Goal: Task Accomplishment & Management: Manage account settings

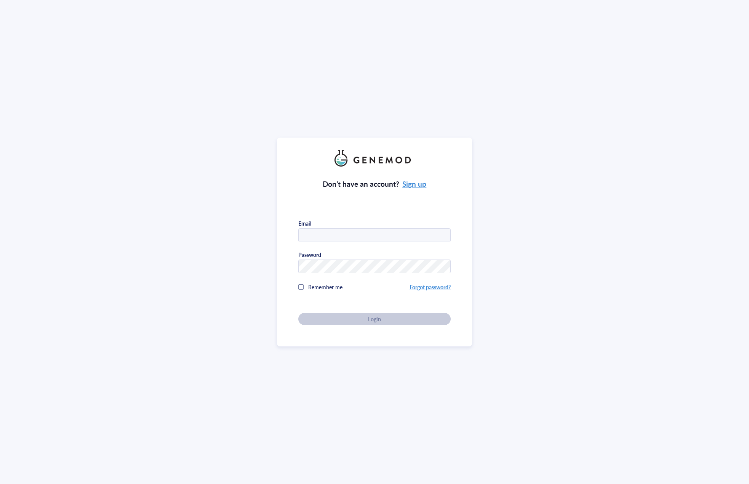
type input "[EMAIL_ADDRESS][DOMAIN_NAME]"
click at [368, 316] on span "Login" at bounding box center [374, 319] width 13 height 7
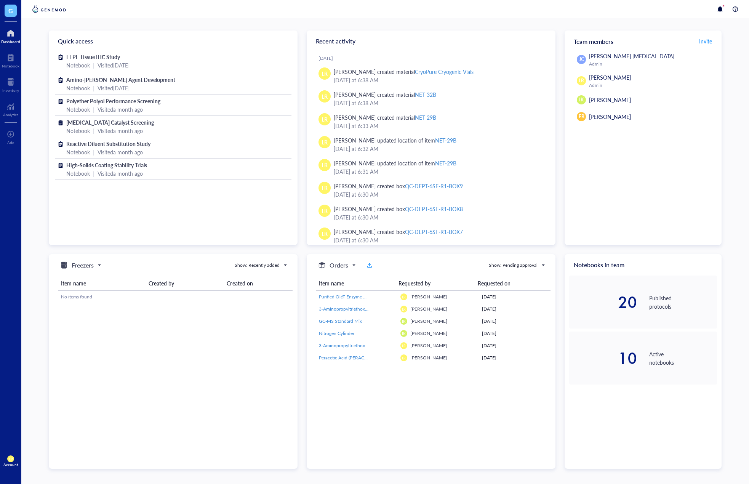
click at [394, 40] on div "Recent activity" at bounding box center [431, 40] width 249 height 21
click at [259, 231] on div "FFPE Tissue IHC Study Notebook | Visited 2 days ago Amino-Silane Coupling Agent…" at bounding box center [173, 148] width 249 height 192
click at [681, 231] on div "JC Jin Choe Cell Therapy Admin LR Laura Rodriguez Admin IK Isao Kanazawa EB Emi…" at bounding box center [643, 148] width 157 height 193
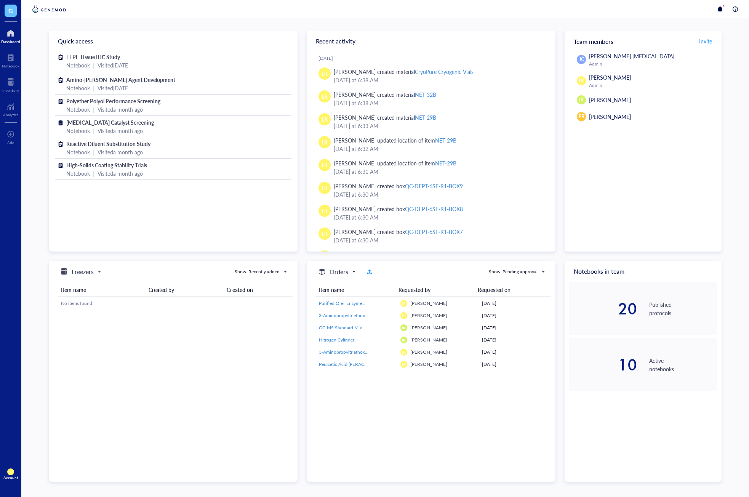
click at [681, 244] on div "JC Jin Choe Cell Therapy Admin LR Laura Rodriguez Admin IK Isao Kanazawa EB Emi…" at bounding box center [643, 152] width 157 height 200
click at [676, 218] on div "JC Jin Choe Cell Therapy Admin LR Laura Rodriguez Admin IK Isao Kanazawa EB Emi…" at bounding box center [643, 152] width 157 height 200
click at [618, 221] on div "JC Jin Choe Cell Therapy Admin LR Laura Rodriguez Admin IK Isao Kanazawa EB Emi…" at bounding box center [643, 152] width 157 height 200
click at [12, 64] on div "Notebook" at bounding box center [11, 66] width 18 height 5
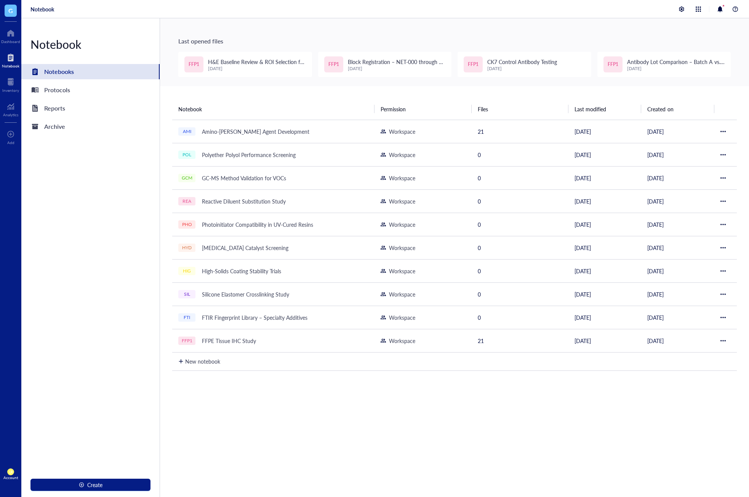
click at [99, 197] on div "Notebook Notebooks Protocols Reports Archive Create" at bounding box center [90, 257] width 139 height 479
click at [95, 199] on div "Notebook Notebooks Protocols Reports Archive Create" at bounding box center [90, 257] width 139 height 479
click at [299, 388] on div "Notebook Permission Files Last modified Created on AMI Amino-Silane Coupling Ag…" at bounding box center [454, 325] width 589 height 479
click at [93, 91] on div "Protocols" at bounding box center [90, 89] width 138 height 15
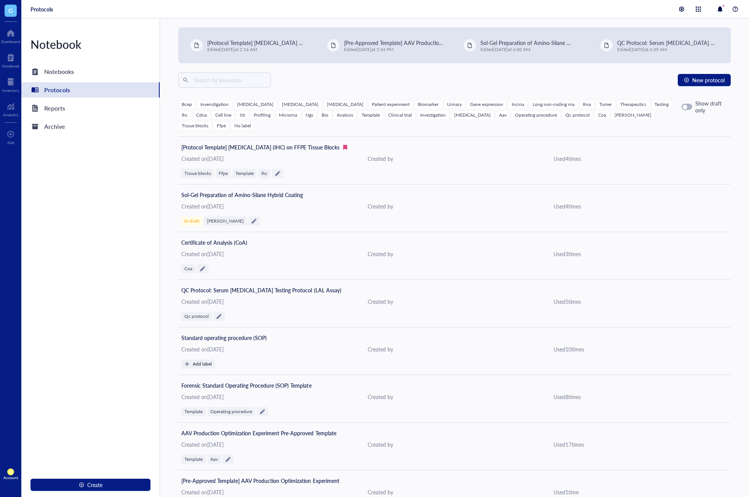
drag, startPoint x: 82, startPoint y: 202, endPoint x: 103, endPoint y: 201, distance: 21.0
click at [82, 202] on div "Notebook Notebooks Protocols Reports Archive Create" at bounding box center [90, 257] width 139 height 479
click at [700, 82] on span "New protocol" at bounding box center [708, 80] width 32 height 6
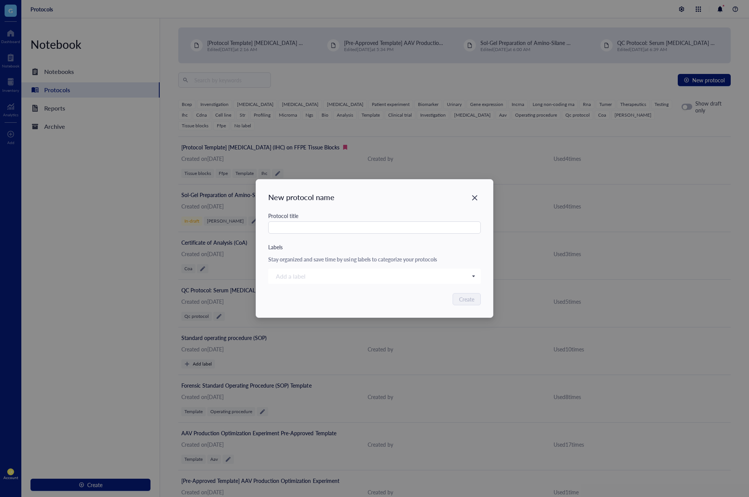
click at [357, 236] on div "Protocol title" at bounding box center [374, 227] width 213 height 31
click at [361, 226] on input "text" at bounding box center [374, 227] width 213 height 12
click at [364, 275] on div at bounding box center [371, 276] width 196 height 11
type input "Random label"
click at [338, 292] on span "Create "Random label" label" at bounding box center [316, 288] width 62 height 7
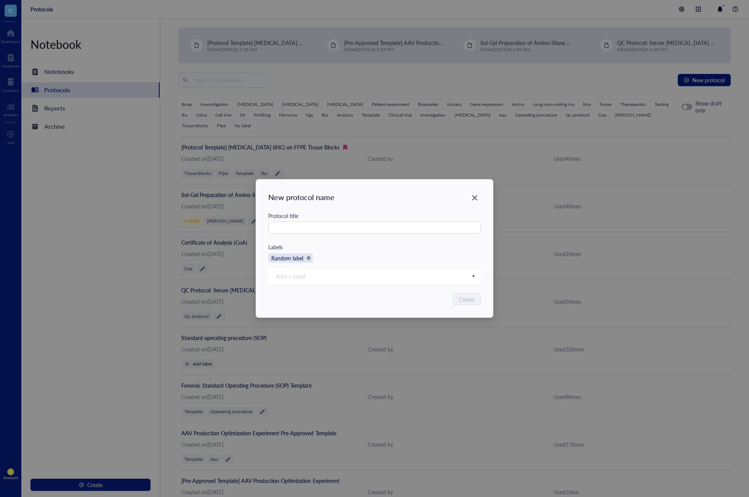
click at [358, 252] on div "Protocol title Labels Random label Add a label Bcep Invenstigation Bladder canc…" at bounding box center [374, 248] width 213 height 72
click at [359, 224] on input "text" at bounding box center [374, 227] width 213 height 12
type input "Test"
click at [378, 260] on div "Random label" at bounding box center [374, 257] width 213 height 9
click at [468, 301] on span "Create" at bounding box center [467, 299] width 15 height 8
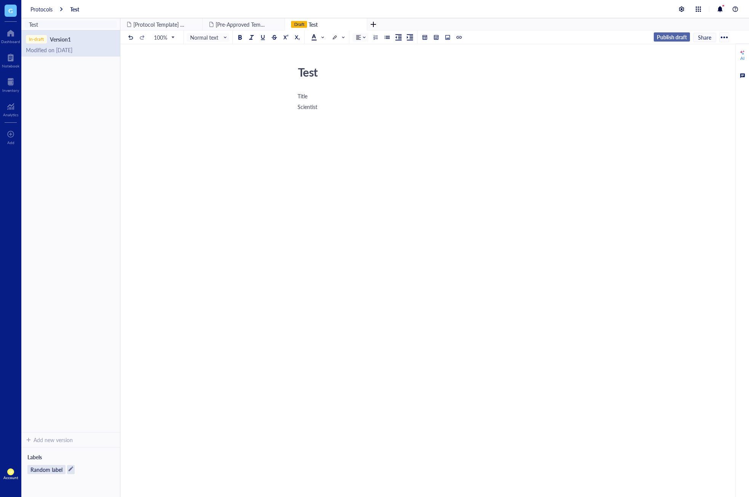
click at [665, 38] on span "Publish draft" at bounding box center [672, 37] width 30 height 7
click at [66, 439] on div "Add new version" at bounding box center [53, 439] width 39 height 7
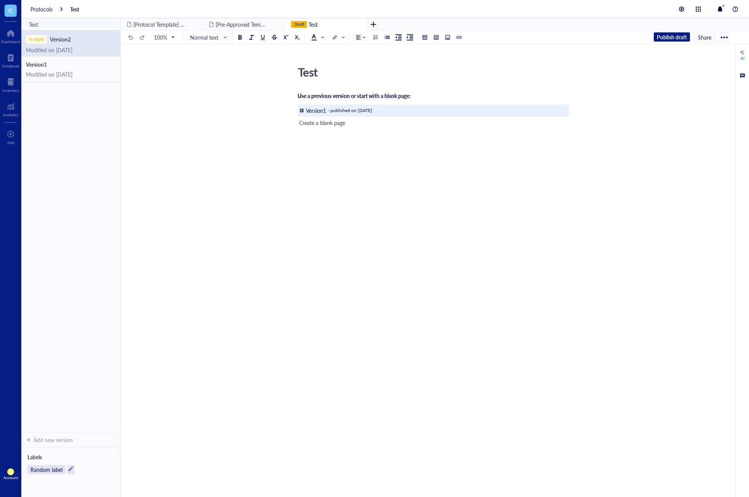
click at [317, 111] on div "Version 1" at bounding box center [317, 110] width 22 height 7
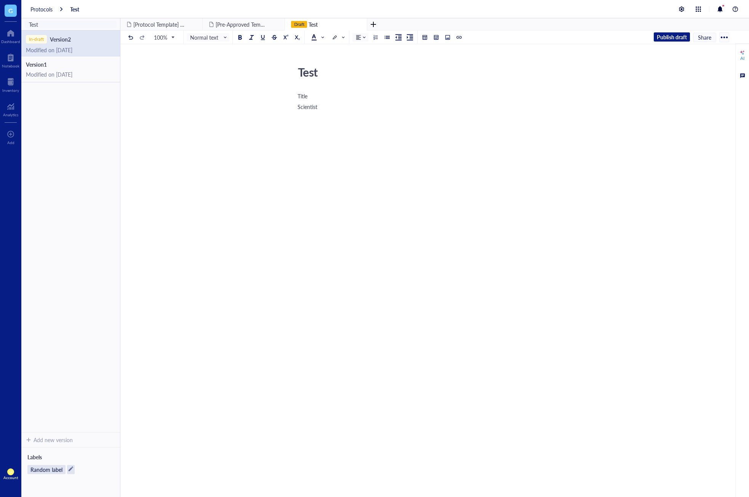
click at [360, 141] on div "Title Scientist" at bounding box center [433, 170] width 271 height 159
click at [681, 37] on span "Publish draft" at bounding box center [672, 37] width 30 height 7
click at [11, 58] on div at bounding box center [11, 57] width 18 height 12
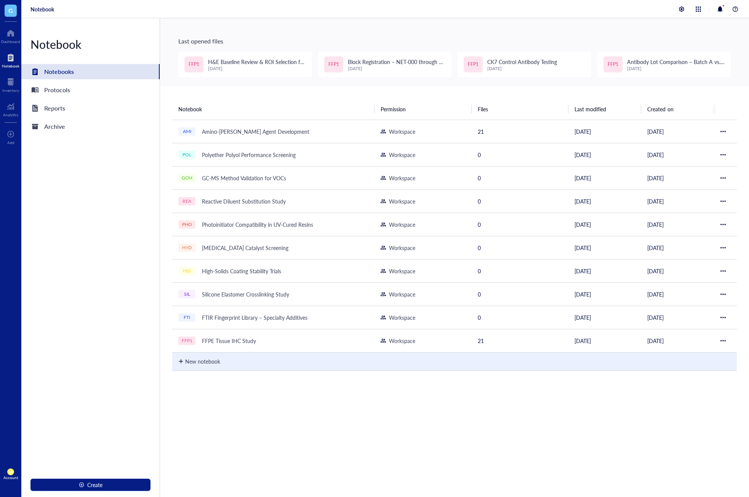
click at [220, 366] on div "New notebook" at bounding box center [454, 361] width 553 height 20
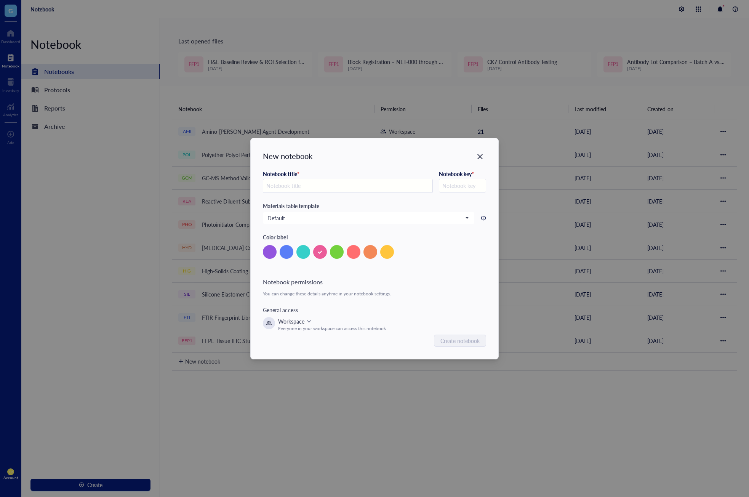
type input "T"
type input "Te"
type input "TE"
type input "Tes"
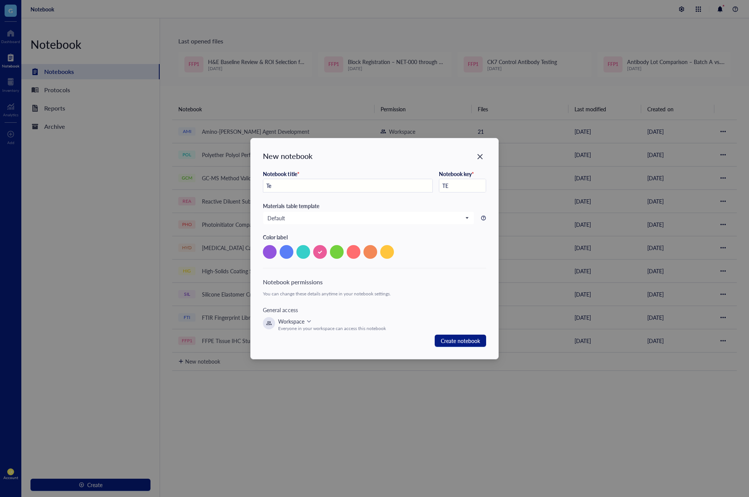
type input "TES"
type input "Test"
click at [472, 343] on span "Create notebook" at bounding box center [460, 341] width 39 height 10
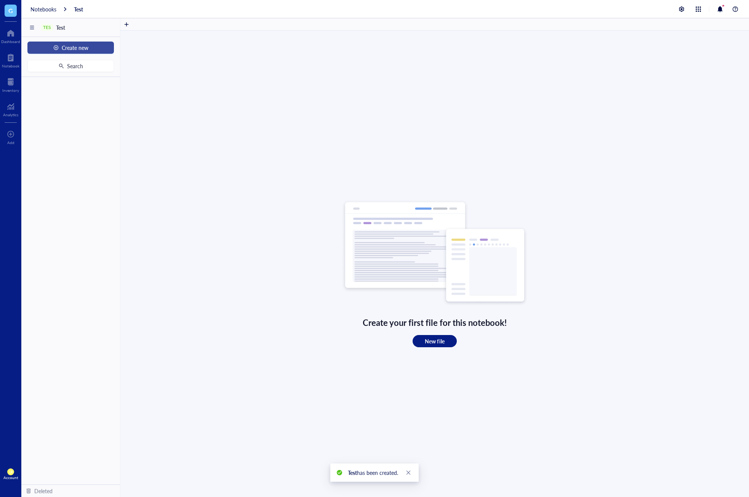
click at [75, 48] on span "Create new" at bounding box center [75, 48] width 27 height 6
click at [74, 64] on div "New file" at bounding box center [70, 62] width 74 height 8
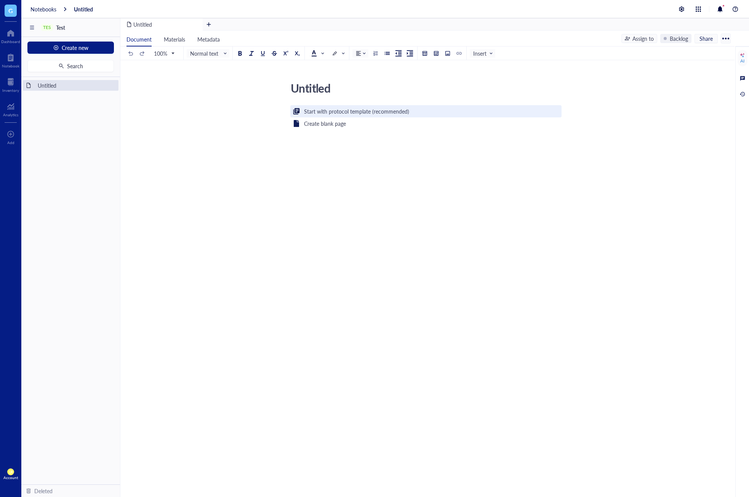
click at [378, 112] on div "Start with protocol template (recommended)" at bounding box center [356, 111] width 105 height 8
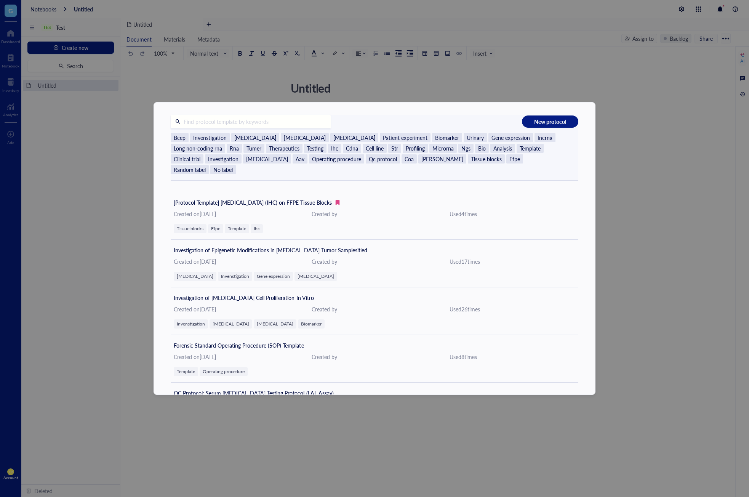
click at [248, 127] on input "text" at bounding box center [256, 122] width 150 height 14
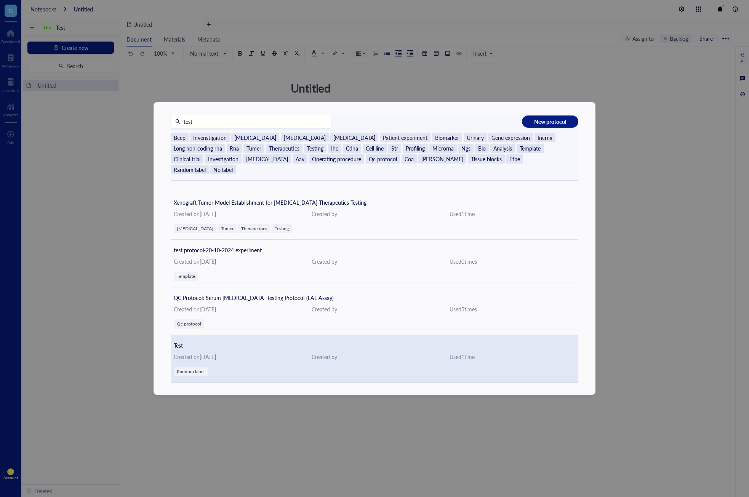
type input "test"
click at [265, 354] on div "Test Created on October 2, 2025 Created by Used 1 time Random label" at bounding box center [375, 359] width 408 height 48
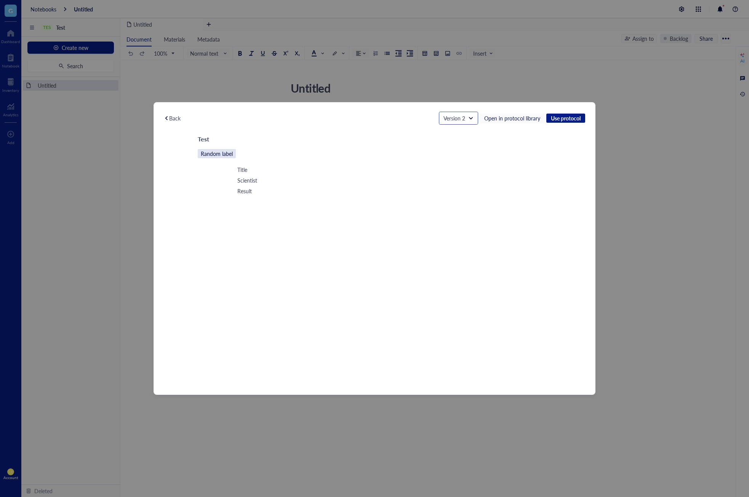
click at [470, 116] on span at bounding box center [459, 117] width 30 height 11
click at [528, 140] on div "Test" at bounding box center [375, 139] width 354 height 11
click at [464, 120] on span "Version 2" at bounding box center [458, 118] width 29 height 7
click at [522, 141] on div "Test" at bounding box center [375, 139] width 354 height 11
click at [554, 122] on button "Use protocol" at bounding box center [565, 118] width 39 height 9
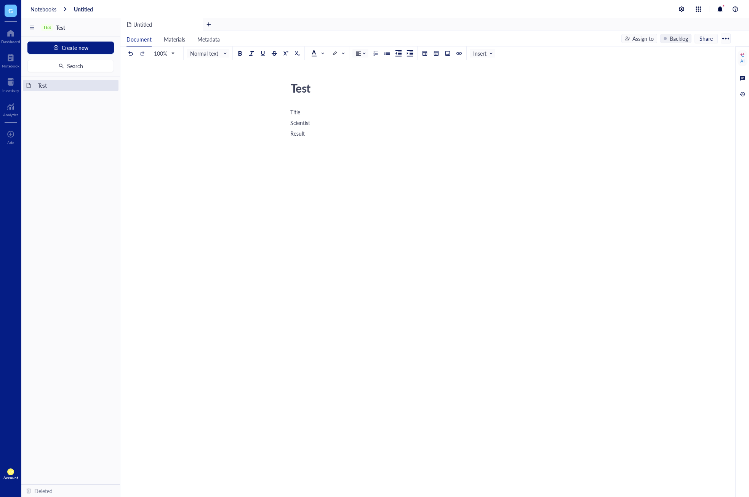
click at [324, 146] on div "Title Scientist Result" at bounding box center [425, 191] width 271 height 169
click at [7, 60] on div at bounding box center [11, 57] width 18 height 12
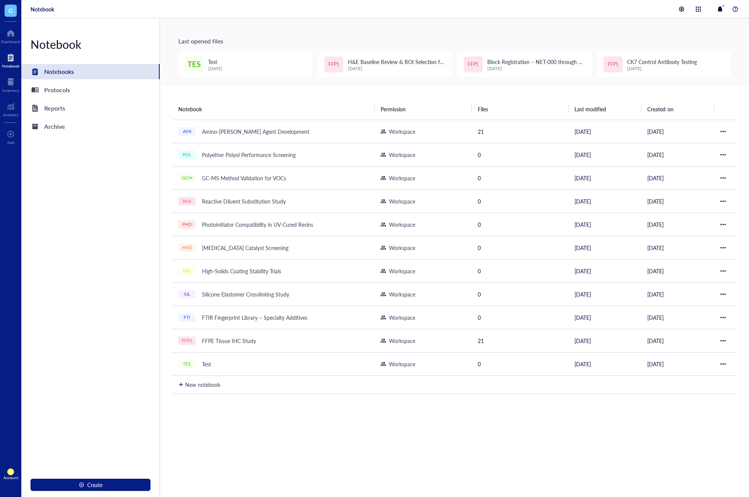
drag, startPoint x: 415, startPoint y: 432, endPoint x: 410, endPoint y: 414, distance: 19.1
click at [415, 432] on div "Notebook Permission Files Last modified Created on AMI Amino-Silane Coupling Ag…" at bounding box center [454, 325] width 589 height 479
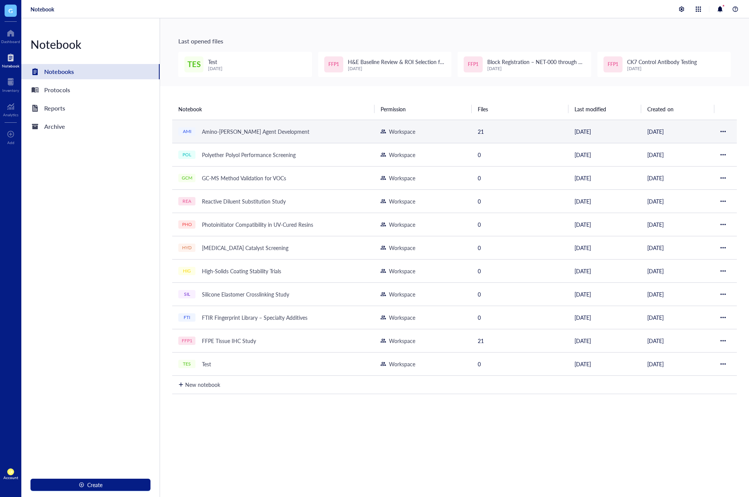
click at [284, 136] on div "Amino-[PERSON_NAME] Agent Development" at bounding box center [256, 131] width 114 height 11
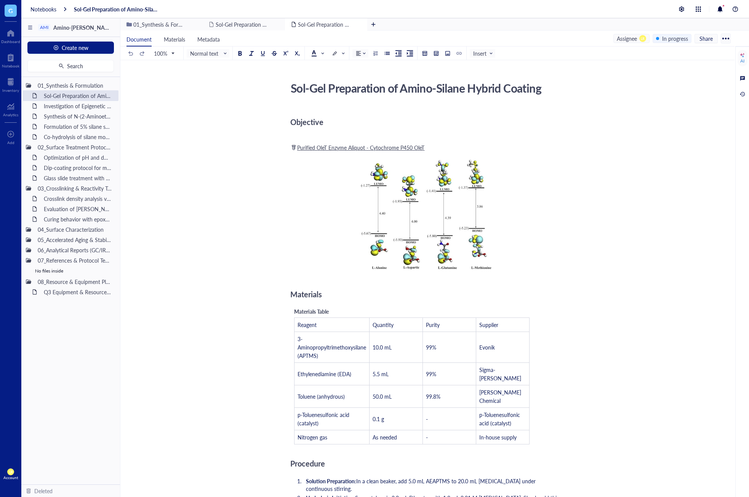
click at [105, 335] on div "01_Synthesis & Formulation Sol-Gel Preparation of Amino-Silane Hybrid Coating I…" at bounding box center [70, 280] width 99 height 407
click at [80, 48] on span "Create new" at bounding box center [75, 48] width 27 height 6
click at [57, 74] on div "New folder" at bounding box center [55, 74] width 26 height 8
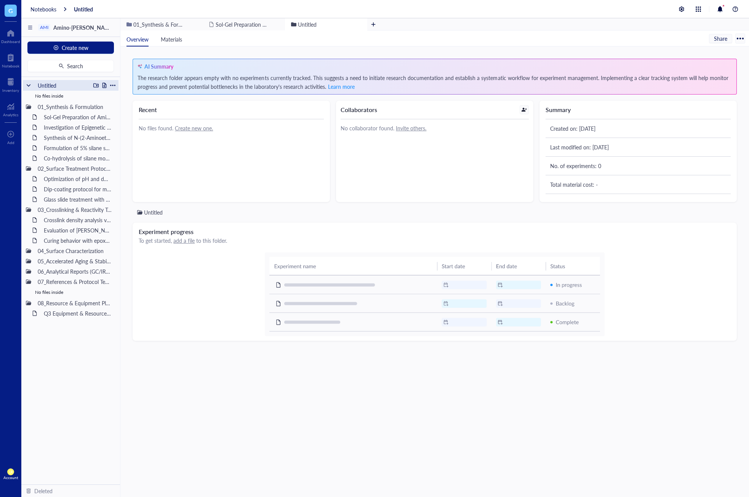
click at [96, 87] on div at bounding box center [95, 85] width 5 height 5
click at [125, 106] on div "AI Summary The research folder appears empty with no experiments currently trac…" at bounding box center [434, 271] width 629 height 450
click at [96, 96] on div at bounding box center [95, 95] width 5 height 5
click at [131, 121] on div "AI Summary The research folder appears empty with no experiments currently trac…" at bounding box center [434, 271] width 629 height 450
click at [105, 105] on div at bounding box center [104, 105] width 5 height 5
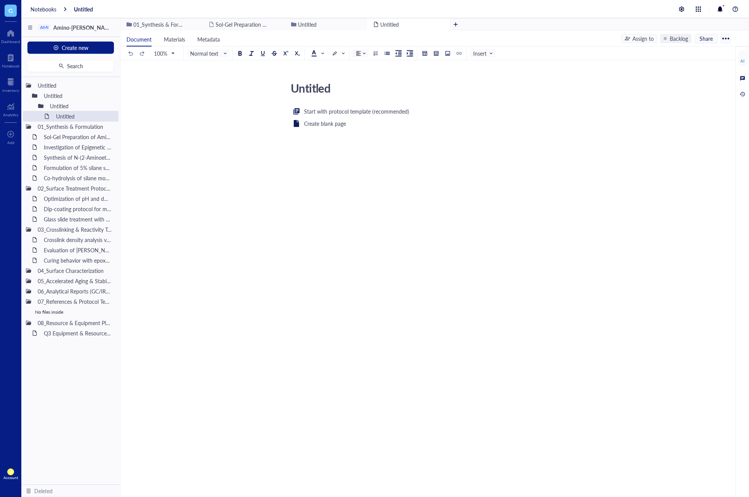
click at [88, 417] on div "Untitled Untitled Untitled Untitled 01_Synthesis & Formulation Sol-Gel Preparat…" at bounding box center [70, 280] width 99 height 407
drag, startPoint x: 73, startPoint y: 96, endPoint x: 83, endPoint y: 112, distance: 18.5
click at [71, 139] on div "Untitled" at bounding box center [80, 137] width 54 height 11
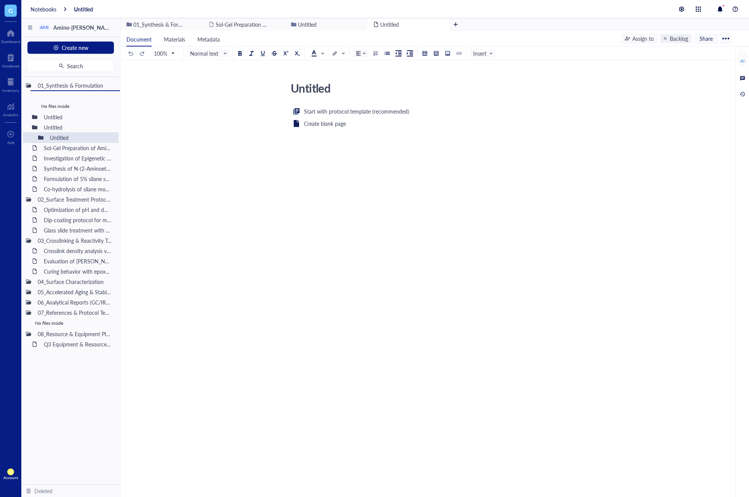
drag, startPoint x: 54, startPoint y: 137, endPoint x: 62, endPoint y: 103, distance: 34.9
click at [62, 103] on div "01_Synthesis & Formulation Untitled No files inside Untitled Untitled Untitled …" at bounding box center [70, 280] width 99 height 407
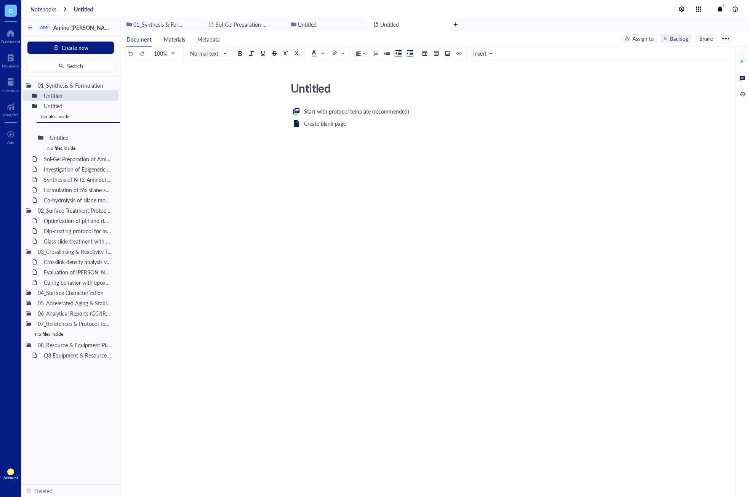
drag, startPoint x: 75, startPoint y: 99, endPoint x: 72, endPoint y: 128, distance: 29.5
click at [182, 156] on div "Untitled Untitled Start with protocol template (recommended) Create blank page ﻿" at bounding box center [425, 167] width 611 height 176
drag, startPoint x: 72, startPoint y: 164, endPoint x: 75, endPoint y: 160, distance: 5.2
click at [72, 164] on div "Investigation of Epigenetic Modifications in [MEDICAL_DATA] Tumor Samplesitled" at bounding box center [77, 169] width 75 height 11
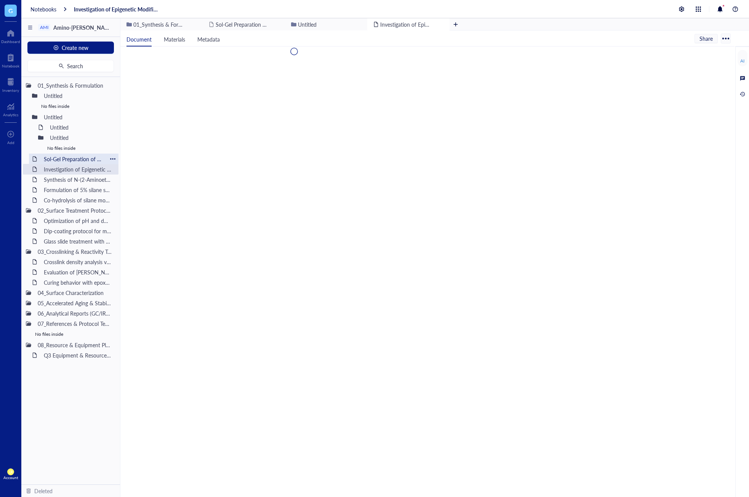
click at [75, 159] on div "Sol-Gel Preparation of Amino-Silane Hybrid Coating" at bounding box center [73, 159] width 67 height 11
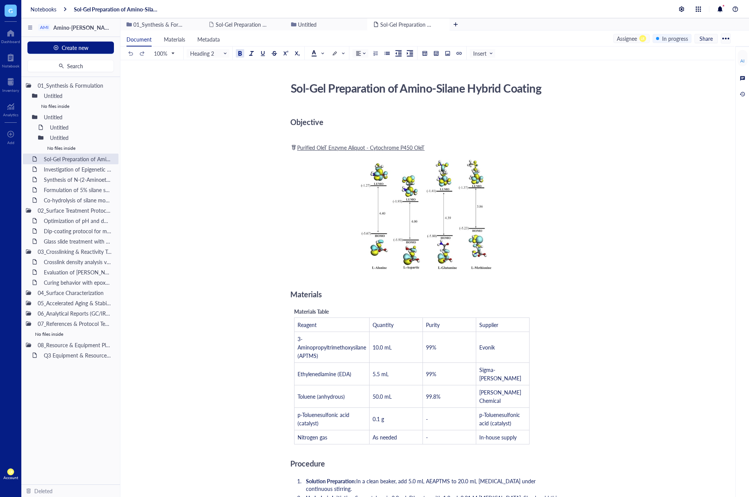
click at [338, 127] on div "Objective" at bounding box center [425, 121] width 271 height 15
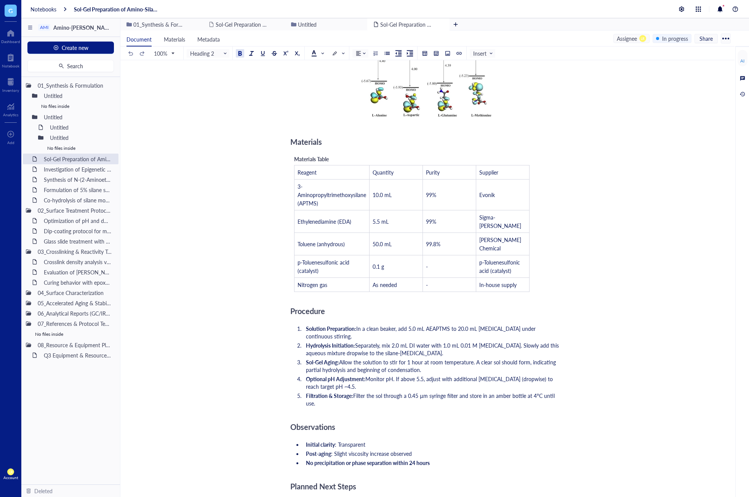
click at [374, 333] on ol "Solution Preparation: In a clean beaker, add 5.0 mL AEAPTMS to 20.0 mL ethanol …" at bounding box center [425, 365] width 271 height 85
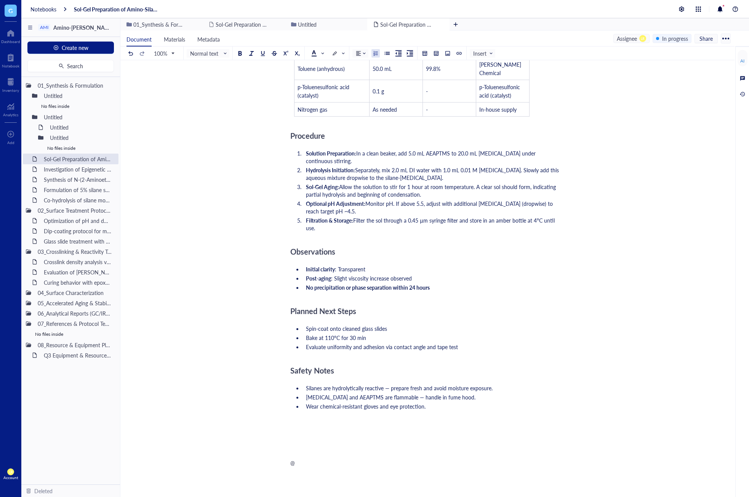
scroll to position [398, 0]
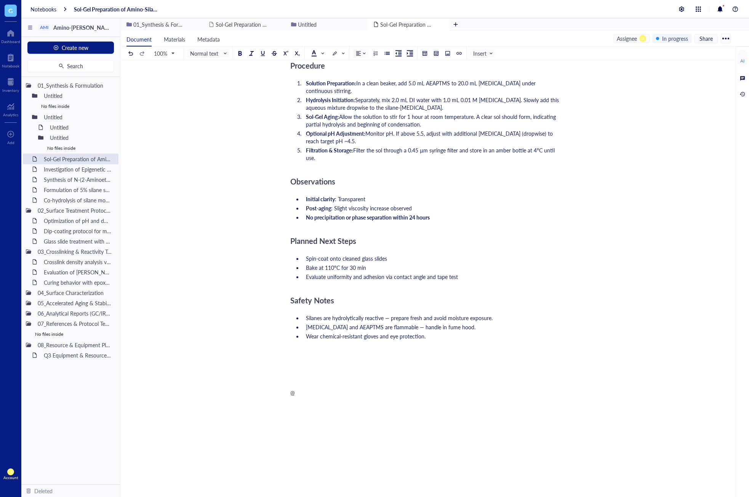
click at [432, 389] on div "@" at bounding box center [425, 393] width 271 height 8
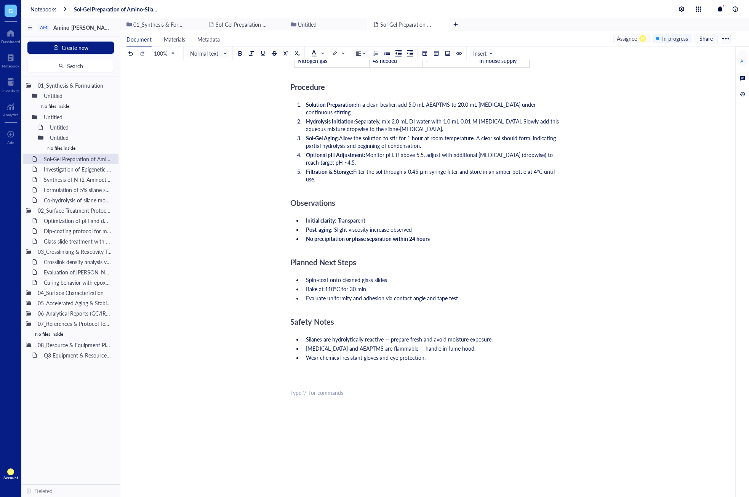
scroll to position [366, 0]
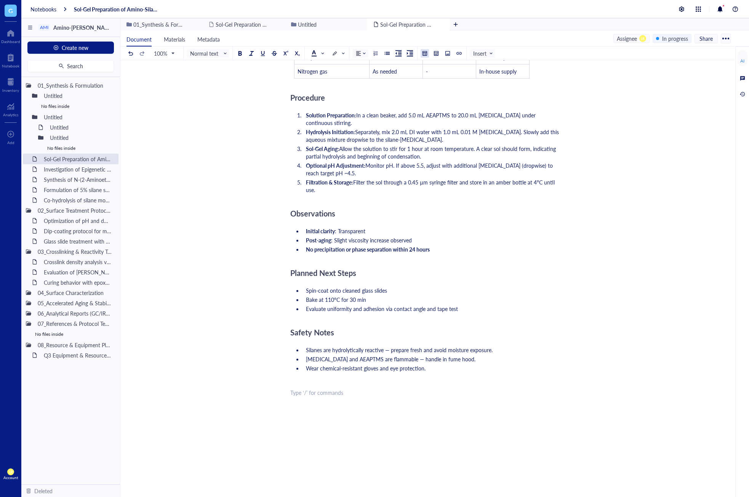
click at [424, 53] on div at bounding box center [424, 53] width 5 height 5
click at [452, 74] on td at bounding box center [451, 73] width 5 height 5
click at [290, 399] on div "Sol-Gel Preparation of Amino-Silane Hybrid Coating Sol-Gel Preparation of Amino…" at bounding box center [425, 160] width 611 height 894
click at [308, 412] on td "﻿" at bounding box center [317, 419] width 44 height 14
click at [344, 462] on div "Objective ﻿ ﻿ Purified OleT Enzyme Aliquot - Cytochrome P450 OleT ﻿ ﻿ Add Capti…" at bounding box center [425, 173] width 271 height 865
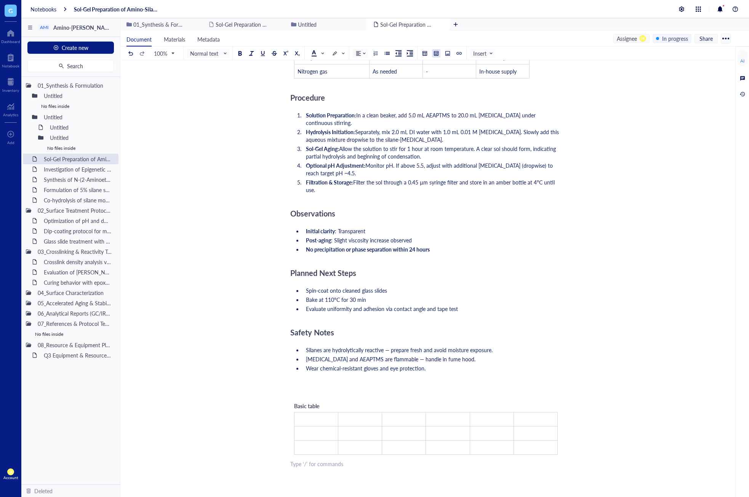
click at [436, 55] on div at bounding box center [436, 53] width 5 height 5
click at [458, 71] on td at bounding box center [457, 73] width 5 height 5
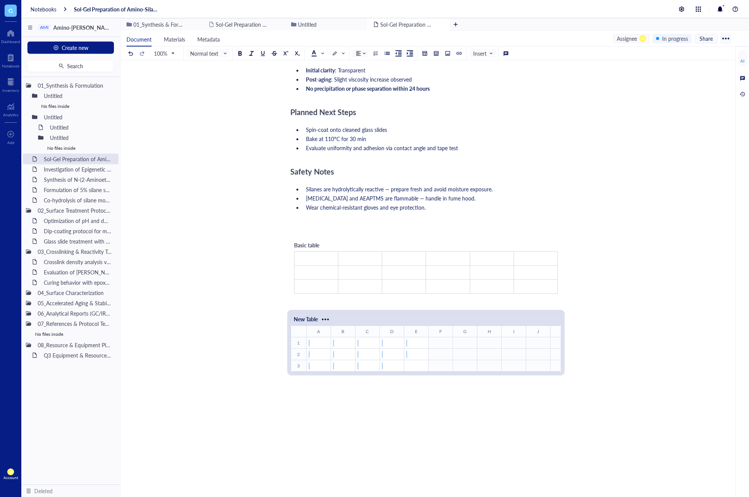
scroll to position [527, 0]
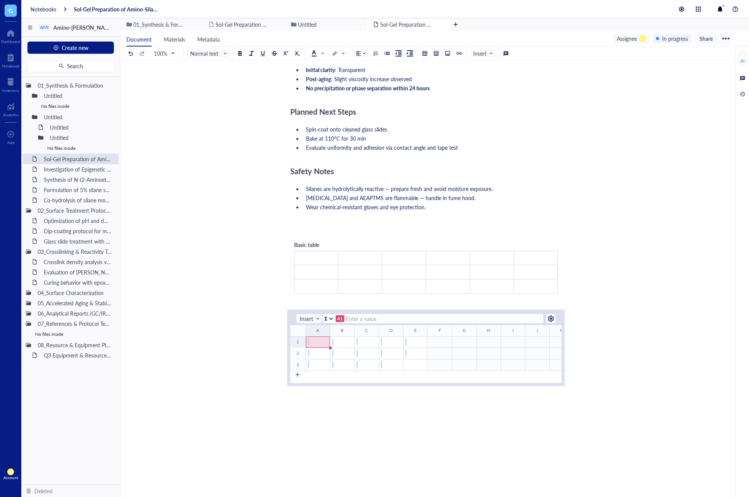
click at [325, 338] on div "﻿" at bounding box center [317, 341] width 23 height 7
click at [321, 339] on div "﻿" at bounding box center [318, 342] width 23 height 7
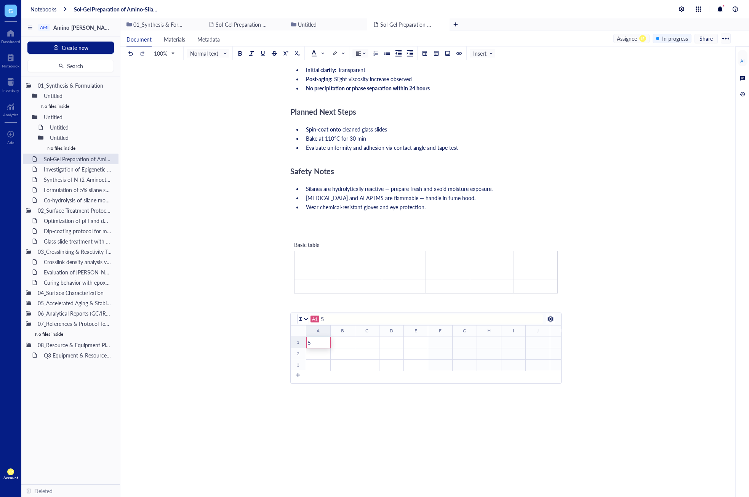
type input "5"
click at [345, 339] on div "﻿" at bounding box center [342, 342] width 23 height 7
type input "5"
click at [366, 339] on div "﻿" at bounding box center [367, 342] width 23 height 7
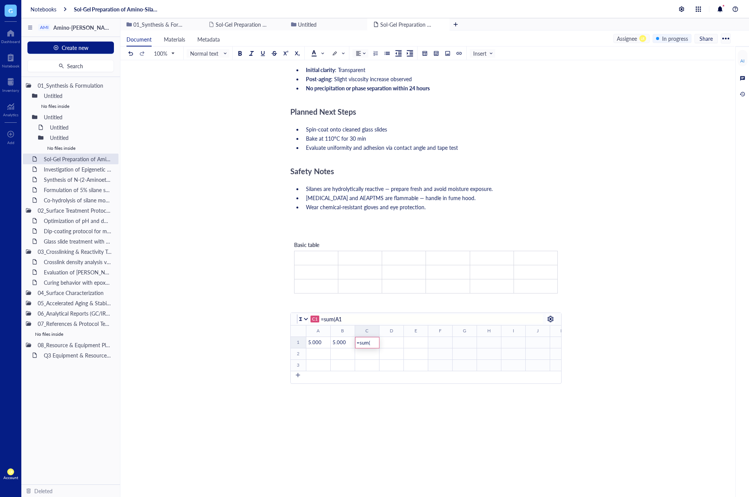
click at [321, 339] on div "5" at bounding box center [318, 342] width 23 height 7
click at [353, 339] on div "5" at bounding box center [342, 342] width 23 height 7
type input "=sum(A1,B1)"
click at [432, 389] on div "﻿" at bounding box center [425, 393] width 271 height 8
click at [423, 354] on div "New Table ﻿ To pick up a draggable item, press the space bar. While dragging, u…" at bounding box center [425, 347] width 271 height 79
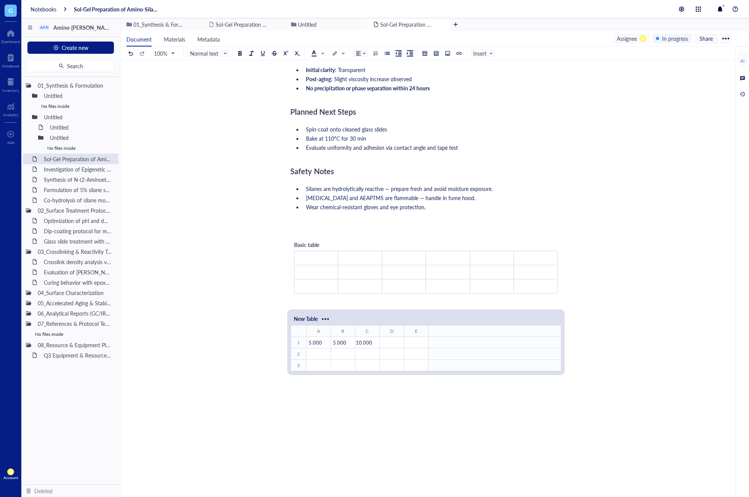
click at [408, 308] on div "New Table ﻿ To pick up a draggable item, press the space bar. While dragging, u…" at bounding box center [425, 347] width 271 height 79
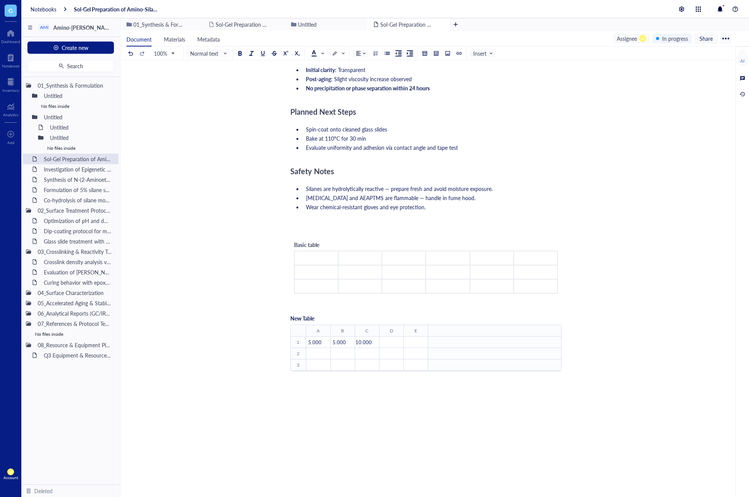
click at [402, 313] on div "New Table" at bounding box center [425, 319] width 271 height 12
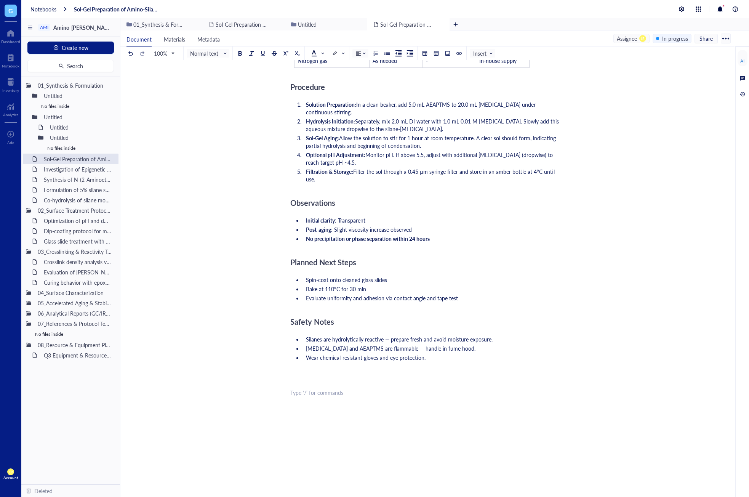
scroll to position [366, 0]
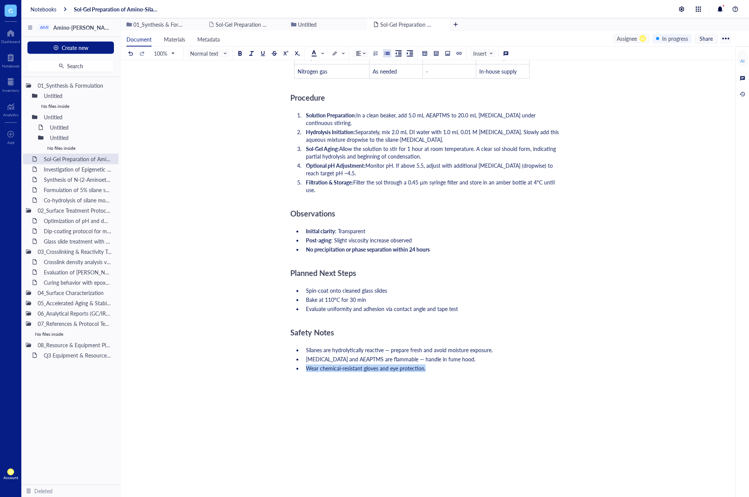
drag, startPoint x: 437, startPoint y: 348, endPoint x: 298, endPoint y: 340, distance: 139.0
click at [298, 345] on ul "Silanes are hydrolytically reactive — prepare fresh and avoid moisture exposure…" at bounding box center [425, 359] width 271 height 29
click at [208, 54] on span "Normal text" at bounding box center [208, 53] width 37 height 7
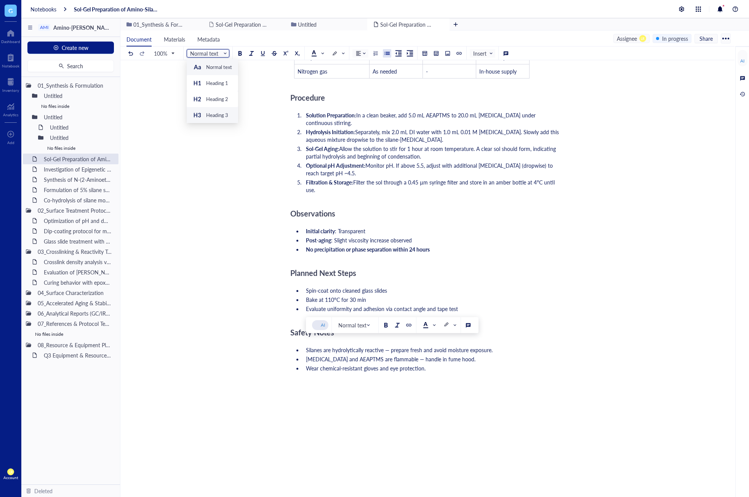
click at [217, 119] on div "Heading 3" at bounding box center [210, 115] width 35 height 9
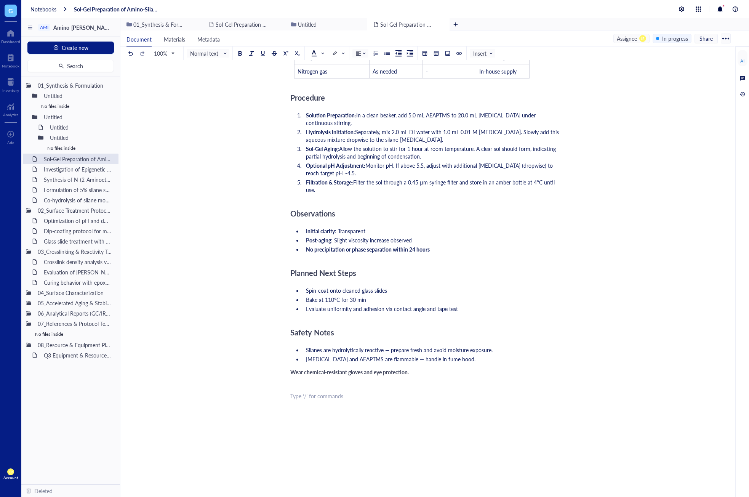
click at [426, 403] on div "Objective ﻿ ﻿ Purified OleT Enzyme Aliquot - Cytochrome P450 OleT ﻿ ﻿ Add Capti…" at bounding box center [425, 140] width 271 height 798
click at [341, 378] on div "Objective ﻿ ﻿ Purified OleT Enzyme Aliquot - Cytochrome P450 OleT ﻿ ﻿ Add Capti…" at bounding box center [425, 138] width 271 height 794
click at [314, 50] on div at bounding box center [313, 52] width 5 height 5
click at [336, 53] on div at bounding box center [334, 53] width 5 height 5
click at [419, 388] on div "Objective ﻿ ﻿ Purified OleT Enzyme Aliquot - Cytochrome P450 OleT ﻿ ﻿ Add Capti…" at bounding box center [425, 138] width 271 height 794
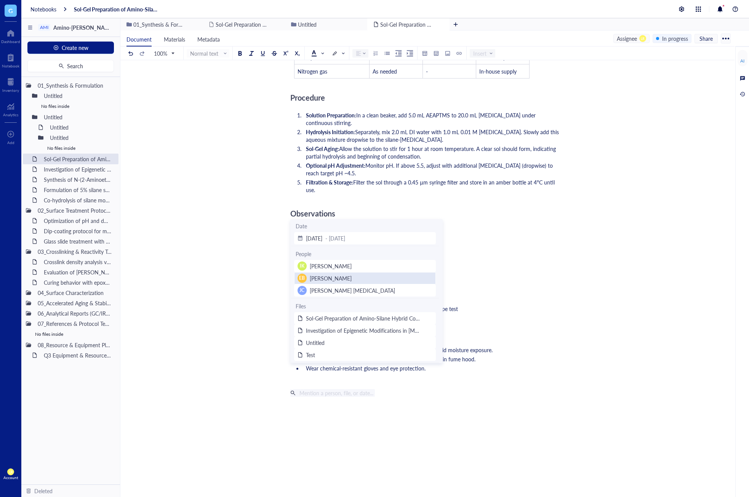
click at [343, 282] on div "EB Emily B" at bounding box center [365, 278] width 141 height 9
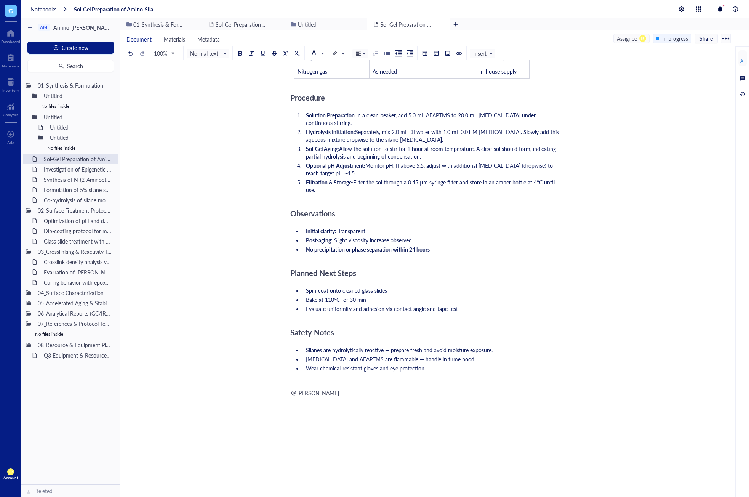
click at [351, 381] on div "Objective ﻿ ﻿ Purified OleT Enzyme Aliquot - Cytochrome P450 OleT ﻿ ﻿ Add Capti…" at bounding box center [425, 138] width 271 height 794
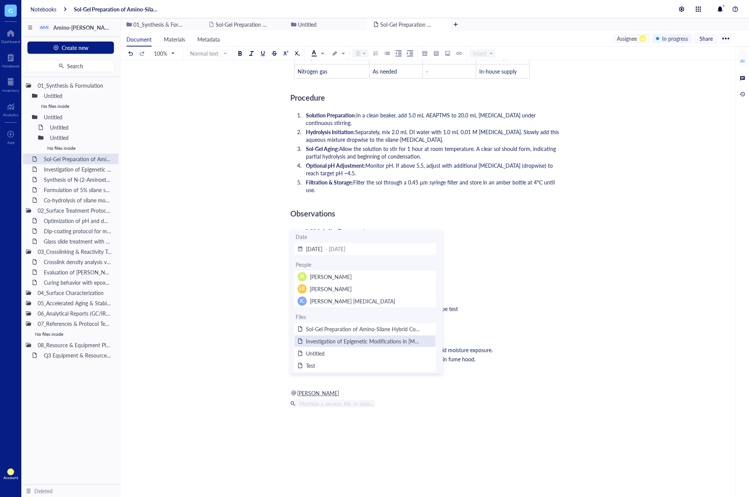
scroll to position [38, 0]
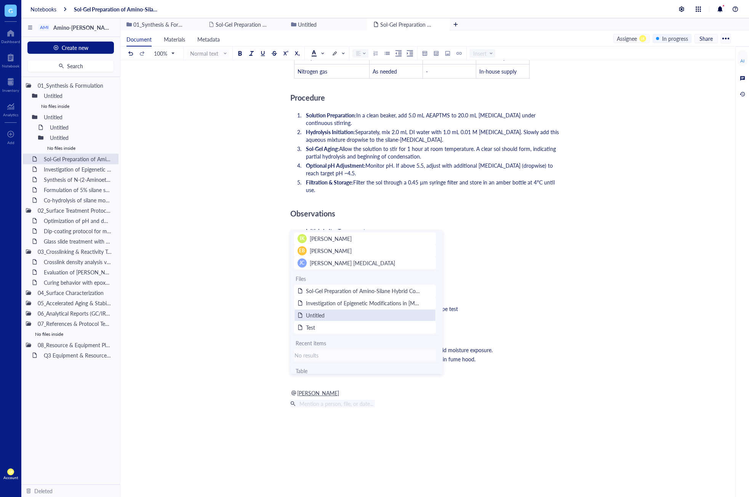
click at [381, 317] on div "Untitled" at bounding box center [363, 315] width 114 height 7
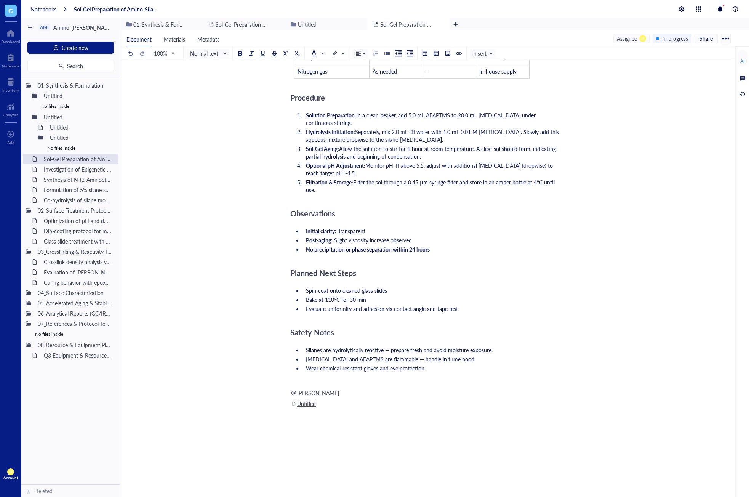
click at [387, 413] on div "Objective ﻿ ﻿ Purified OleT Enzyme Aliquot - Cytochrome P450 OleT ﻿ ﻿ Add Capti…" at bounding box center [425, 143] width 271 height 805
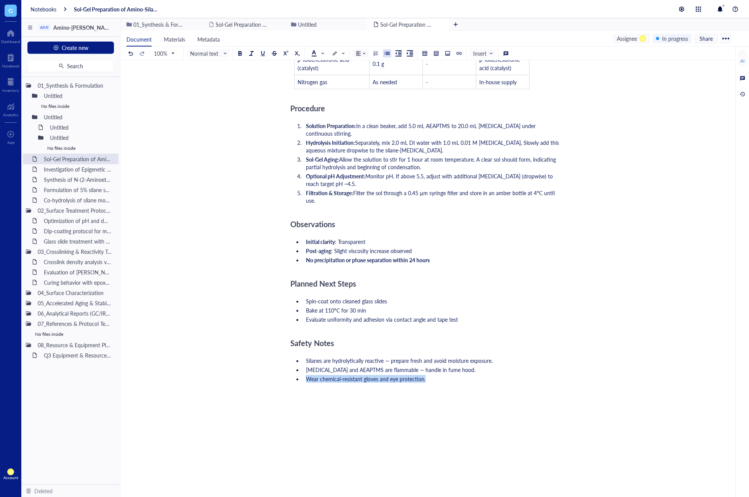
drag, startPoint x: 430, startPoint y: 355, endPoint x: 297, endPoint y: 358, distance: 132.3
click at [297, 358] on ul "Silanes are hydrolytically reactive — prepare fresh and avoid moisture exposure…" at bounding box center [425, 369] width 271 height 29
click at [507, 53] on div at bounding box center [505, 53] width 5 height 5
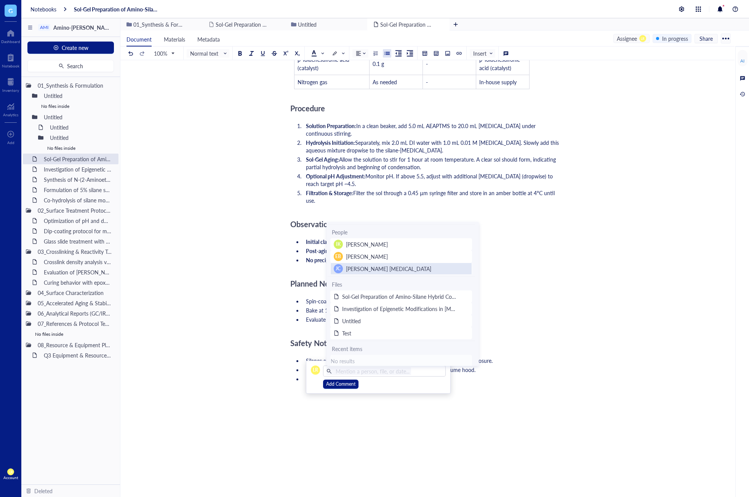
click at [402, 267] on div "JC Jin Choe Cell Therapy" at bounding box center [401, 268] width 141 height 9
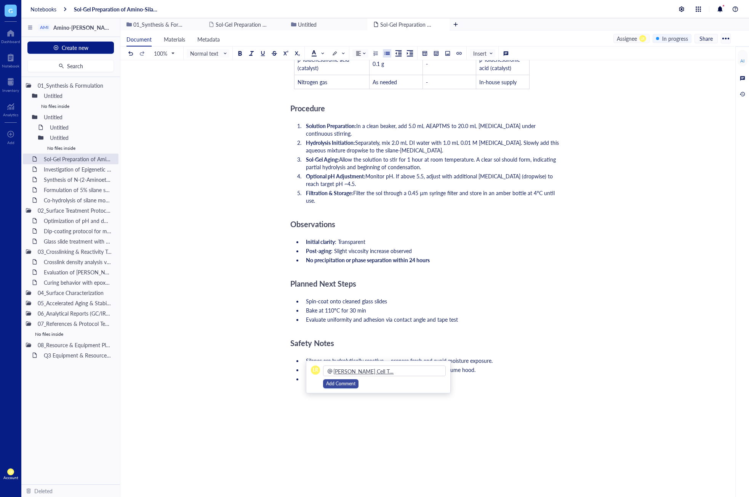
click at [349, 382] on span "Add Comment" at bounding box center [340, 383] width 29 height 7
click at [396, 452] on div "Objective ﻿ ﻿ Purified OleT Enzyme Aliquot - Cytochrome P450 OleT ﻿ ﻿ Add Capti…" at bounding box center [425, 144] width 271 height 784
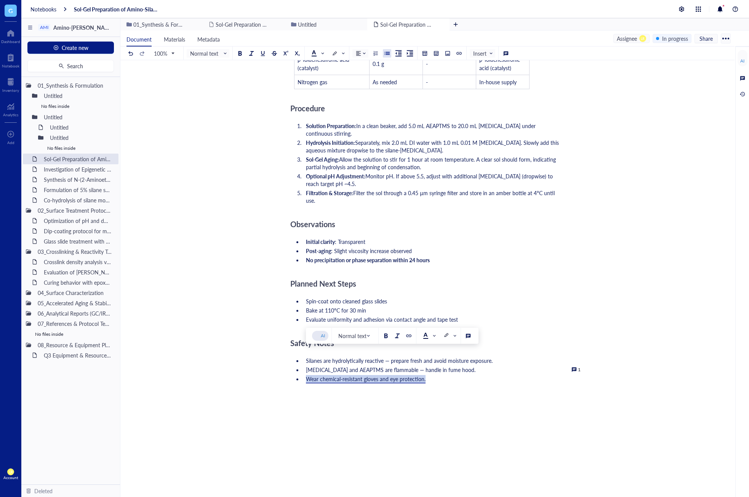
click at [438, 375] on li "Wear chemical-resistant gloves and eye protection." at bounding box center [432, 379] width 259 height 8
click at [434, 410] on div "Objective ﻿ ﻿ Purified OleT Enzyme Aliquot - Cytochrome P450 OleT ﻿ ﻿ Add Capti…" at bounding box center [425, 144] width 271 height 784
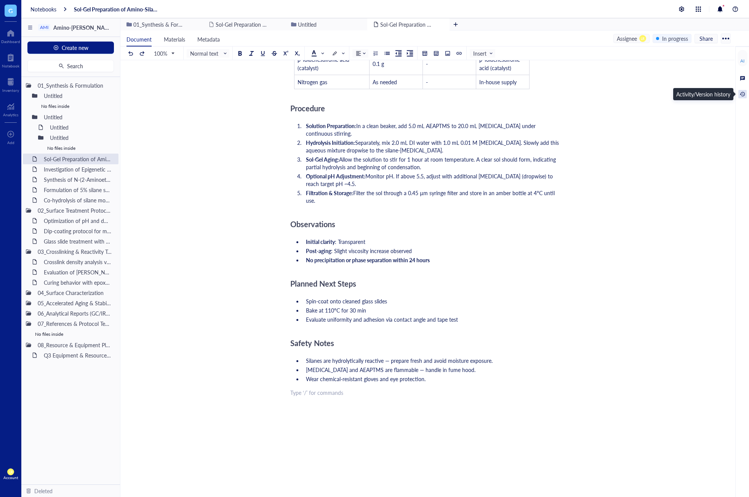
click at [743, 95] on div at bounding box center [743, 94] width 8 height 8
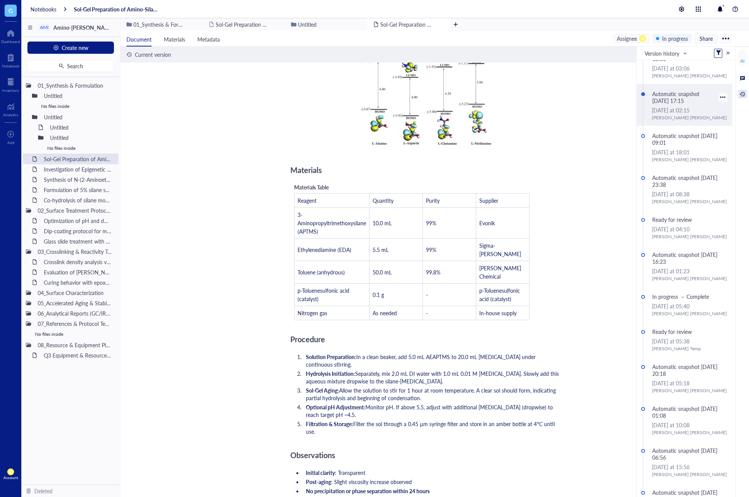
scroll to position [0, 0]
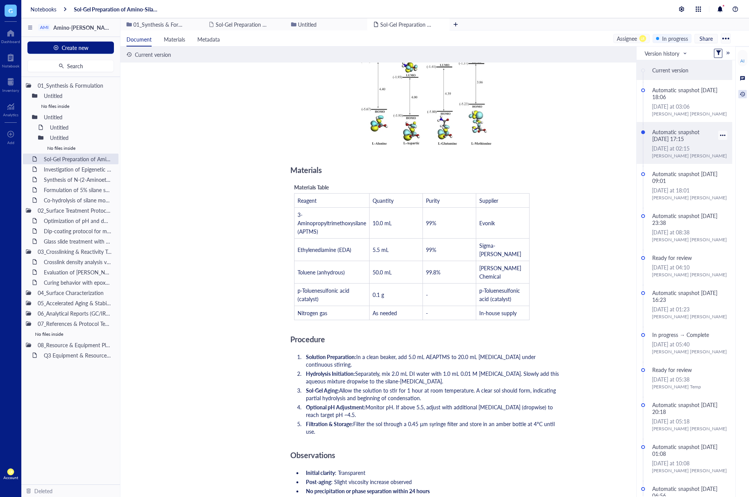
click at [687, 145] on div "September, 30 2025 at 02:15" at bounding box center [690, 148] width 76 height 8
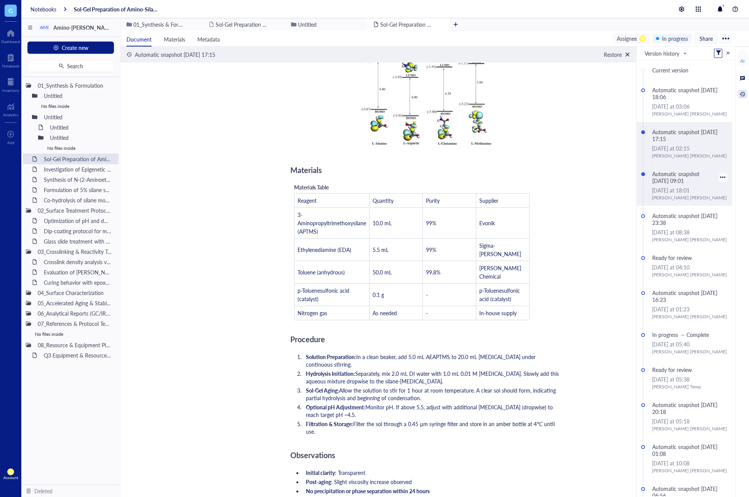
click at [689, 200] on div "Laura Rodriguez" at bounding box center [690, 197] width 76 height 7
click at [688, 53] on span at bounding box center [666, 53] width 43 height 11
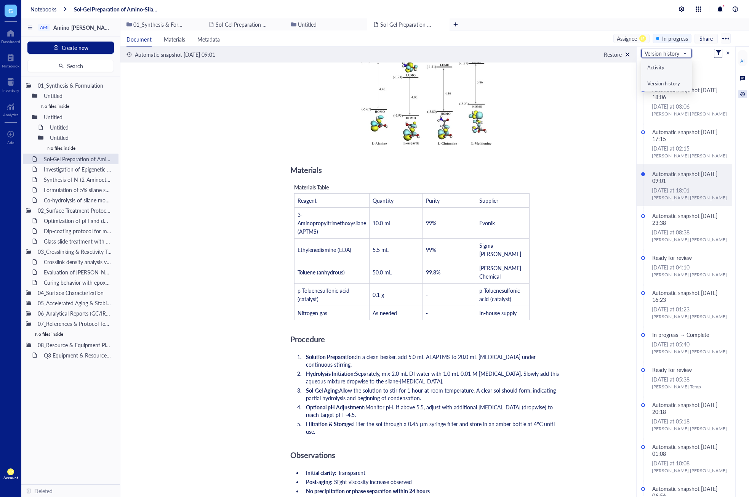
click at [667, 66] on div "Activity" at bounding box center [666, 67] width 39 height 7
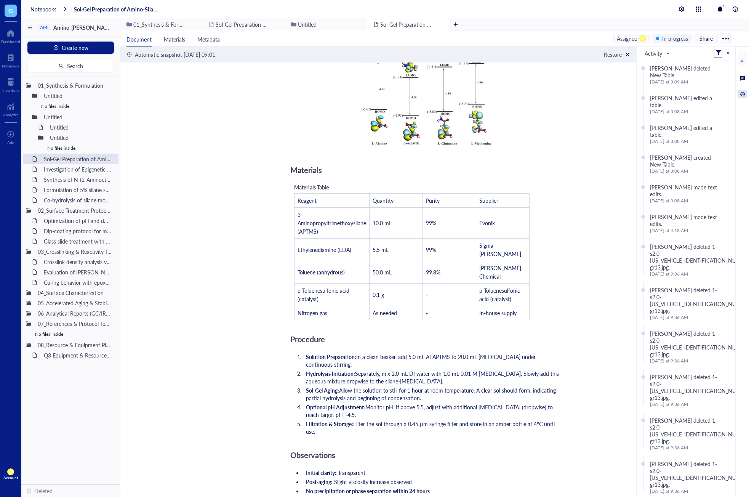
click at [726, 54] on div at bounding box center [728, 52] width 5 height 5
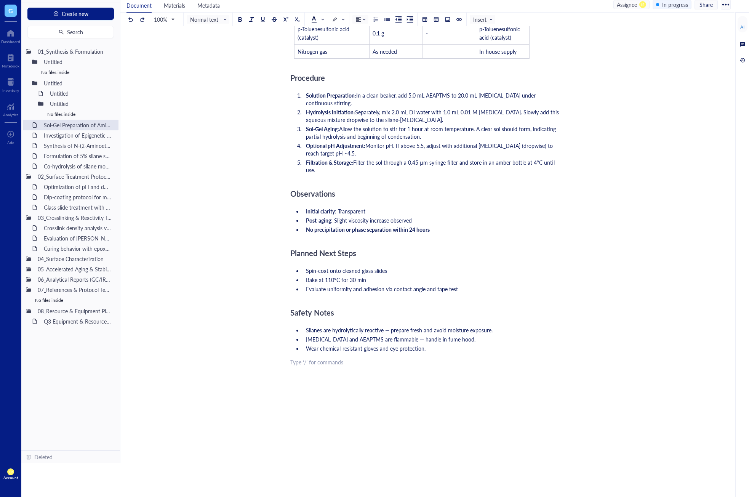
scroll to position [355, 0]
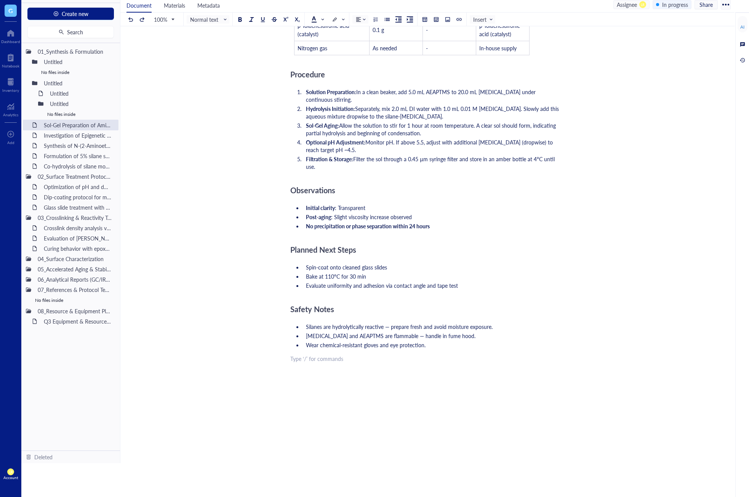
click at [404, 345] on div "Objective ﻿ ﻿ Purified OleT Enzyme Aliquot - Cytochrome P450 OleT ﻿ ﻿ Add Capti…" at bounding box center [425, 110] width 271 height 784
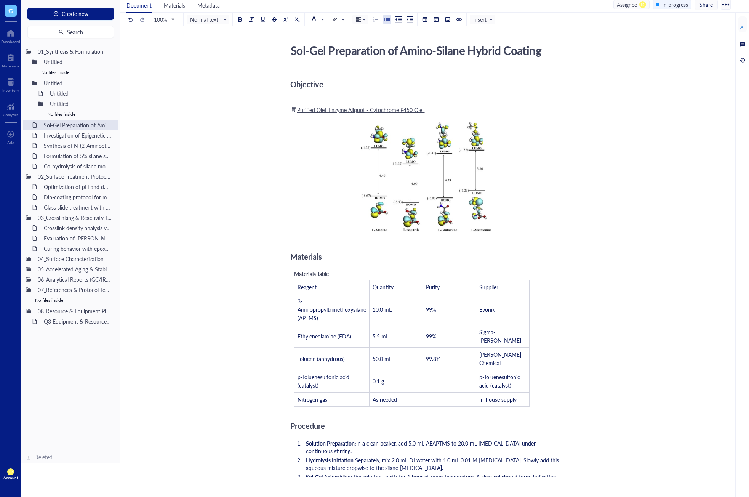
scroll to position [0, 0]
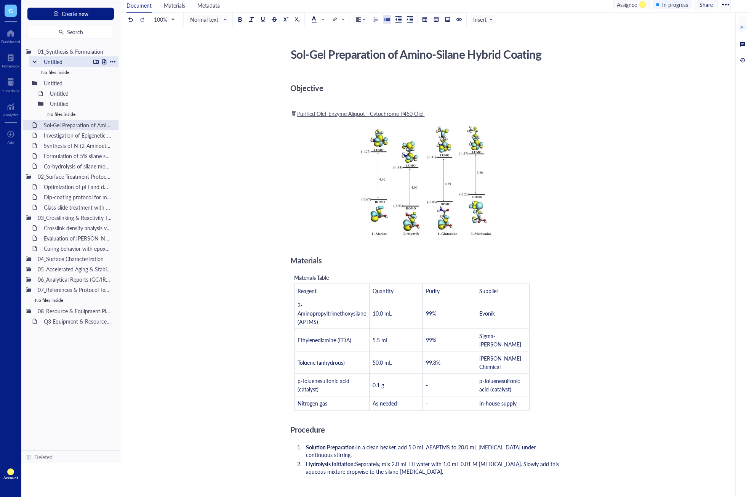
click at [113, 62] on div at bounding box center [112, 61] width 5 height 5
click at [141, 120] on div "Move to deleted" at bounding box center [143, 121] width 38 height 8
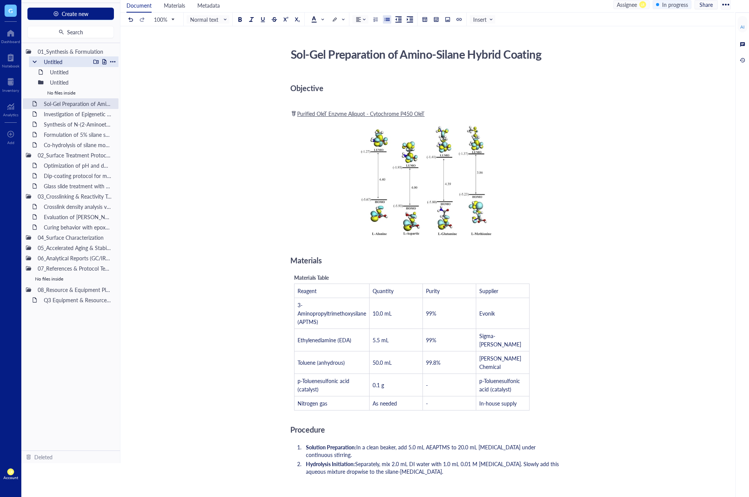
click at [114, 62] on div at bounding box center [112, 61] width 5 height 5
click at [131, 118] on div "Move to deleted" at bounding box center [143, 121] width 38 height 8
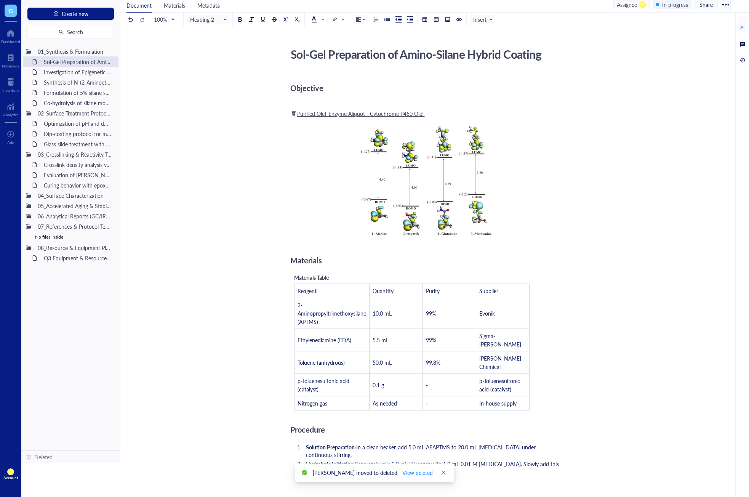
click at [409, 259] on div "Materials" at bounding box center [425, 260] width 271 height 15
click at [512, 460] on li "Hydrolysis Initiation: Separately, mix 2.0 mL DI water with 1.0 mL 0.01 M aceti…" at bounding box center [432, 467] width 259 height 15
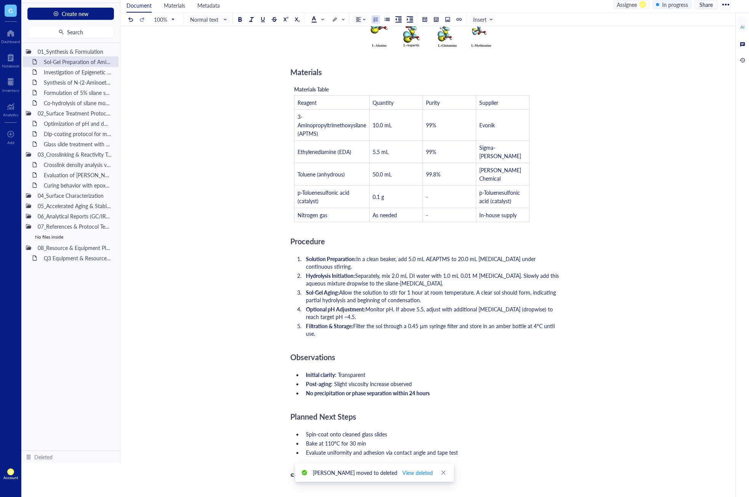
scroll to position [191, 0]
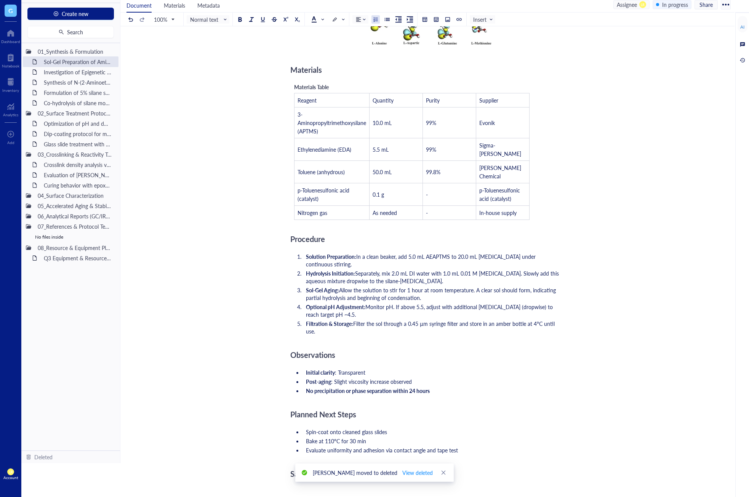
click at [519, 446] on li "Evaluate uniformity and adhesion via contact angle and tape test" at bounding box center [432, 450] width 259 height 8
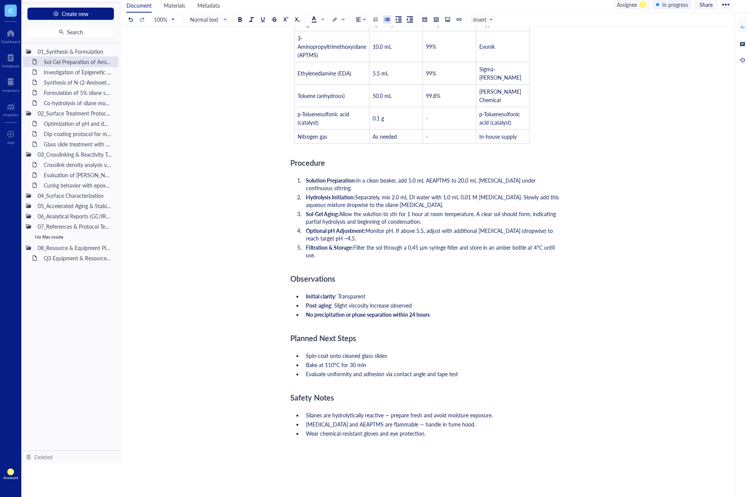
scroll to position [305, 0]
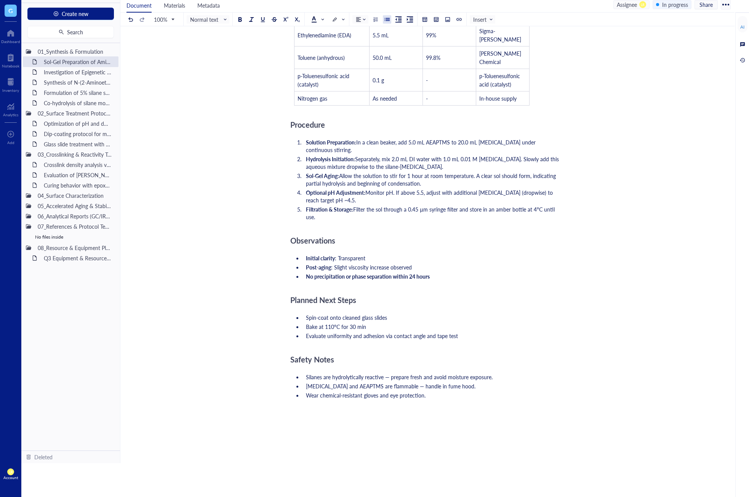
click at [467, 422] on div "Objective ﻿ ﻿ Purified OleT Enzyme Aliquot - Cytochrome P450 OleT ﻿ ﻿ Add Capti…" at bounding box center [425, 160] width 271 height 784
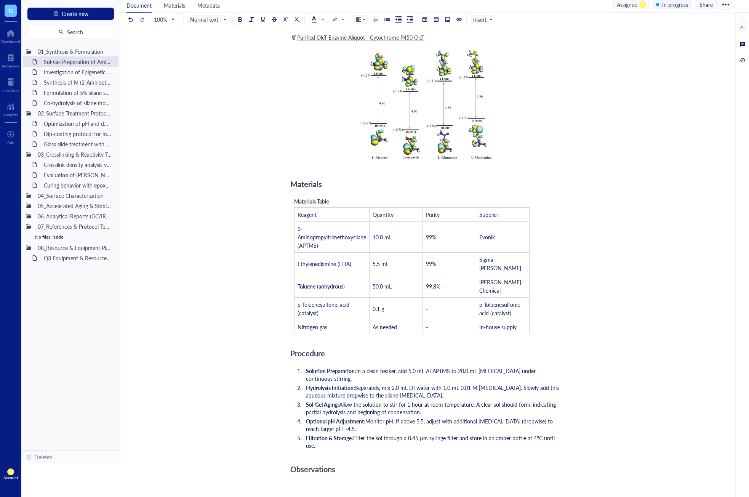
scroll to position [0, 0]
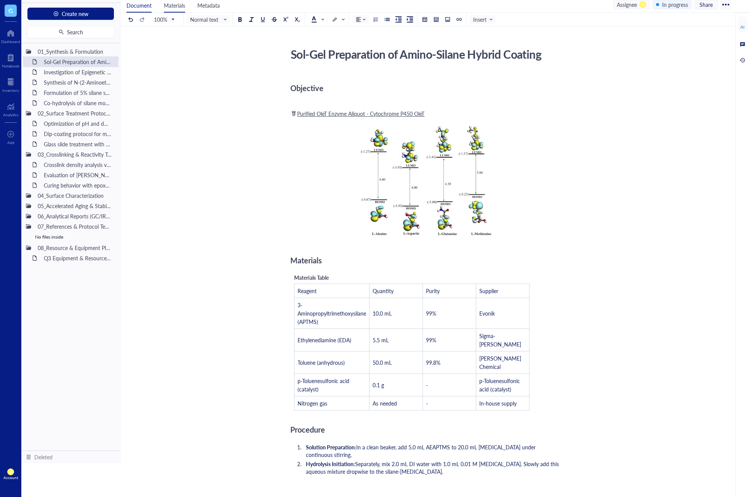
click at [172, 7] on span "Materials" at bounding box center [174, 6] width 21 height 8
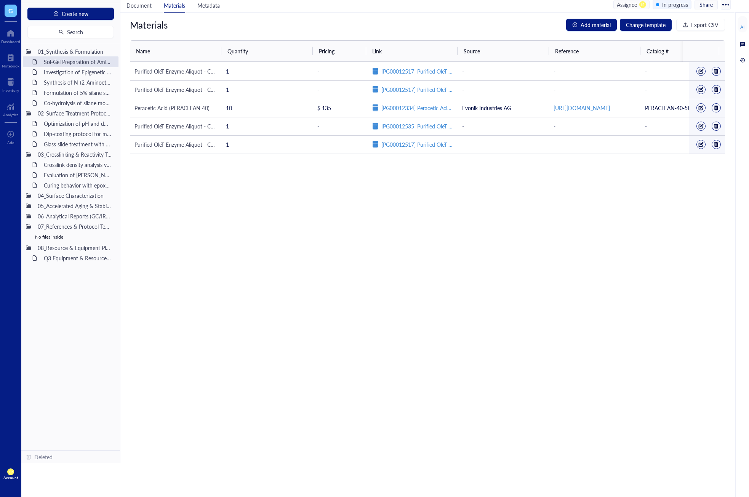
click at [396, 201] on div "Materials Add material Change template Export CSV Name Quantity Pricing Link So…" at bounding box center [427, 238] width 614 height 450
click at [173, 8] on span "Materials" at bounding box center [174, 6] width 21 height 8
click at [597, 27] on span "Add material" at bounding box center [596, 25] width 30 height 8
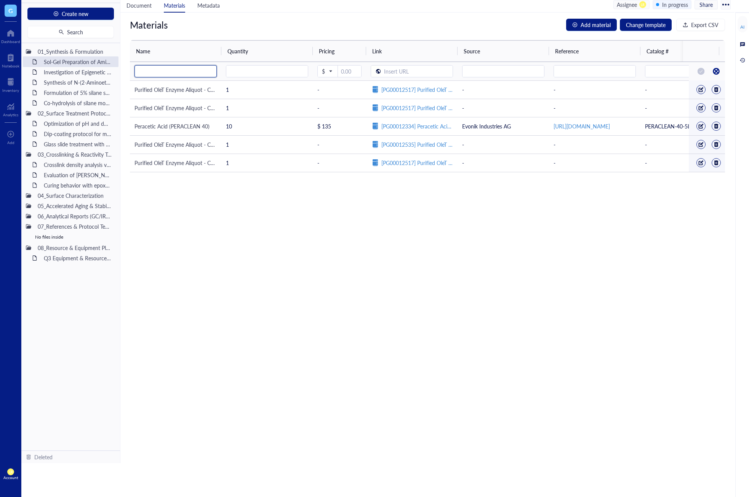
click at [194, 69] on input "search" at bounding box center [175, 71] width 73 height 11
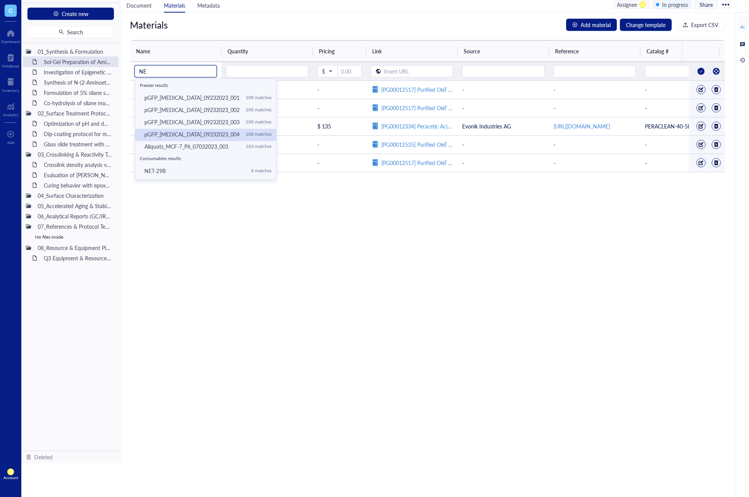
scroll to position [24, 0]
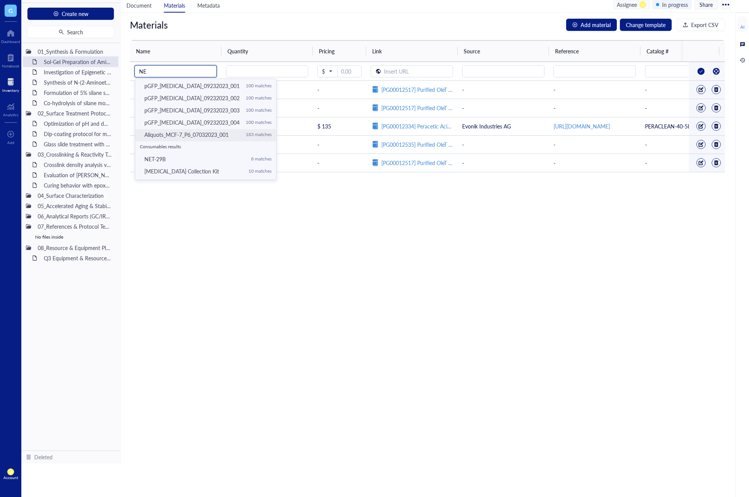
type input "NE"
click at [4, 87] on div at bounding box center [10, 82] width 17 height 12
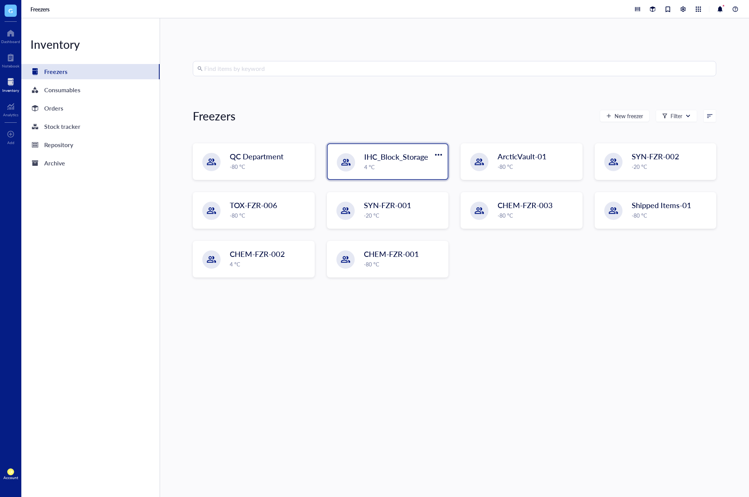
click at [429, 170] on div "4 °C" at bounding box center [403, 167] width 79 height 8
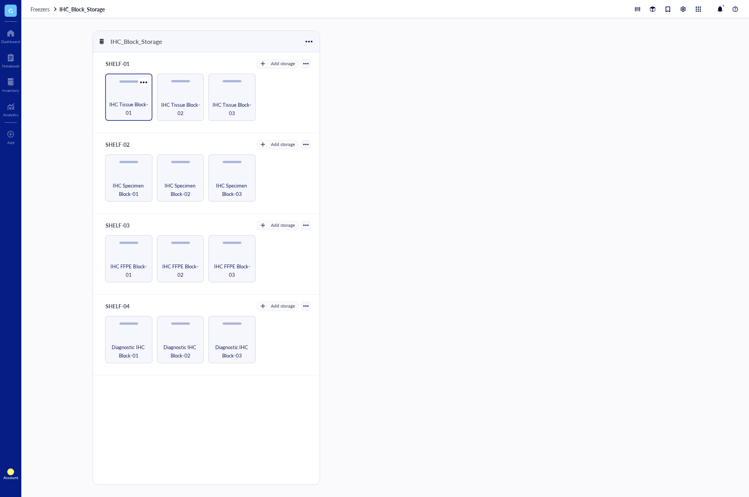
click at [120, 97] on div "IHC Tissue Block-01" at bounding box center [128, 97] width 47 height 47
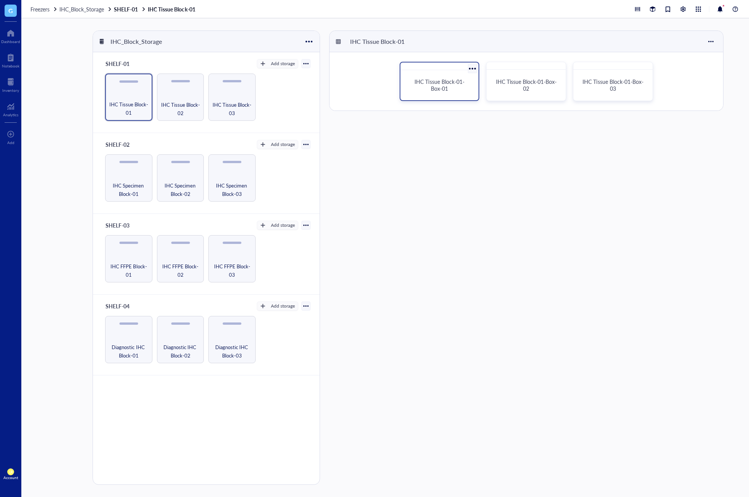
click at [430, 90] on div "IHC Tissue Block-01-Box-01" at bounding box center [440, 85] width 60 height 14
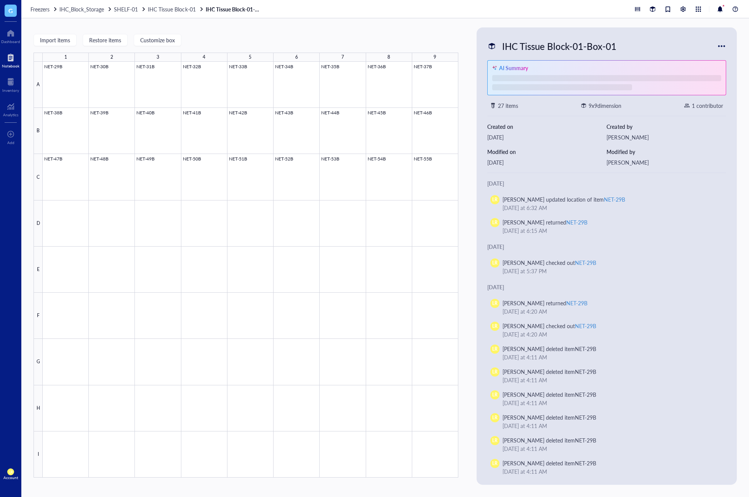
click at [8, 54] on div at bounding box center [11, 57] width 18 height 12
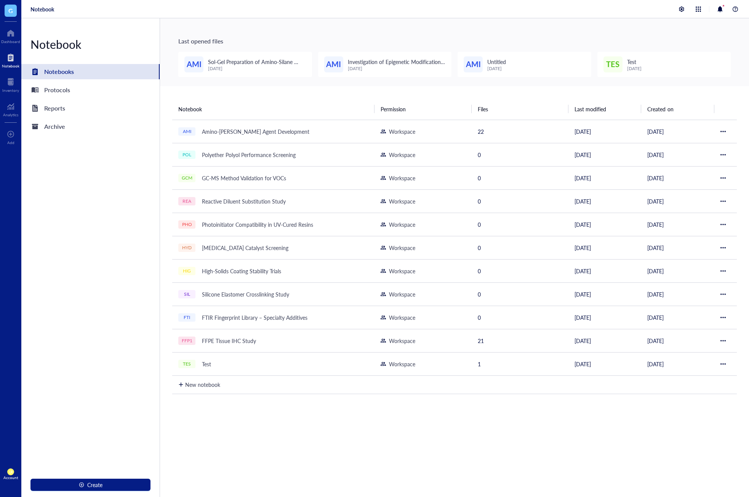
click at [263, 70] on div "[DATE]" at bounding box center [257, 68] width 98 height 5
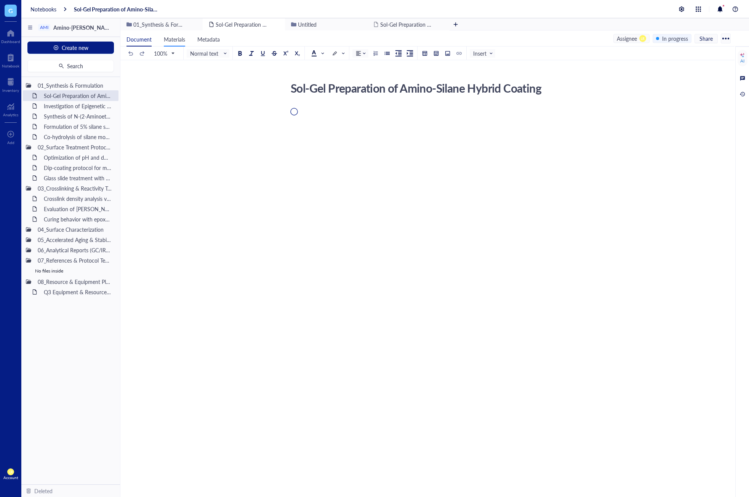
click at [168, 38] on span "Materials" at bounding box center [174, 39] width 21 height 8
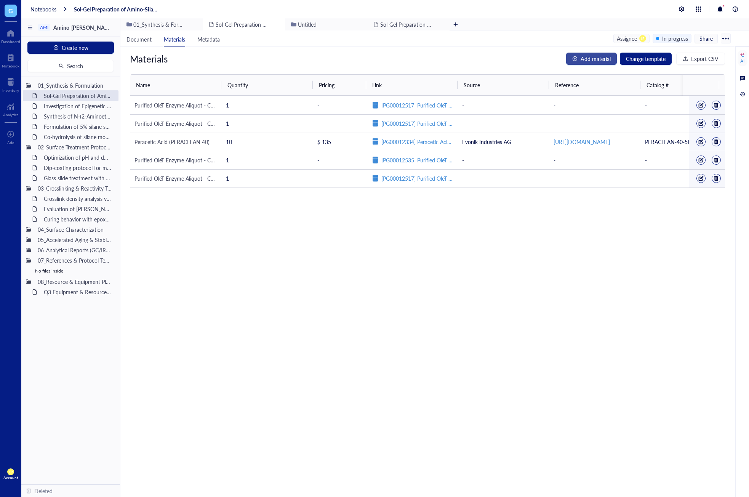
click at [591, 58] on span "Add material" at bounding box center [596, 58] width 30 height 8
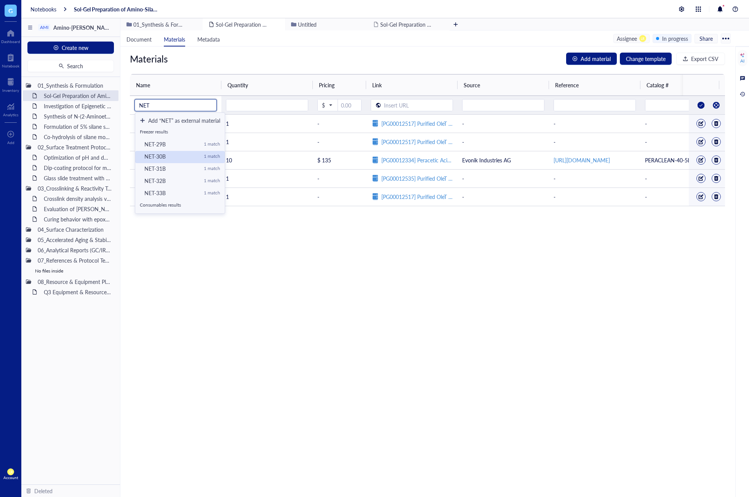
scroll to position [12, 0]
click at [198, 135] on div "NET-29B 1 match" at bounding box center [182, 132] width 76 height 8
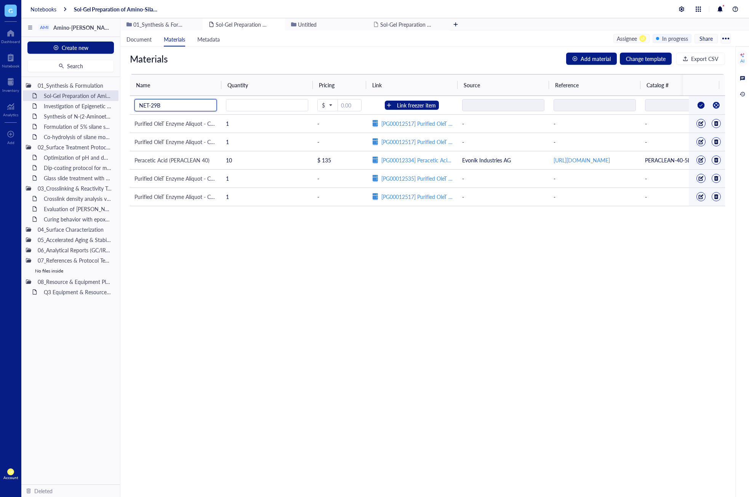
type input "NET-29B"
click at [263, 285] on div "Materials Add material Change template Export CSV Name Quantity Pricing Link So…" at bounding box center [427, 271] width 614 height 450
click at [430, 104] on div "Link freezer item" at bounding box center [416, 105] width 39 height 8
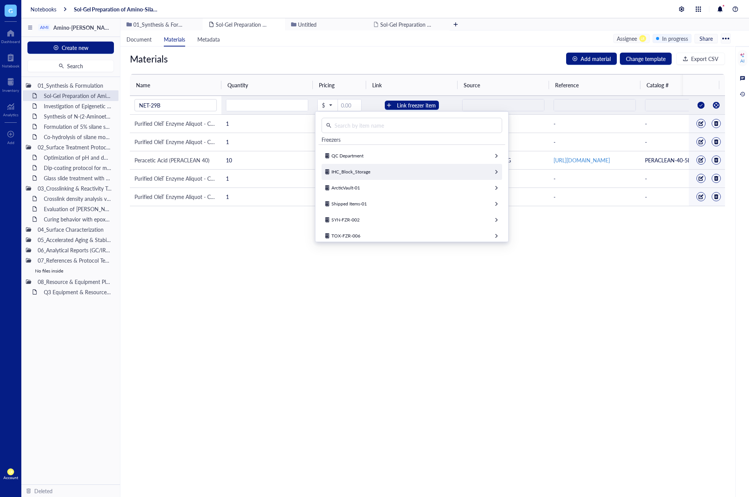
click at [394, 176] on div "IHC_Block_Storage" at bounding box center [412, 172] width 181 height 16
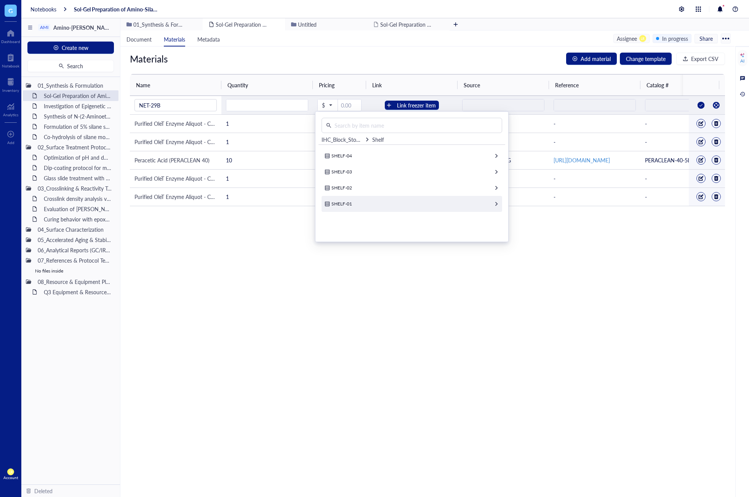
click at [373, 207] on div "SHELF-01" at bounding box center [412, 204] width 181 height 16
click at [406, 157] on div "IHC Tissue Block-01" at bounding box center [412, 156] width 181 height 16
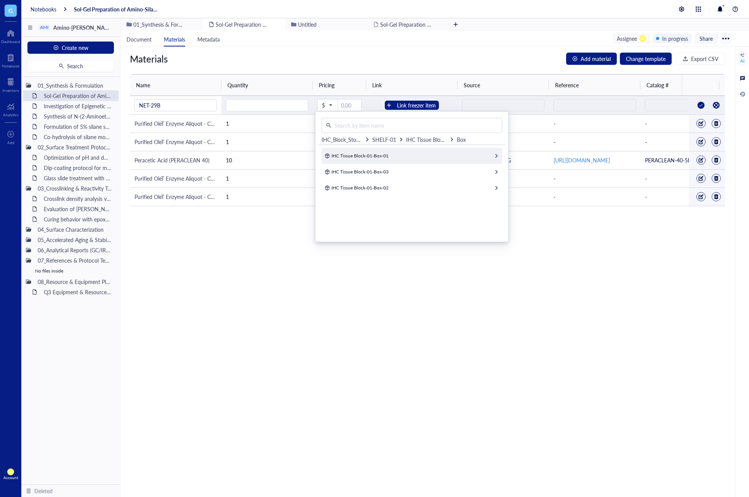
click at [397, 155] on div "IHC Tissue Block-01-Box-01" at bounding box center [412, 156] width 181 height 16
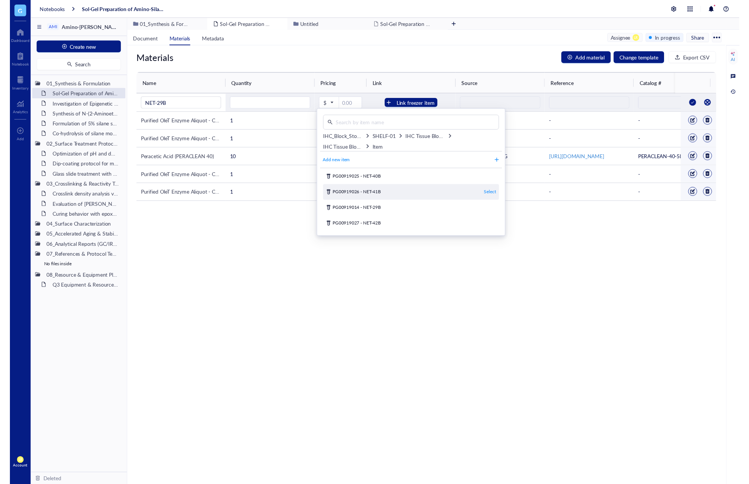
scroll to position [152, 0]
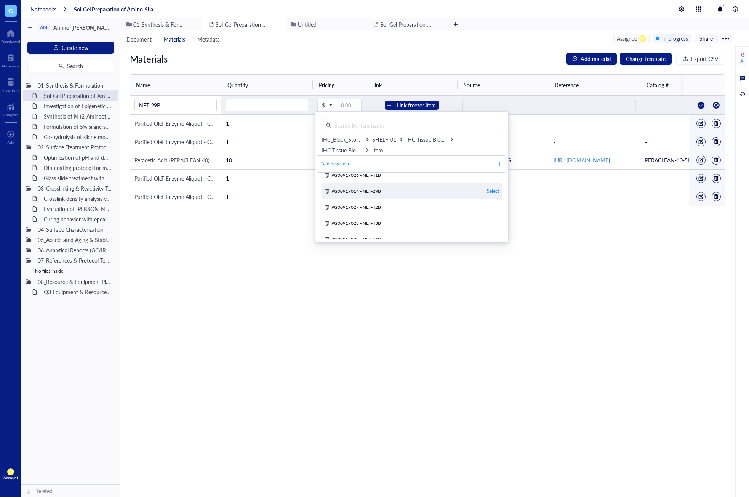
click at [487, 192] on div "Select" at bounding box center [493, 191] width 12 height 7
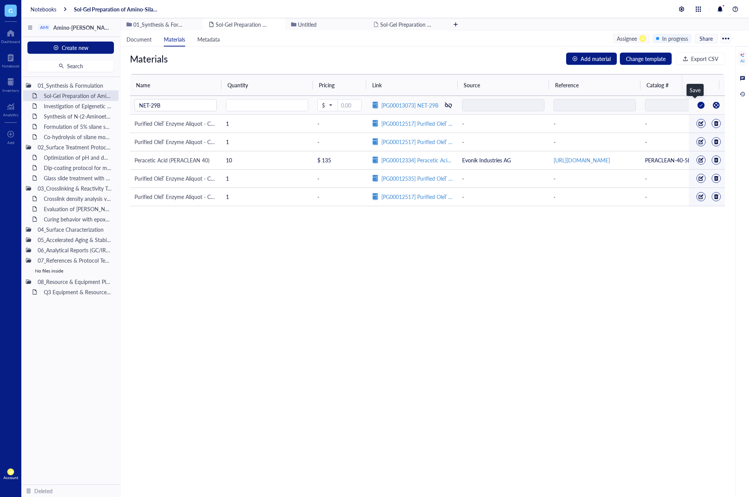
click at [695, 104] on div at bounding box center [701, 105] width 12 height 12
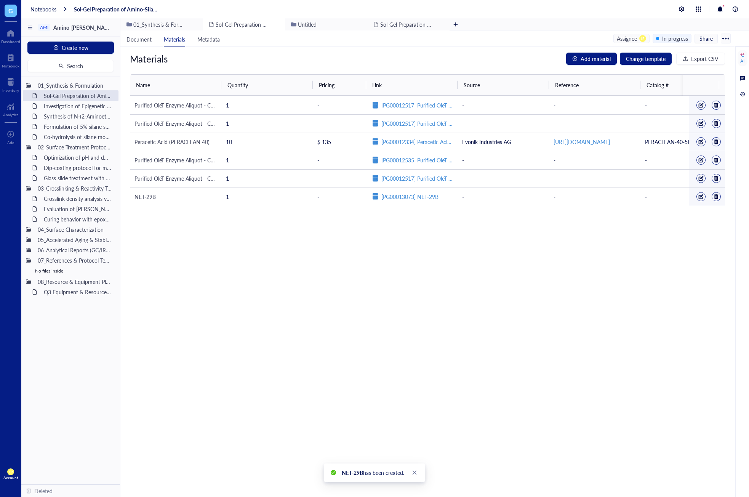
click at [496, 340] on div "Materials Add material Change template Export CSV Name Quantity Pricing Link So…" at bounding box center [427, 271] width 614 height 450
drag, startPoint x: 135, startPoint y: 200, endPoint x: 159, endPoint y: 200, distance: 23.2
click at [159, 200] on div "NET-29B" at bounding box center [176, 196] width 82 height 8
click at [246, 240] on div "Materials Add material Change template Export CSV Name Quantity Pricing Link So…" at bounding box center [427, 271] width 614 height 450
click at [414, 197] on link "[PG00013073] NET-29B" at bounding box center [409, 196] width 57 height 8
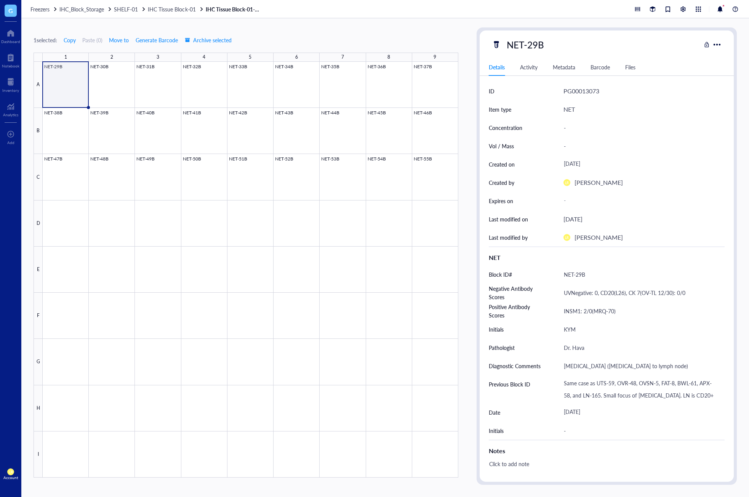
click at [560, 67] on div "Metadata" at bounding box center [564, 67] width 22 height 8
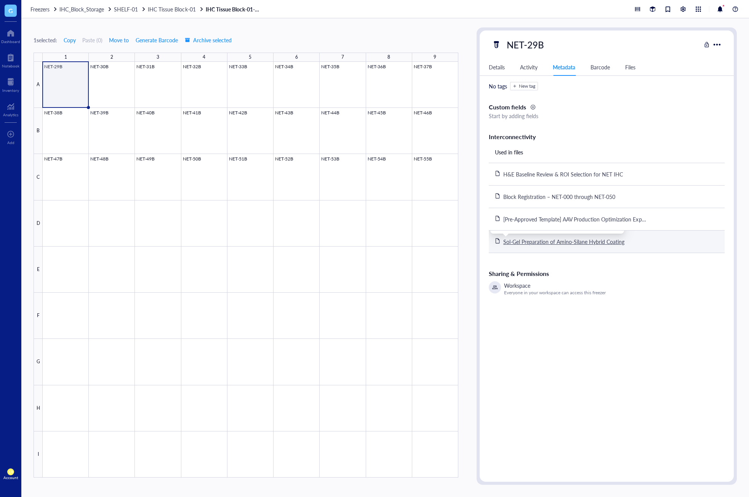
click at [583, 244] on div "Sol-Gel Preparation of Amino-Silane Hybrid Coating" at bounding box center [564, 241] width 122 height 7
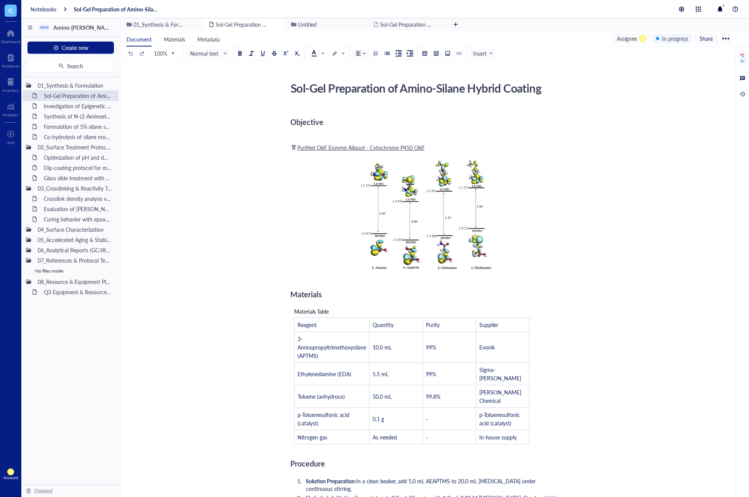
click at [474, 151] on div "Objective ﻿ ﻿ Purified OleT Enzyme Aliquot - Cytochrome P450 OleT ﻿ ﻿ Add Capti…" at bounding box center [425, 499] width 271 height 784
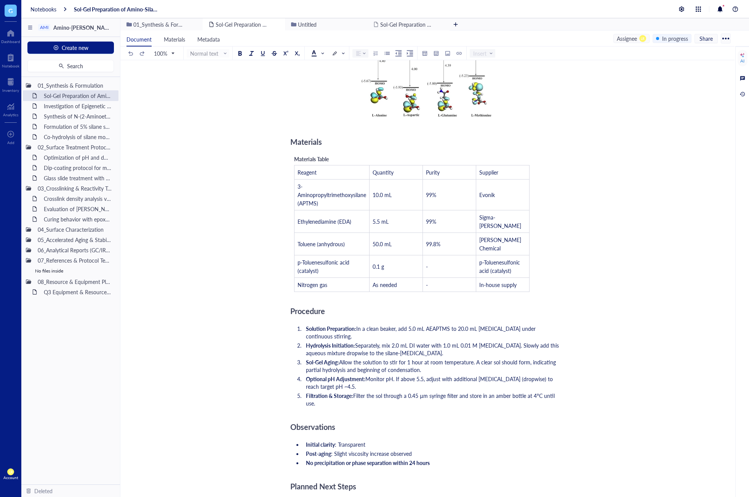
click at [507, 358] on span "Allow the solution to stir for 1 hour at room temperature. A clear sol should f…" at bounding box center [432, 365] width 252 height 15
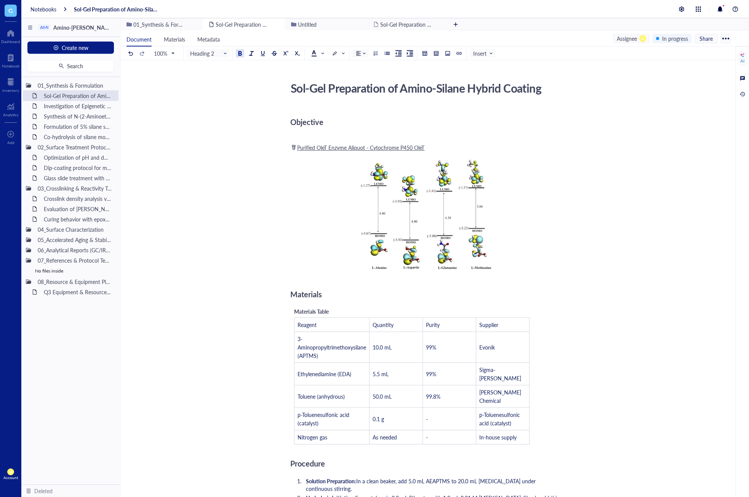
click at [417, 129] on div "Objective" at bounding box center [425, 121] width 271 height 15
click at [415, 108] on div "Objective ﻿ ﻿ Purified OleT Enzyme Aliquot - Cytochrome P450 OleT ﻿ ﻿ Add Capti…" at bounding box center [425, 499] width 271 height 784
click at [678, 40] on div "In progress" at bounding box center [675, 38] width 26 height 8
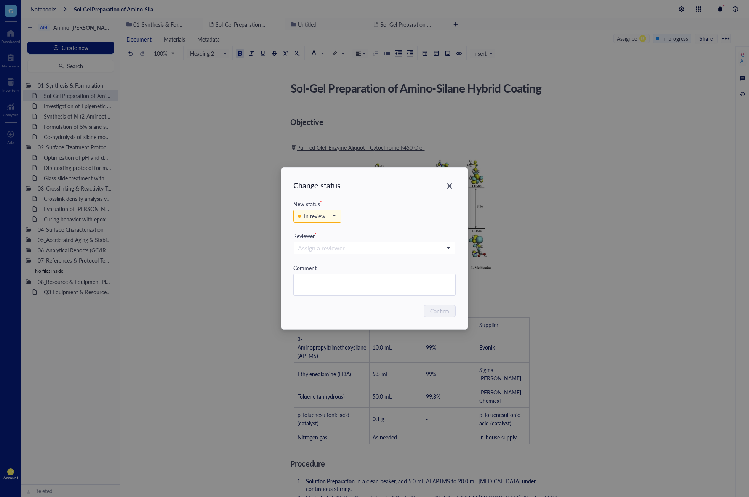
drag, startPoint x: 380, startPoint y: 212, endPoint x: 372, endPoint y: 216, distance: 8.9
click at [380, 212] on div "In review" at bounding box center [374, 220] width 163 height 24
click at [334, 218] on span "In review" at bounding box center [316, 216] width 37 height 8
click at [321, 243] on div "In progress" at bounding box center [317, 242] width 26 height 8
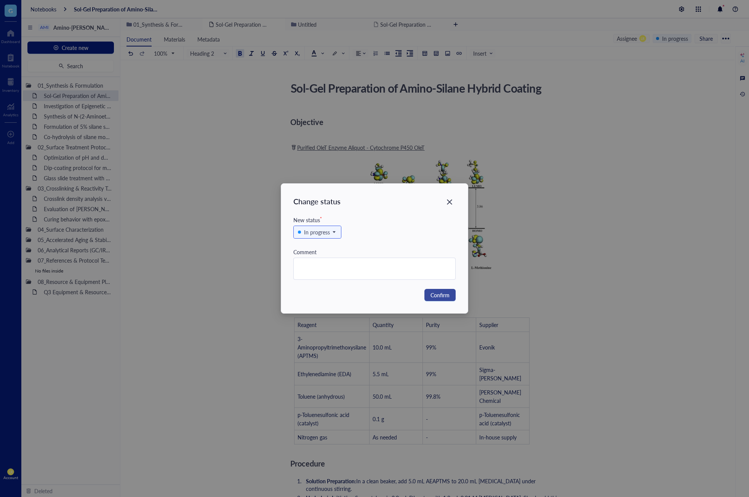
click at [442, 298] on span "Confirm" at bounding box center [440, 295] width 19 height 8
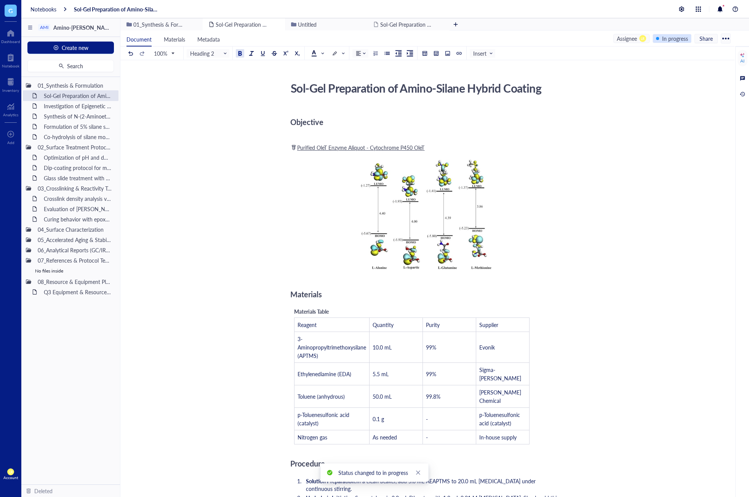
click at [664, 38] on div "In progress" at bounding box center [675, 38] width 26 height 8
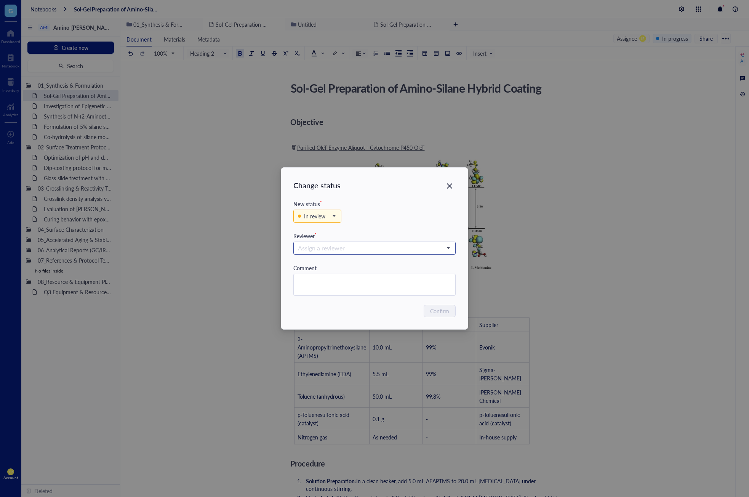
click at [364, 250] on input "search" at bounding box center [371, 247] width 147 height 11
click at [367, 287] on div "IK Isao Kanazawa" at bounding box center [374, 286] width 153 height 9
click at [330, 217] on span "In review" at bounding box center [316, 216] width 37 height 8
click at [385, 225] on div "2 In review Backlog In progress In review Complete" at bounding box center [374, 220] width 163 height 24
click at [345, 279] on textarea at bounding box center [375, 284] width 162 height 21
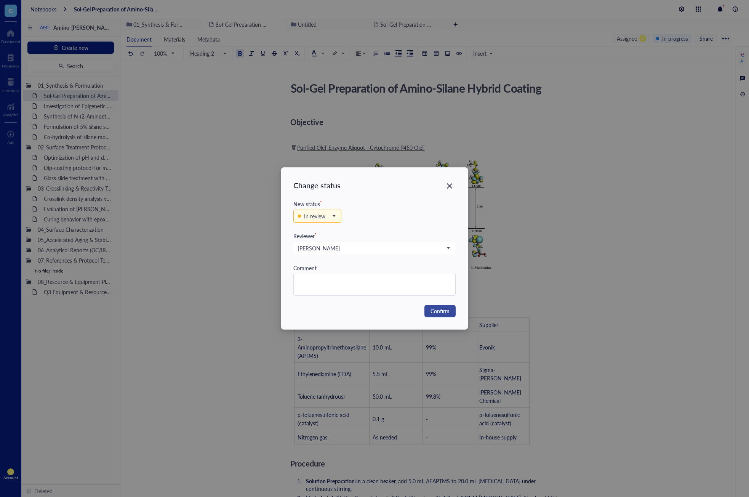
click at [446, 312] on span "Confirm" at bounding box center [440, 311] width 19 height 8
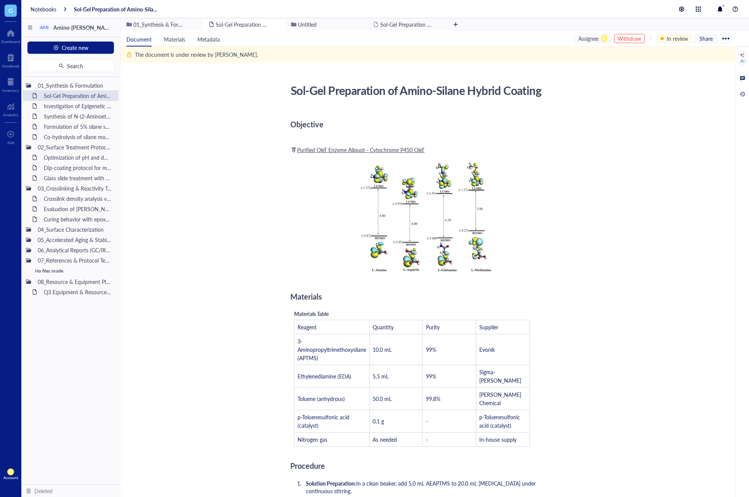
click at [315, 296] on span "Materials" at bounding box center [306, 296] width 32 height 11
click at [322, 296] on span "Materials" at bounding box center [306, 296] width 32 height 11
click at [319, 296] on span "Materials" at bounding box center [306, 296] width 32 height 11
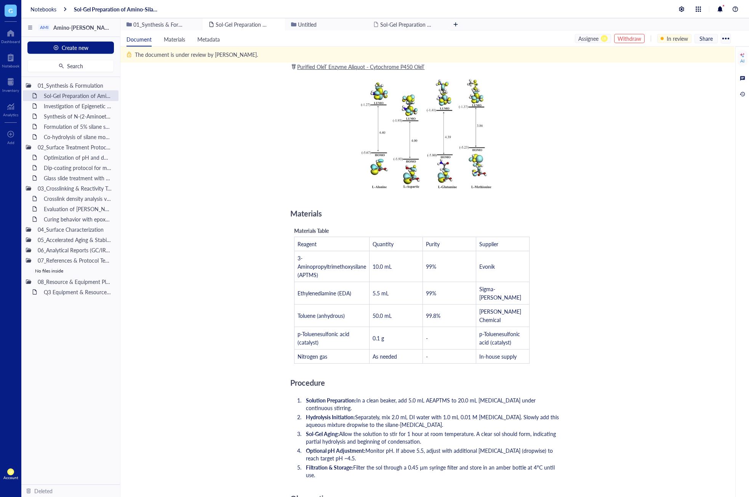
scroll to position [191, 0]
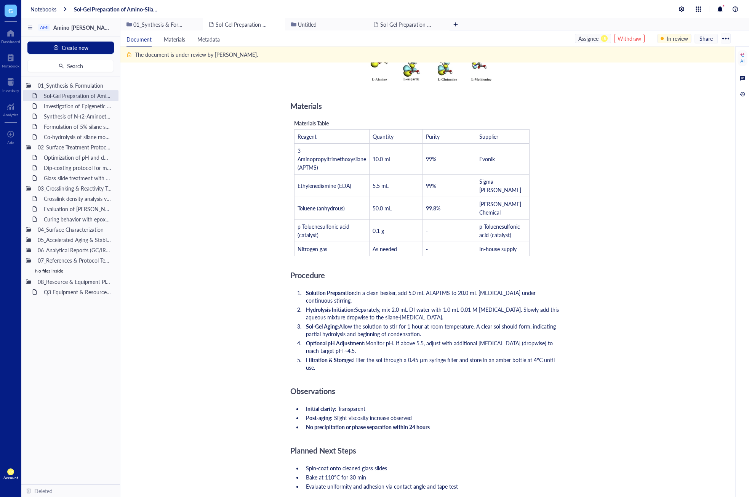
drag, startPoint x: 378, startPoint y: 362, endPoint x: 380, endPoint y: 354, distance: 7.9
click at [378, 383] on div "Observations" at bounding box center [425, 390] width 271 height 15
click at [390, 339] on li "Optional pH Adjustment: Monitor pH. If above 5.5, adjust with additional acetic…" at bounding box center [432, 346] width 259 height 15
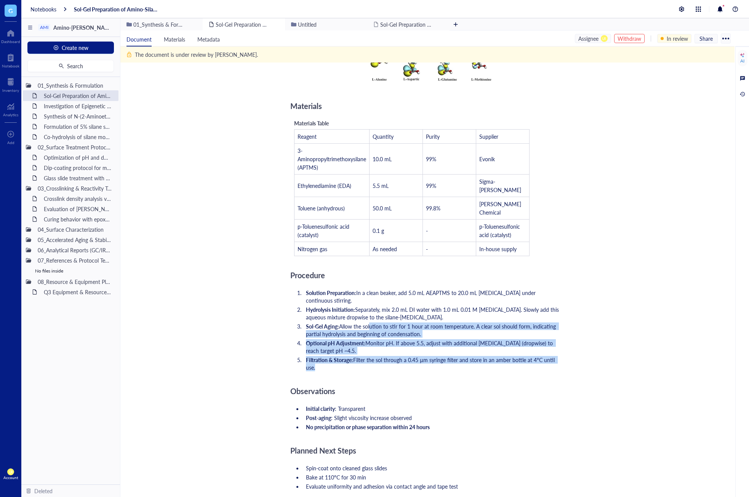
drag, startPoint x: 372, startPoint y: 302, endPoint x: 412, endPoint y: 349, distance: 61.9
click at [412, 349] on div "Objective ﻿ ﻿ Purified OleT Enzyme Aliquot - Cytochrome P450 OleT ﻿ ﻿ Add Capti…" at bounding box center [425, 310] width 271 height 784
drag, startPoint x: 389, startPoint y: 284, endPoint x: 427, endPoint y: 353, distance: 79.3
click at [427, 353] on div "Objective ﻿ ﻿ Purified OleT Enzyme Aliquot - Cytochrome P450 OleT ﻿ ﻿ Add Capti…" at bounding box center [425, 310] width 271 height 784
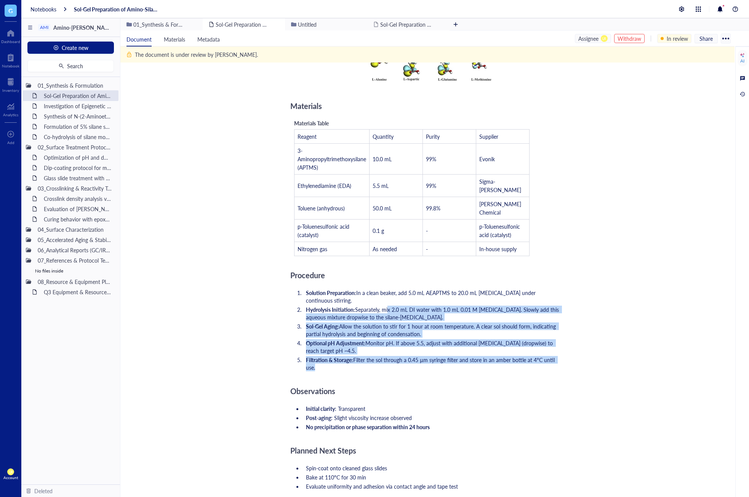
click at [427, 353] on div "Objective ﻿ ﻿ Purified OleT Enzyme Aliquot - Cytochrome P450 OleT ﻿ ﻿ Add Capti…" at bounding box center [425, 310] width 271 height 784
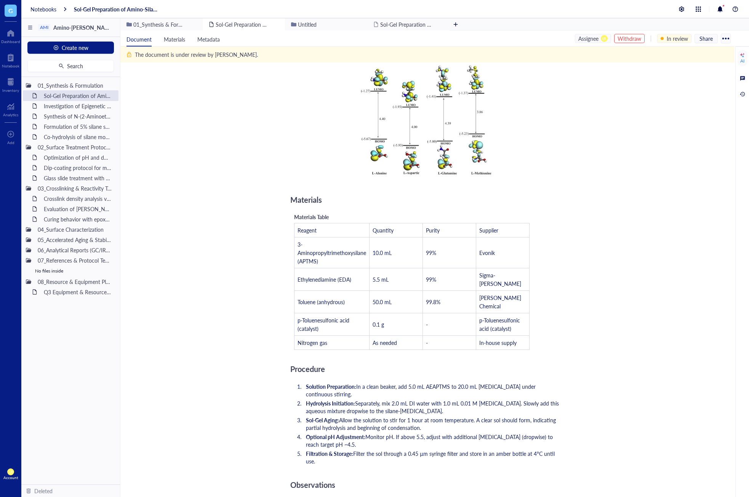
scroll to position [0, 0]
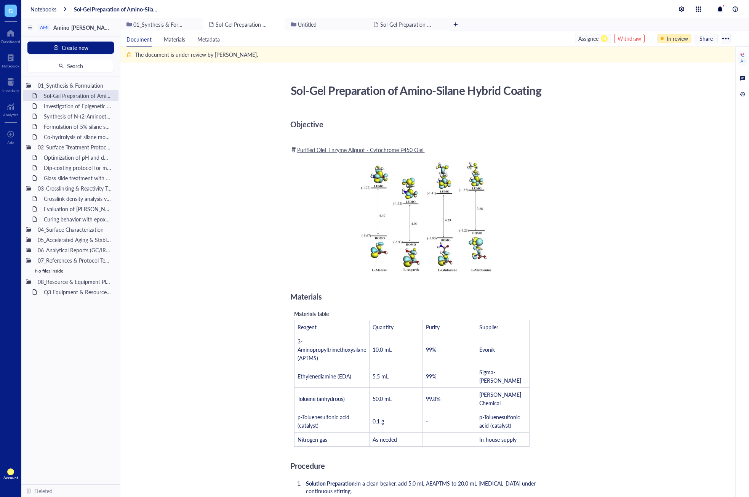
click at [670, 41] on div "In review" at bounding box center [677, 38] width 21 height 8
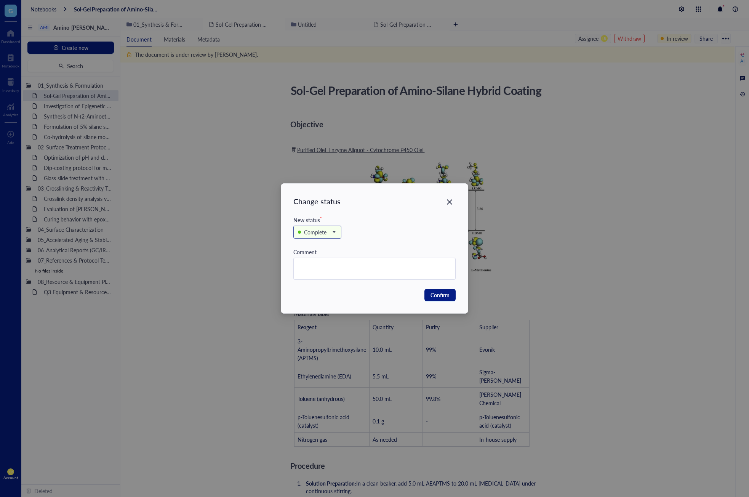
click at [321, 236] on div "Complete" at bounding box center [315, 232] width 22 height 8
click at [349, 300] on div "Confirm" at bounding box center [374, 295] width 163 height 12
click at [441, 295] on span "Confirm" at bounding box center [440, 295] width 19 height 8
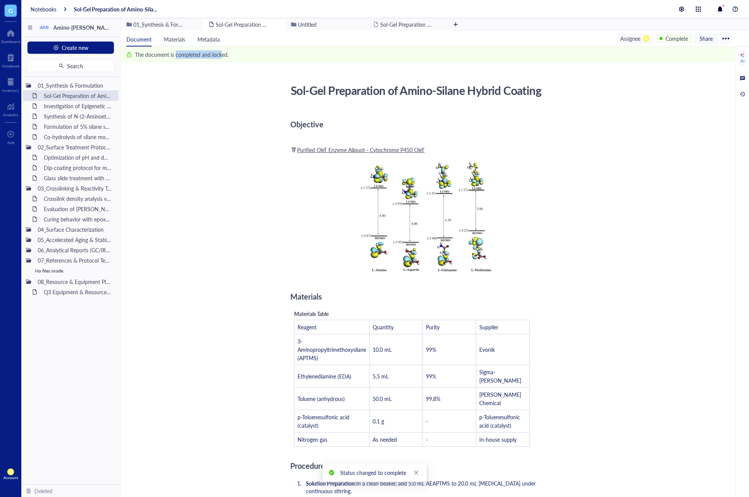
drag, startPoint x: 176, startPoint y: 57, endPoint x: 221, endPoint y: 59, distance: 45.4
click at [221, 59] on div "The document is completed and locked." at bounding box center [178, 54] width 102 height 16
drag, startPoint x: 407, startPoint y: 95, endPoint x: 419, endPoint y: 95, distance: 11.8
click at [410, 95] on div "Sol-Gel Preparation of Amino-Silane Hybrid Coating" at bounding box center [422, 90] width 271 height 19
drag, startPoint x: 421, startPoint y: 95, endPoint x: 496, endPoint y: 96, distance: 75.5
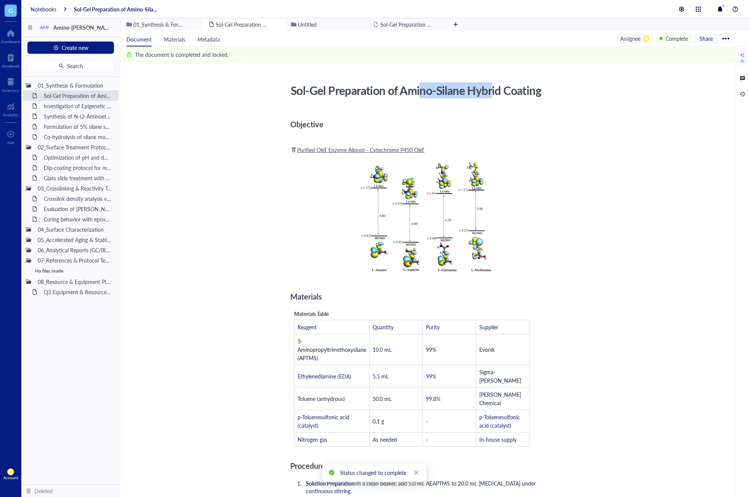
click at [494, 96] on div "Sol-Gel Preparation of Amino-Silane Hybrid Coating" at bounding box center [422, 90] width 271 height 19
click at [496, 96] on div "Sol-Gel Preparation of Amino-Silane Hybrid Coating" at bounding box center [422, 90] width 271 height 19
click at [535, 130] on div "Objective" at bounding box center [425, 124] width 271 height 15
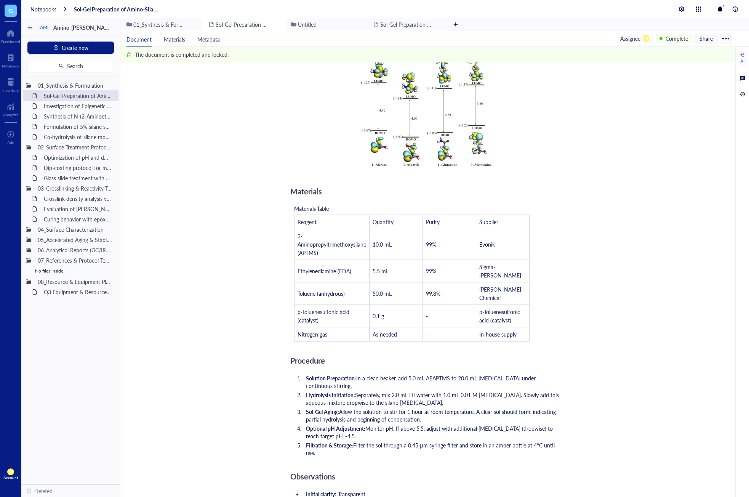
scroll to position [114, 0]
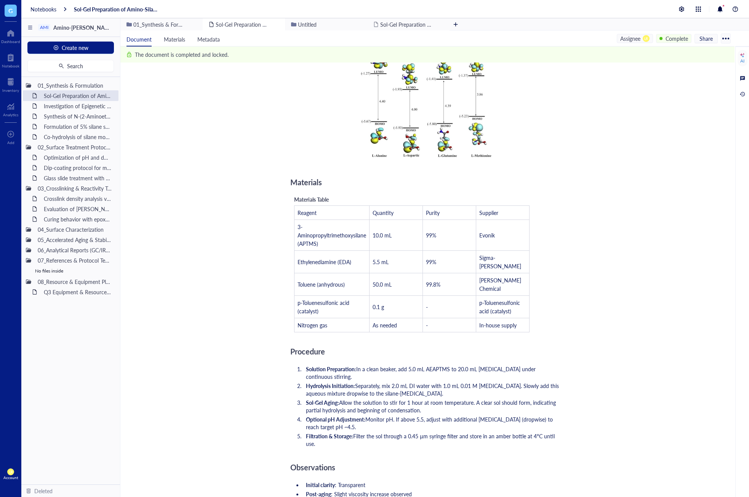
click at [550, 308] on div "Objective ﻿ ﻿ Purified OleT Enzyme Aliquot - Cytochrome P450 OleT ﻿ ﻿ Add Capti…" at bounding box center [425, 387] width 271 height 784
click at [465, 415] on span "Monitor pH. If above 5.5, adjust with additional acetic acid (dropwise) to reac…" at bounding box center [430, 422] width 248 height 15
click at [743, 99] on div "AI" at bounding box center [743, 288] width 14 height 484
click at [743, 96] on div at bounding box center [743, 94] width 8 height 8
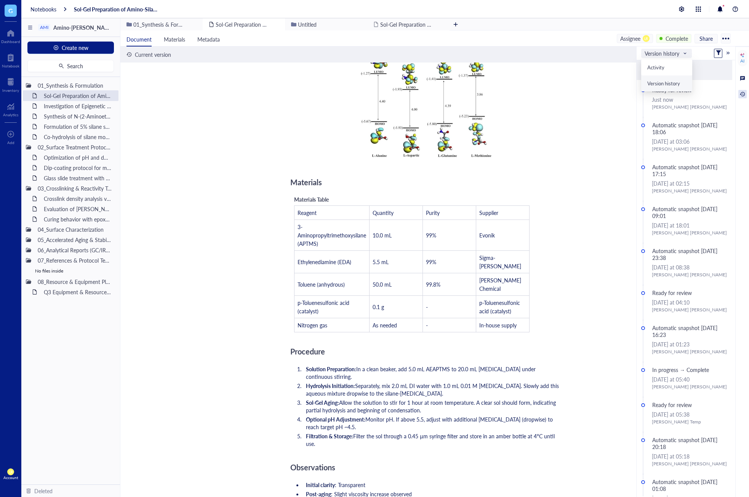
click at [681, 55] on span "Version history" at bounding box center [666, 53] width 42 height 7
click at [667, 67] on div "Activity" at bounding box center [666, 67] width 39 height 7
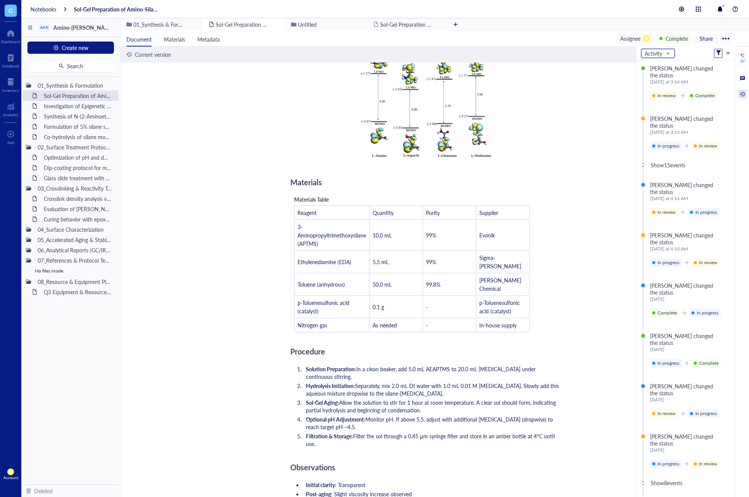
click at [704, 103] on div "Laura Rodriguez changed the status Today at 3:14 AM In review Complete" at bounding box center [689, 85] width 78 height 41
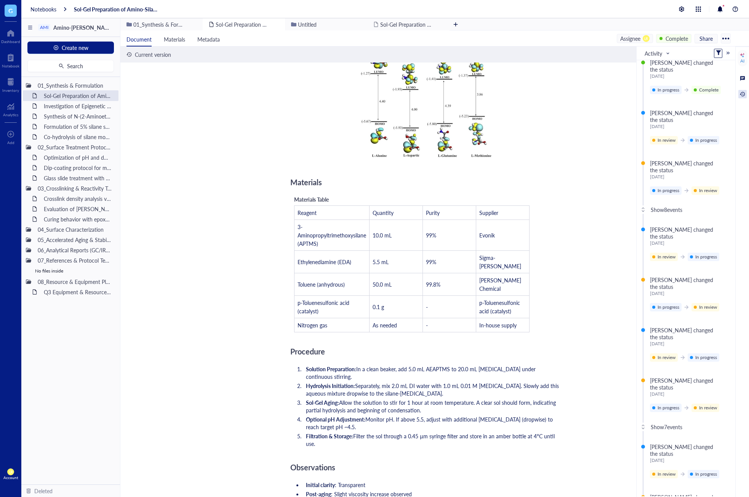
scroll to position [305, 0]
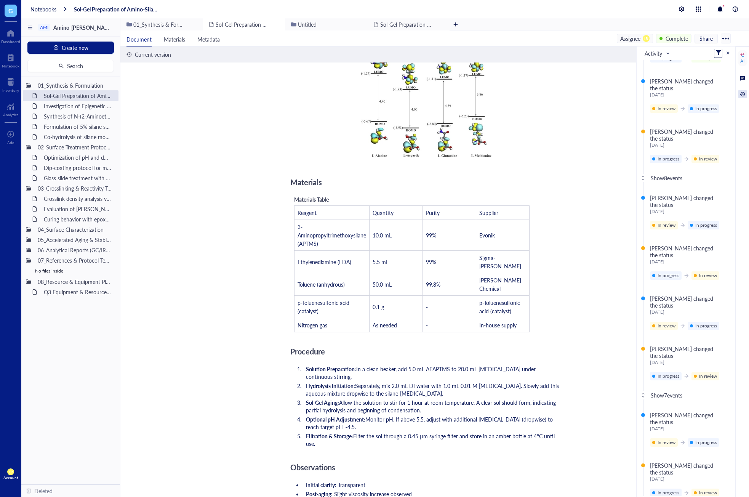
click at [522, 399] on li "Sol-Gel Aging: Allow the solution to stir for 1 hour at room temperature. A cle…" at bounding box center [432, 406] width 259 height 15
click at [521, 432] on span "Filter the sol through a 0.45 µm syringe filter and store in an amber bottle at…" at bounding box center [431, 439] width 250 height 15
click at [727, 54] on div at bounding box center [728, 52] width 5 height 5
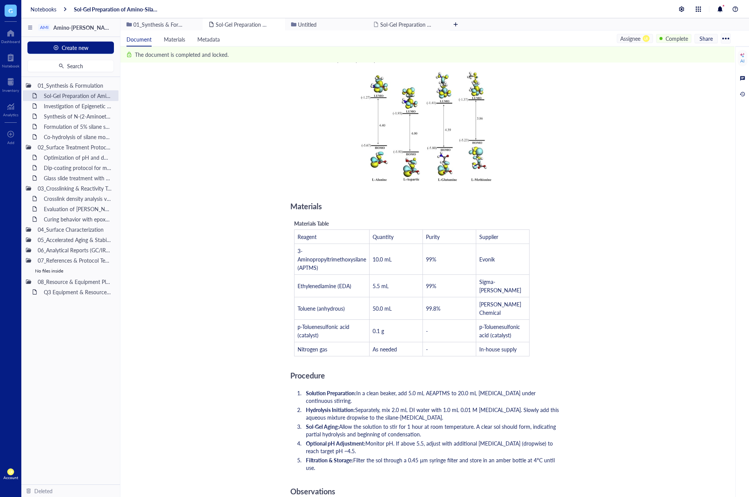
scroll to position [0, 0]
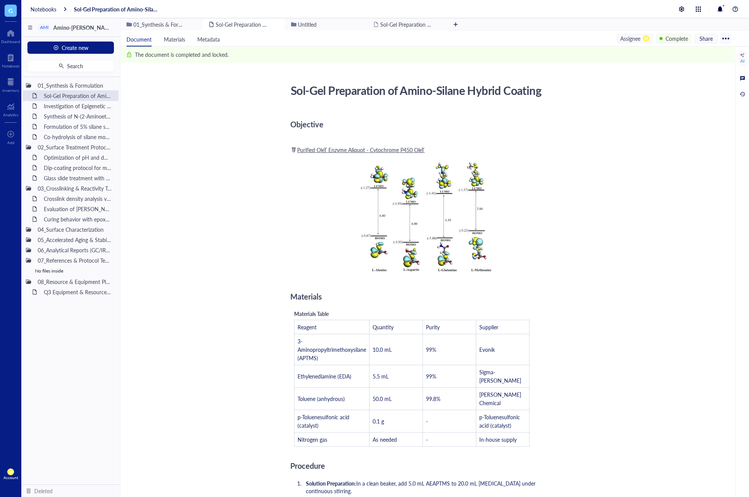
click at [725, 40] on div at bounding box center [726, 38] width 12 height 12
click at [711, 65] on div "Download" at bounding box center [702, 63] width 43 height 7
click at [80, 88] on div "01_Synthesis & Formulation" at bounding box center [62, 85] width 56 height 11
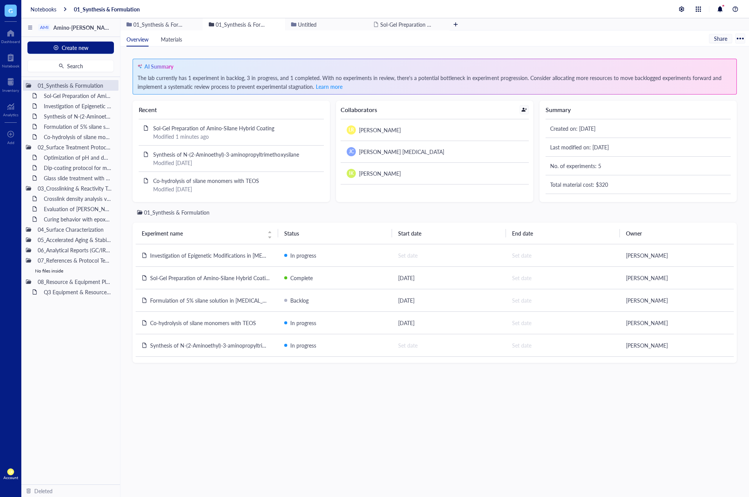
click at [333, 410] on div "01_Synthesis & Formulation Experiment name Status Start date End date Owner Inv…" at bounding box center [435, 346] width 604 height 277
click at [405, 431] on div "01_Synthesis & Formulation Experiment name Status Start date End date Owner Inv…" at bounding box center [435, 346] width 604 height 277
click at [522, 109] on div at bounding box center [524, 109] width 5 height 5
click at [380, 211] on div "01_Synthesis & Formulation" at bounding box center [437, 212] width 600 height 8
click at [415, 256] on div "Set date" at bounding box center [448, 255] width 103 height 10
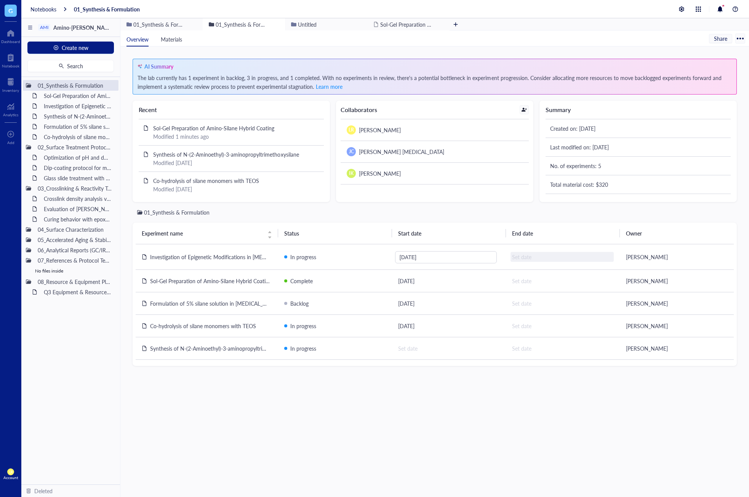
click at [528, 258] on div "Set date" at bounding box center [562, 257] width 103 height 10
click at [558, 416] on div "01_Synthesis & Formulation Experiment name Status Start date End date Owner Inv…" at bounding box center [435, 346] width 604 height 277
drag, startPoint x: 181, startPoint y: 73, endPoint x: 215, endPoint y: 73, distance: 33.9
click at [215, 73] on div "AI Summary The lab currently has 1 experiment in backlog, 3 in progress, and 1 …" at bounding box center [435, 77] width 604 height 36
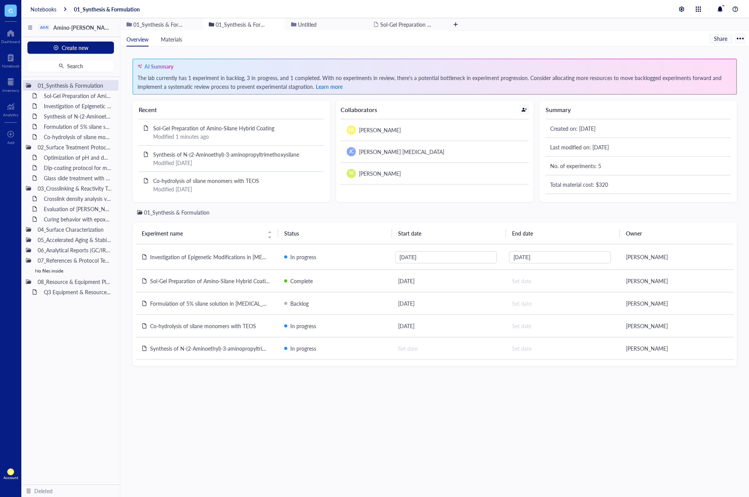
click at [327, 90] on span "Learn more" at bounding box center [329, 87] width 27 height 8
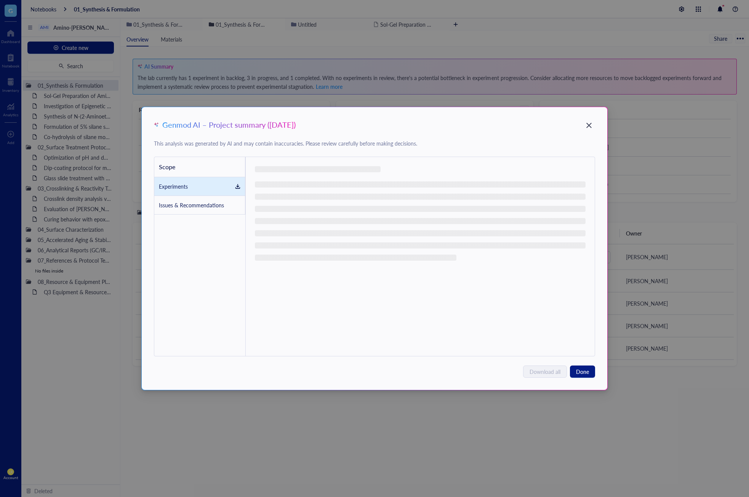
click at [205, 207] on div "Issues & Recommendations" at bounding box center [191, 205] width 65 height 8
click at [197, 168] on div "Scope" at bounding box center [199, 167] width 91 height 20
click at [179, 189] on div "Experiments" at bounding box center [173, 186] width 29 height 8
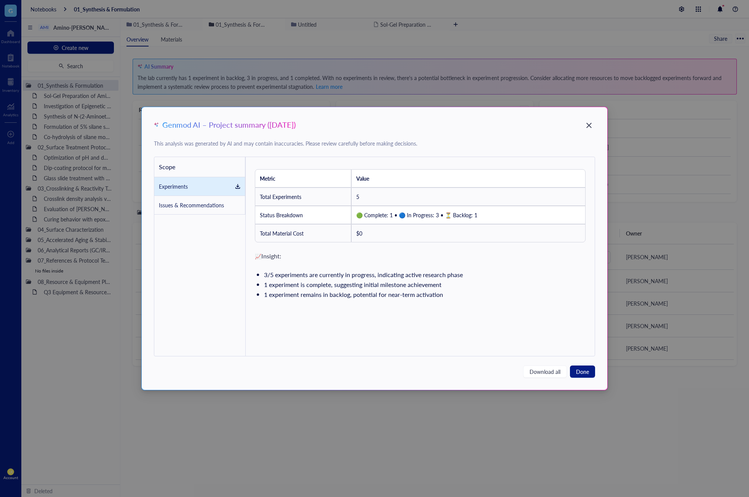
click at [191, 207] on div "Issues & Recommendations" at bounding box center [191, 205] width 65 height 8
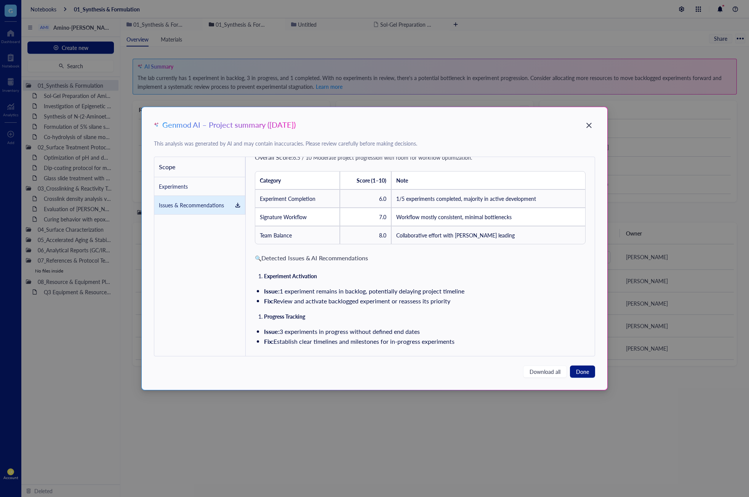
scroll to position [28, 0]
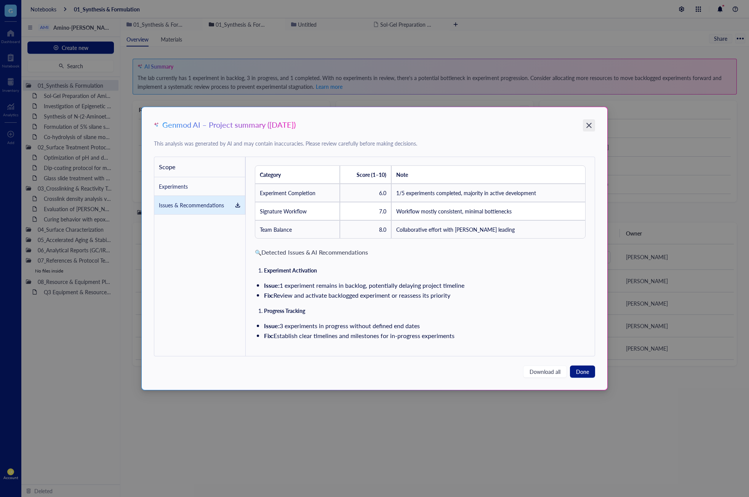
click at [590, 126] on icon "Close" at bounding box center [589, 125] width 5 height 5
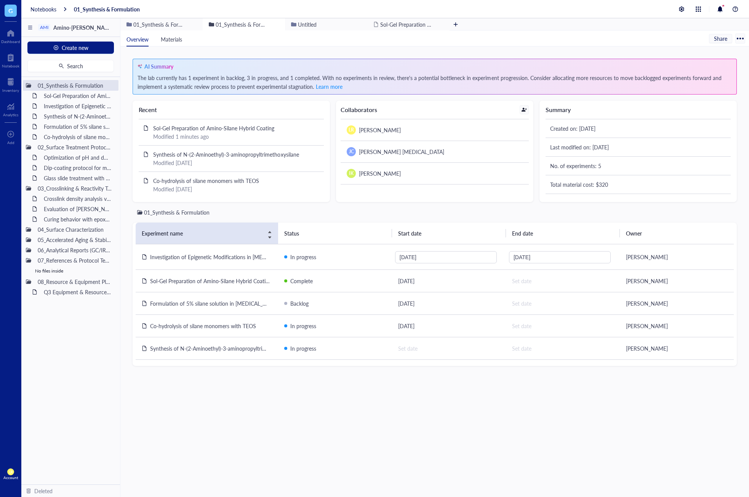
drag, startPoint x: 392, startPoint y: 396, endPoint x: 255, endPoint y: 224, distance: 220.3
click at [392, 396] on div "01_Synthesis & Formulation Experiment name Status Start date End date Owner Inv…" at bounding box center [435, 346] width 604 height 277
click at [177, 42] on span "Materials" at bounding box center [171, 39] width 21 height 8
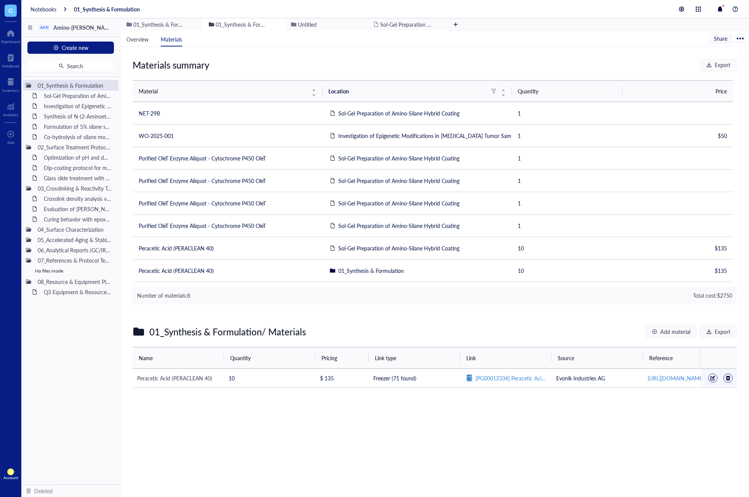
click at [567, 316] on div "Materials summary Export Material Location Quantity Price NET-29B Sol-Gel Prepa…" at bounding box center [435, 229] width 604 height 341
click at [269, 426] on div "Materials summary Export Material Location Quantity Price NET-29B Sol-Gel Prepa…" at bounding box center [434, 288] width 629 height 485
click at [65, 99] on div "Sol-Gel Preparation of Amino-Silane Hybrid Coating" at bounding box center [73, 95] width 67 height 11
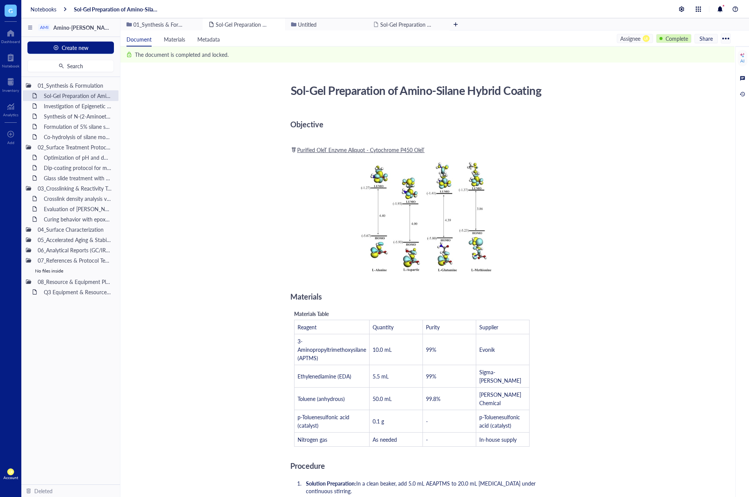
click at [667, 35] on div "Complete" at bounding box center [677, 38] width 22 height 8
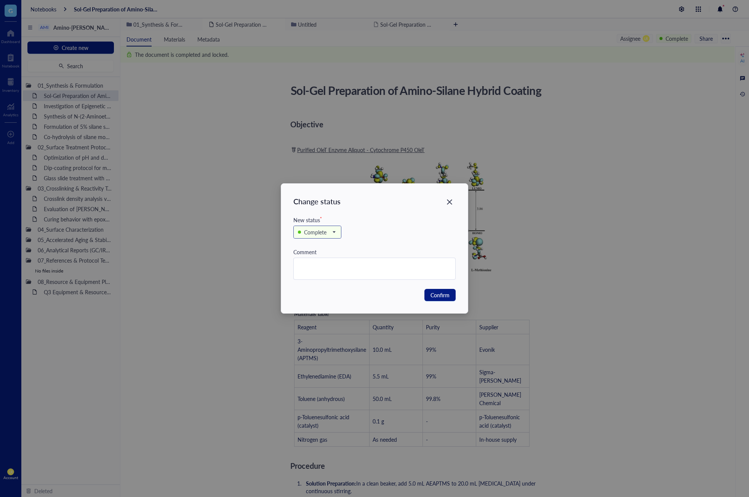
click at [321, 233] on div "Complete" at bounding box center [315, 232] width 22 height 8
click at [319, 259] on div "In progress" at bounding box center [317, 258] width 26 height 8
click at [451, 295] on button "Confirm" at bounding box center [440, 295] width 31 height 12
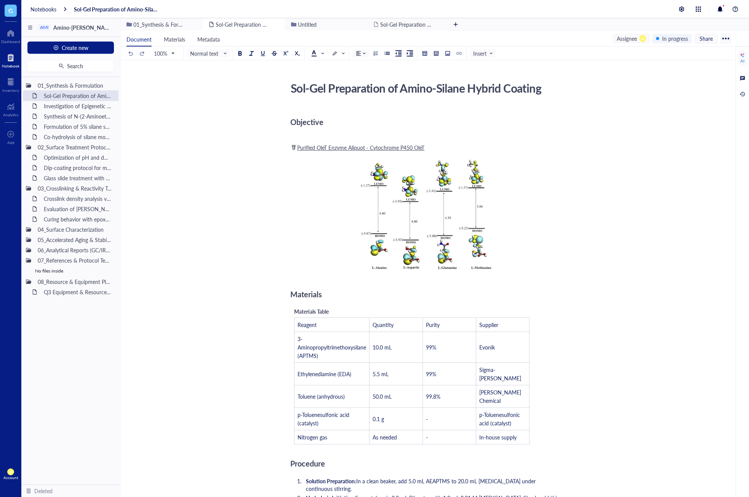
click at [11, 61] on div at bounding box center [11, 57] width 18 height 12
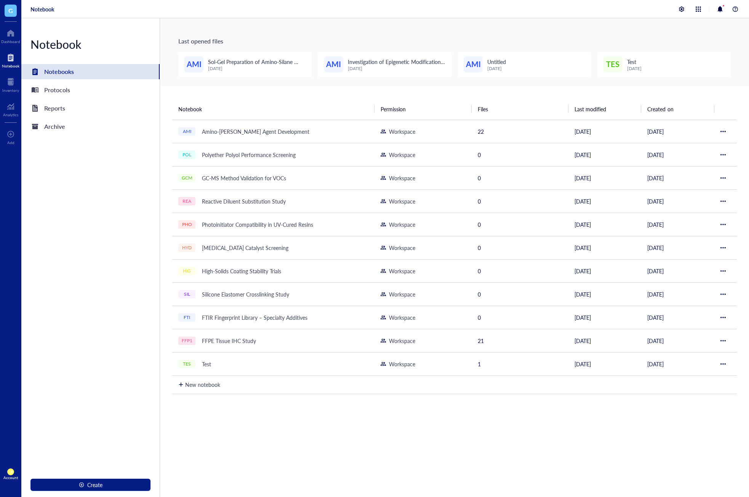
click at [115, 264] on div "Notebook Notebooks Protocols Reports Archive Create" at bounding box center [90, 257] width 139 height 479
click at [85, 107] on div "Reports" at bounding box center [90, 108] width 138 height 15
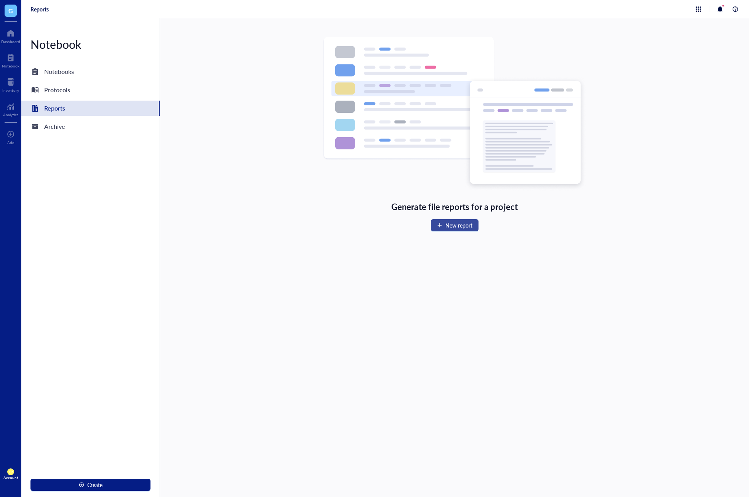
click at [455, 224] on span "New report" at bounding box center [459, 225] width 27 height 6
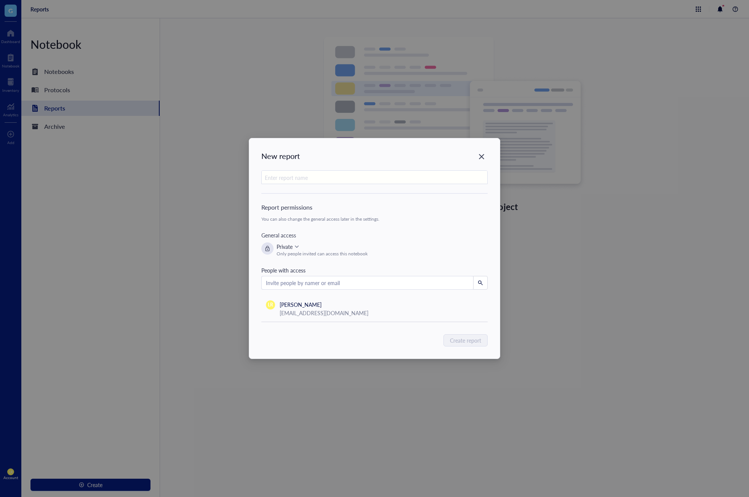
click at [375, 183] on input "text" at bounding box center [375, 178] width 226 height 14
type input "t"
type input "TEST"
click at [470, 346] on button "Create report" at bounding box center [465, 340] width 43 height 12
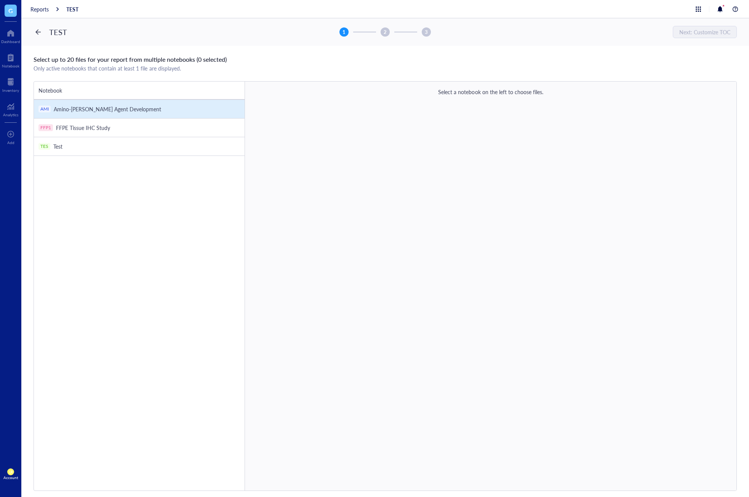
click at [121, 107] on span "Amino-[PERSON_NAME] Agent Development" at bounding box center [107, 109] width 107 height 8
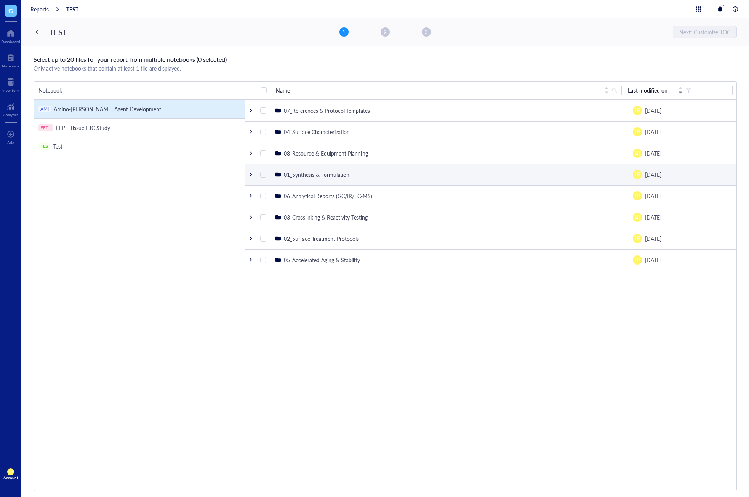
click at [303, 177] on span "01_Synthesis & Formulation" at bounding box center [317, 175] width 66 height 8
click at [262, 175] on input "checkbox" at bounding box center [263, 174] width 6 height 6
checkbox input "true"
click at [250, 181] on td at bounding box center [251, 174] width 12 height 21
click at [249, 171] on td at bounding box center [251, 174] width 12 height 21
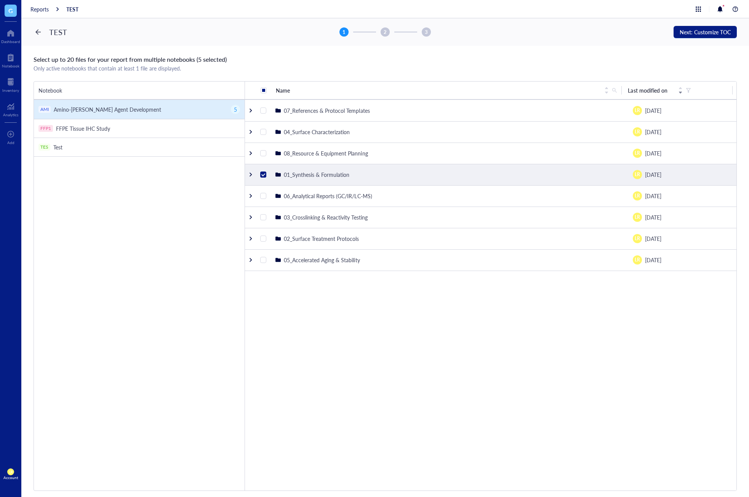
click at [323, 362] on div "Name Last modified on 07_References & Protocol Templates LR September 29, 2025 …" at bounding box center [491, 286] width 492 height 409
click at [330, 179] on td "01_Synthesis & Formulation" at bounding box center [447, 174] width 357 height 21
click at [284, 175] on span "01_Synthesis & Formulation" at bounding box center [317, 175] width 66 height 8
click at [248, 171] on td at bounding box center [251, 174] width 12 height 21
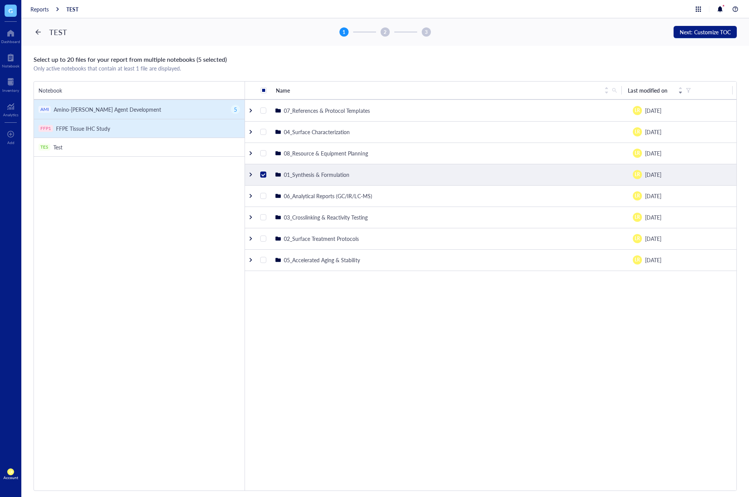
click at [142, 133] on li "FFP1 FFPE Tissue IHC Study 0" at bounding box center [139, 128] width 211 height 19
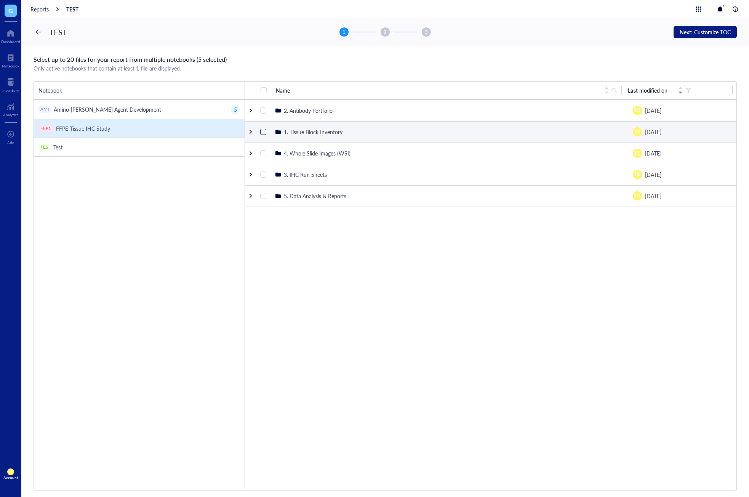
drag, startPoint x: 256, startPoint y: 132, endPoint x: 261, endPoint y: 132, distance: 5.3
click at [256, 132] on tr "1. Tissue Block Inventory LR September 30, 2025" at bounding box center [491, 131] width 492 height 21
click at [246, 133] on td at bounding box center [251, 131] width 12 height 21
click at [250, 133] on div at bounding box center [250, 131] width 5 height 5
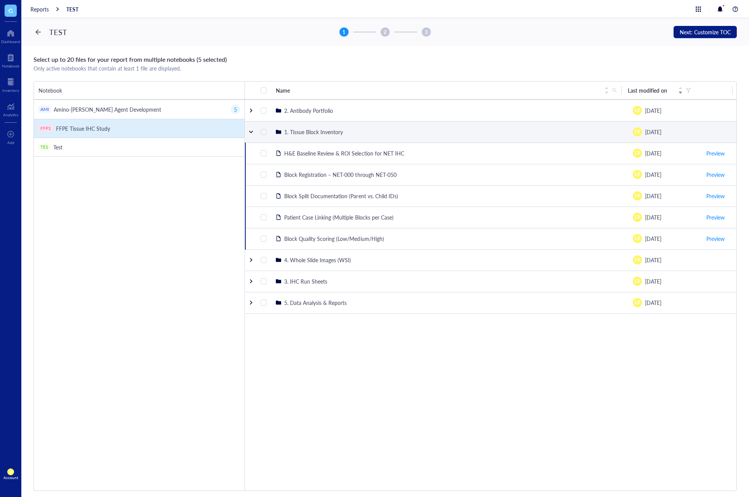
click at [323, 141] on td "1. Tissue Block Inventory" at bounding box center [448, 131] width 357 height 21
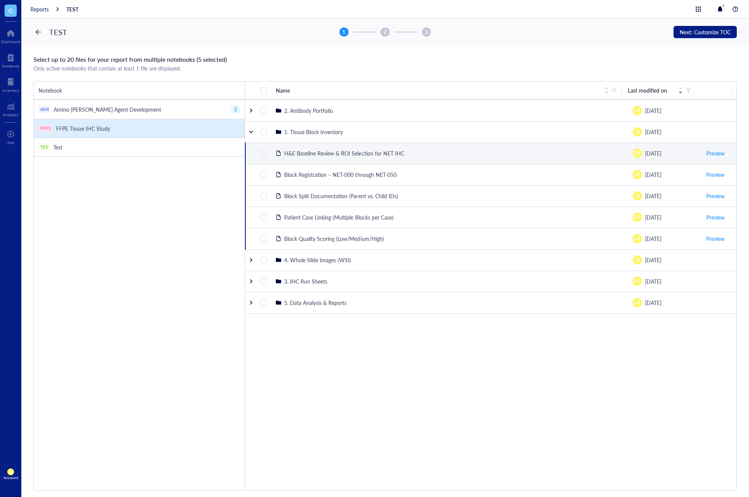
click at [263, 155] on input "checkbox" at bounding box center [264, 153] width 6 height 6
checkbox input "true"
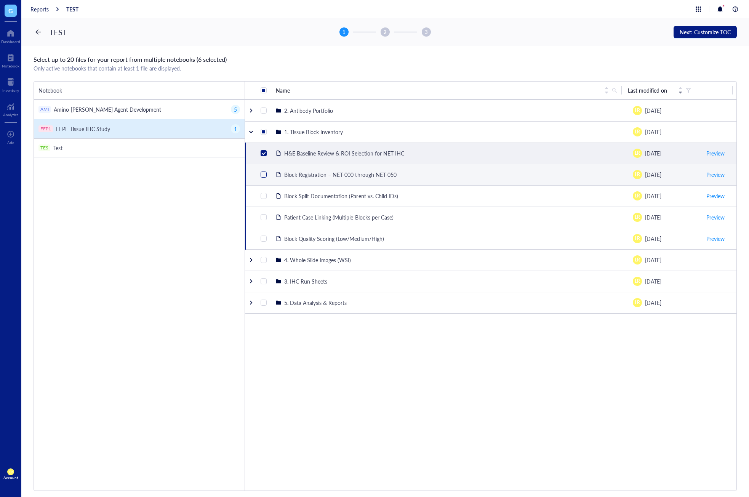
click at [264, 174] on input "checkbox" at bounding box center [264, 174] width 6 height 6
checkbox input "true"
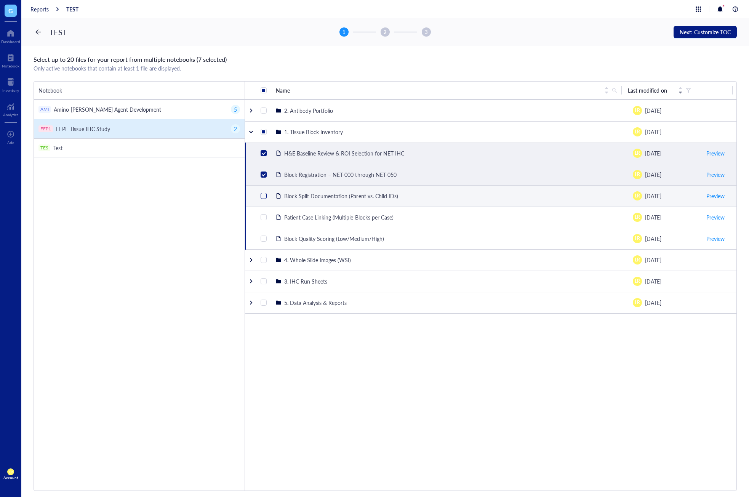
click at [262, 197] on input "checkbox" at bounding box center [264, 196] width 6 height 6
checkbox input "true"
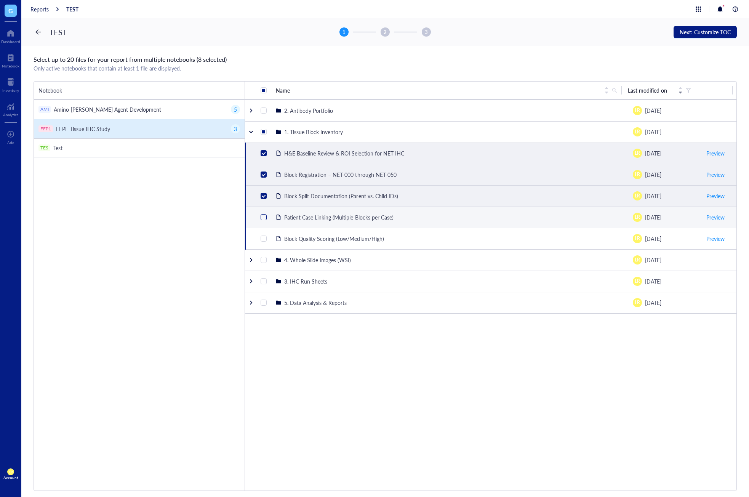
click at [261, 217] on input "checkbox" at bounding box center [264, 217] width 6 height 6
checkbox input "true"
click at [710, 31] on span "Next: Customize TOC" at bounding box center [705, 32] width 51 height 6
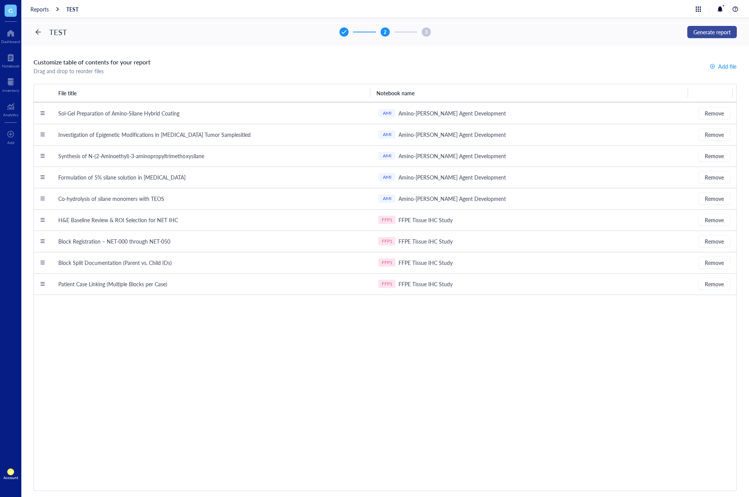
click at [710, 31] on span "Generate report" at bounding box center [712, 32] width 37 height 6
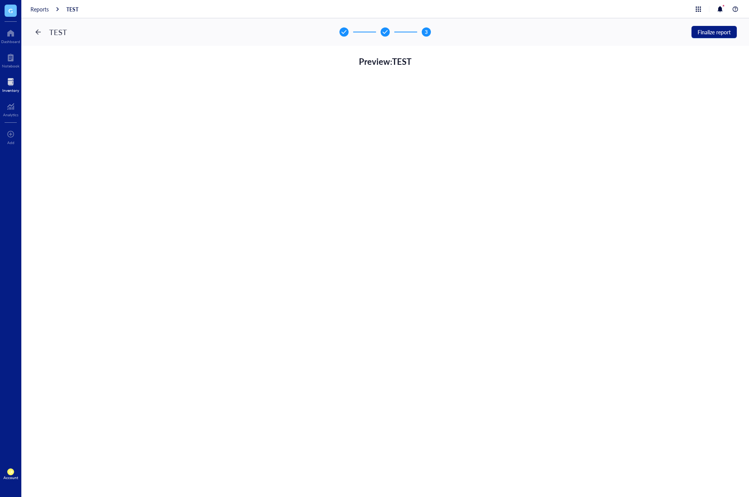
click at [6, 84] on div at bounding box center [10, 82] width 17 height 12
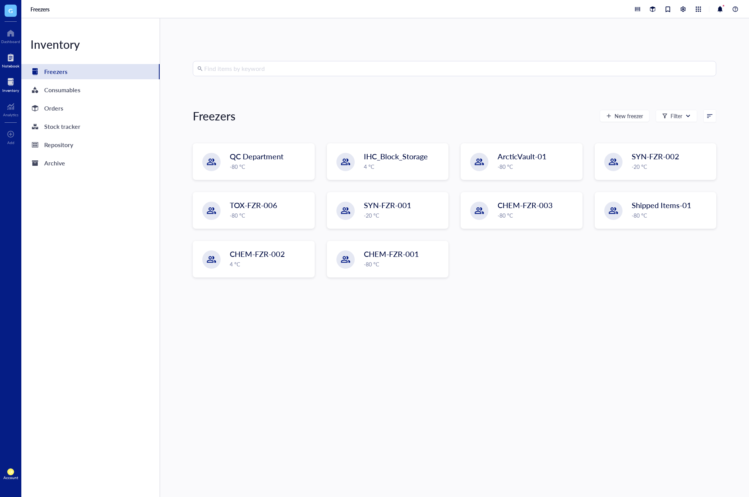
click at [7, 61] on div at bounding box center [11, 57] width 18 height 12
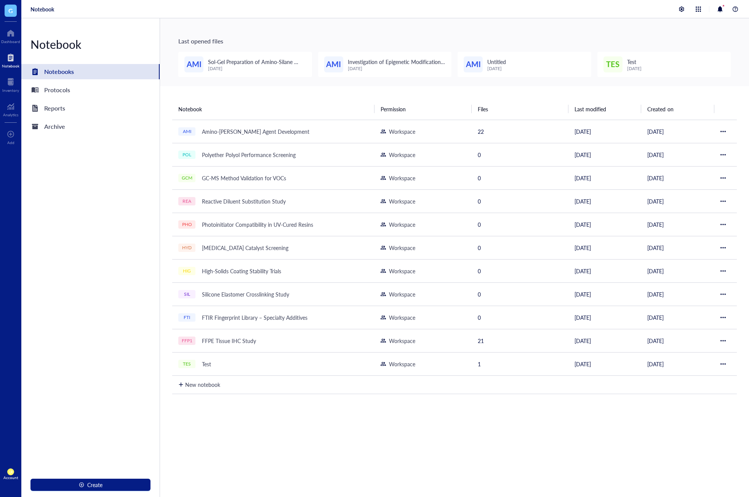
click at [91, 193] on div "Notebook Notebooks Protocols Reports Archive Create" at bounding box center [90, 257] width 139 height 479
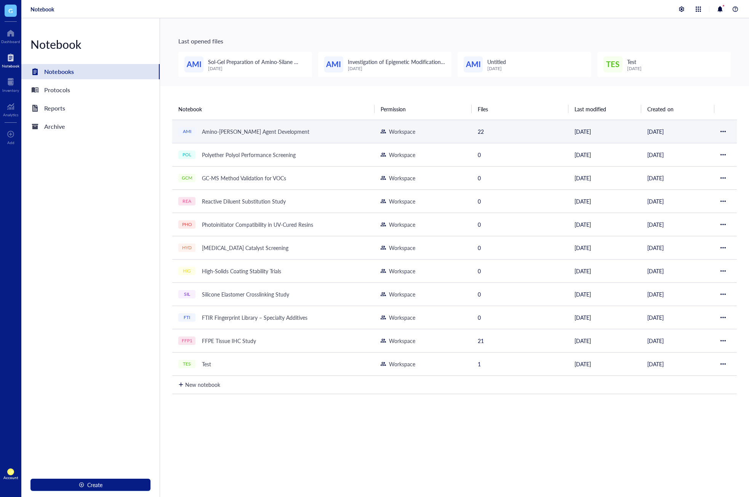
click at [235, 139] on td "AMI Amino-Silane Coupling Agent Development" at bounding box center [273, 131] width 202 height 23
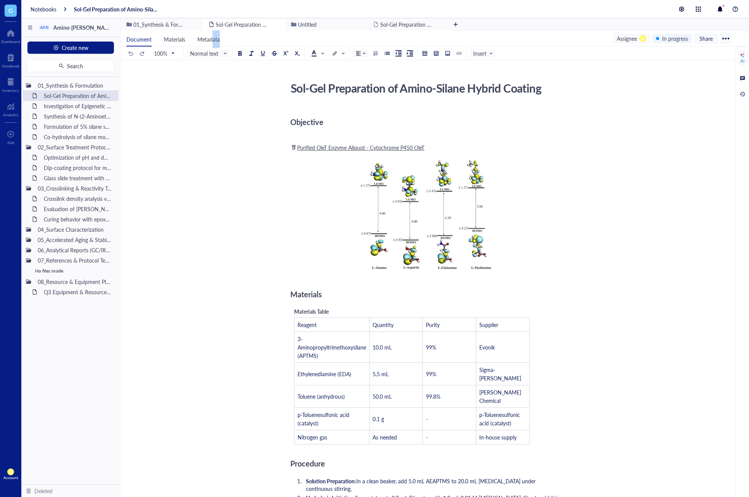
drag, startPoint x: 212, startPoint y: 39, endPoint x: 236, endPoint y: 37, distance: 23.7
click at [236, 37] on ul "Document Materials Metadata" at bounding box center [366, 38] width 493 height 16
click at [211, 37] on span "Metadata" at bounding box center [208, 39] width 22 height 8
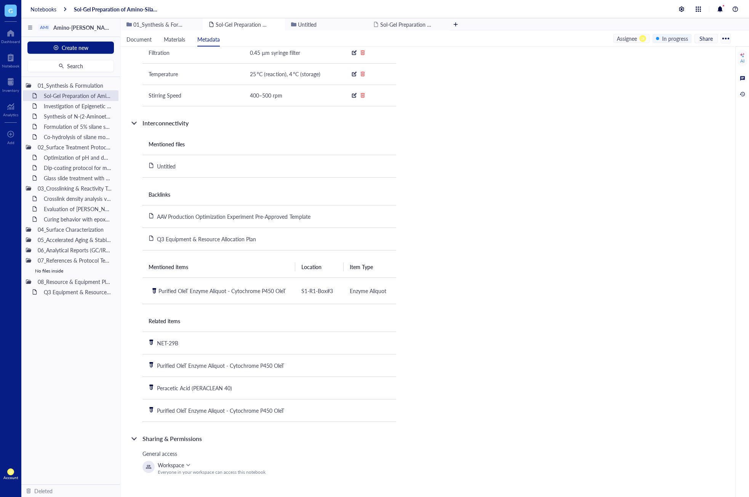
scroll to position [284, 0]
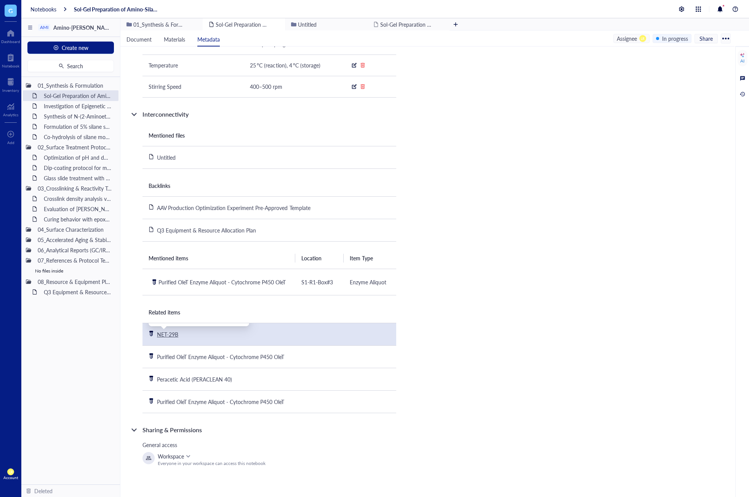
click at [171, 337] on div "NET-29B" at bounding box center [167, 334] width 21 height 7
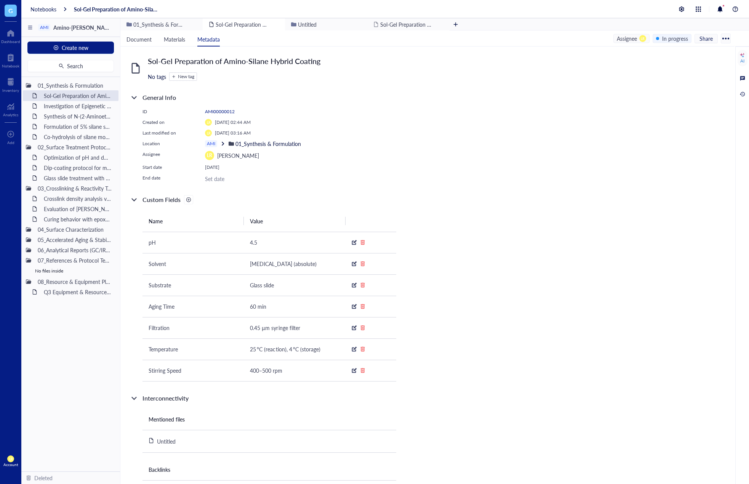
scroll to position [284, 0]
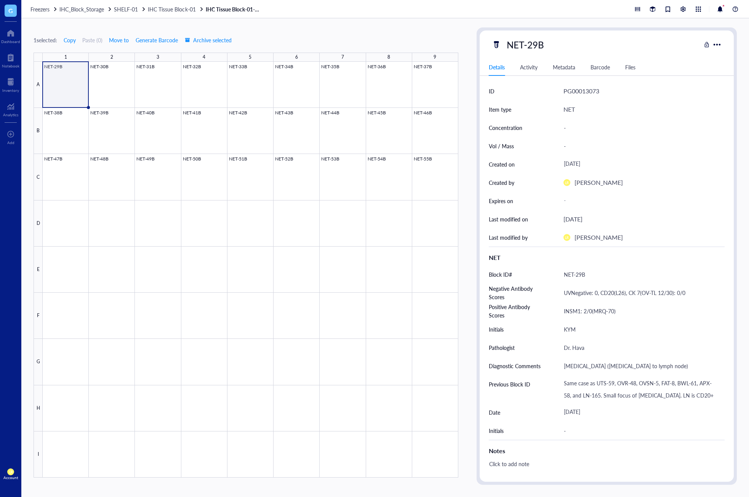
click at [374, 29] on div "1 selected: Copy Paste ( 0 ) Move to Generate Barcode Archive selected 1 2 3 4 …" at bounding box center [246, 255] width 425 height 457
click at [8, 83] on div at bounding box center [10, 82] width 17 height 12
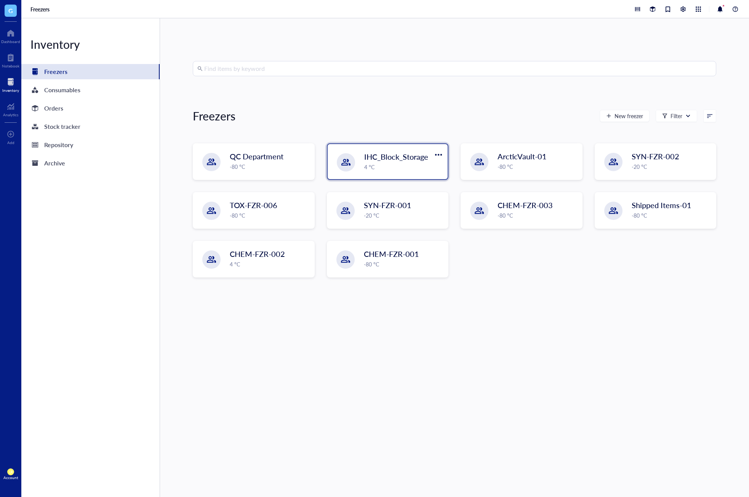
click at [360, 168] on div "IHC_Block_Storage 4 °C" at bounding box center [388, 161] width 120 height 35
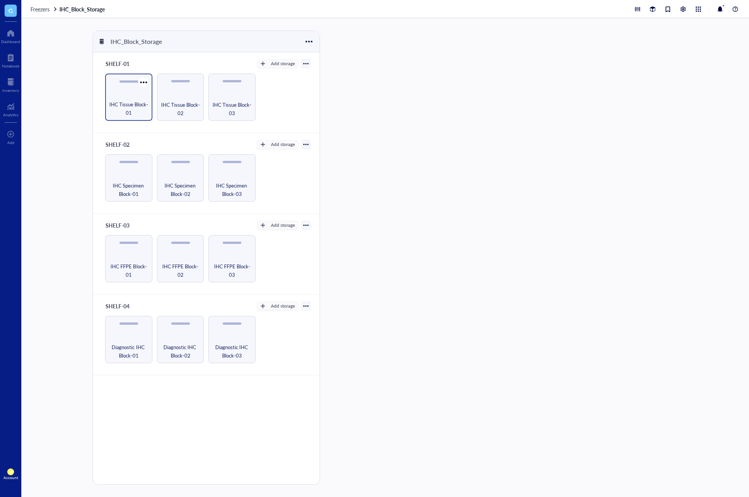
click at [128, 101] on span "IHC Tissue Block-01" at bounding box center [129, 108] width 40 height 17
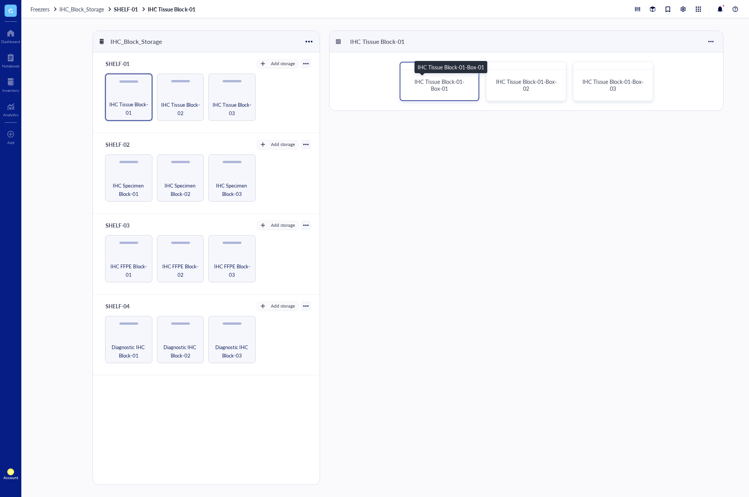
click at [431, 88] on div "IHC Tissue Block-01-Box-01" at bounding box center [440, 85] width 60 height 14
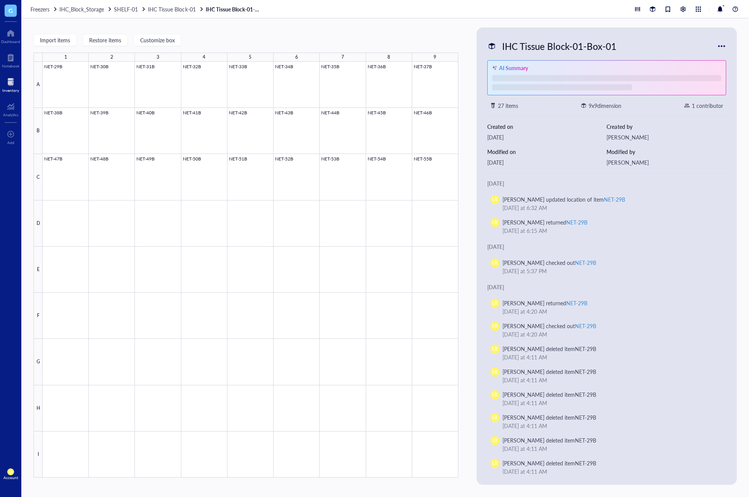
click at [6, 80] on div at bounding box center [10, 82] width 17 height 12
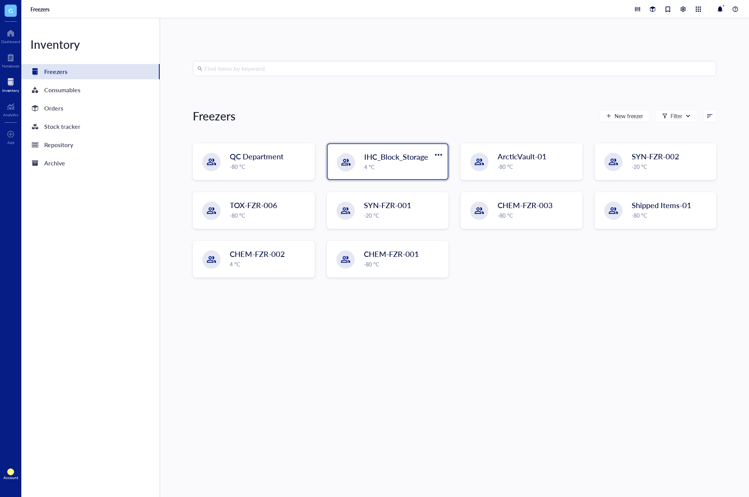
click at [362, 165] on div "IHC_Block_Storage 4 °C" at bounding box center [388, 161] width 120 height 35
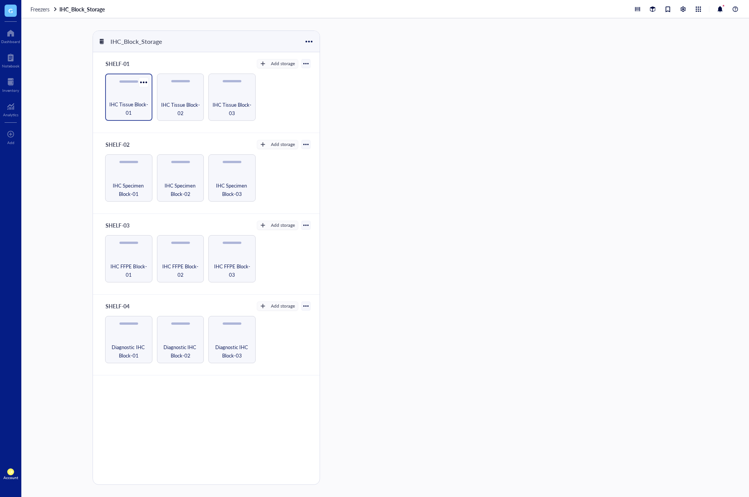
click at [138, 105] on span "IHC Tissue Block-01" at bounding box center [129, 108] width 40 height 17
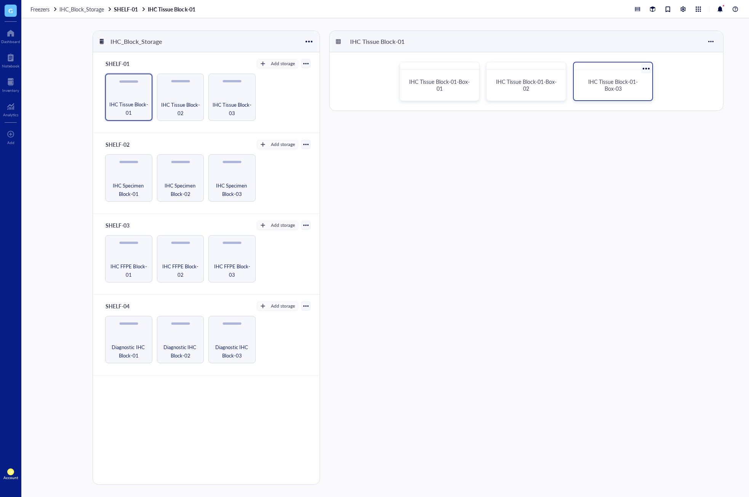
click at [604, 89] on div "IHC Tissue Block-01-Box-03" at bounding box center [613, 85] width 60 height 14
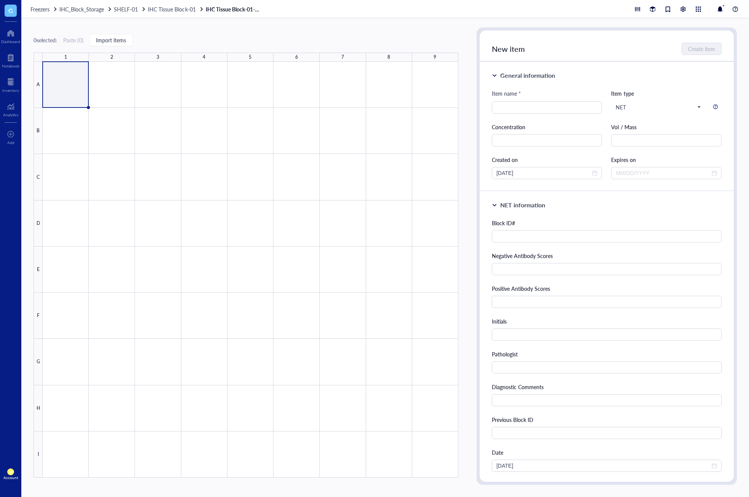
click at [211, 25] on div "0 selected: Paste ( 0 ) Import items 1 2 3 4 5 6 7 8 9 A B C D E F G H I IHC Ti…" at bounding box center [385, 257] width 728 height 479
click at [199, 30] on div "0 selected: Paste ( 0 ) Import items 1 2 3 4 5 6 7 8 9 A B C D E F G H I" at bounding box center [246, 255] width 425 height 457
click at [114, 44] on button "Import items" at bounding box center [111, 40] width 43 height 12
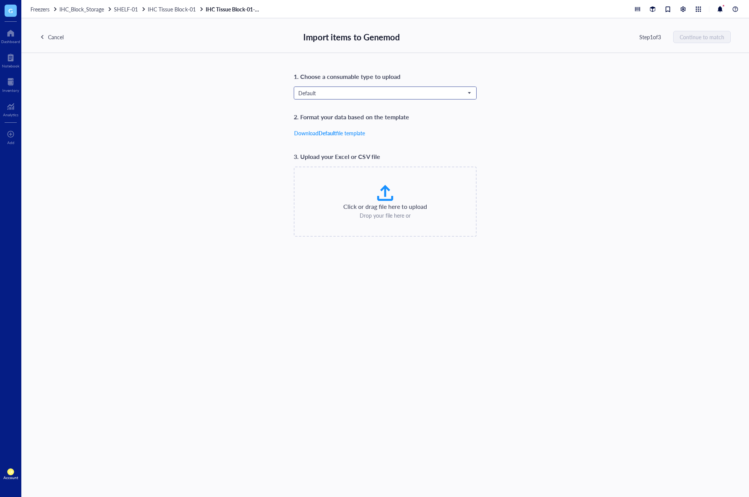
click at [367, 97] on input "search" at bounding box center [381, 92] width 167 height 11
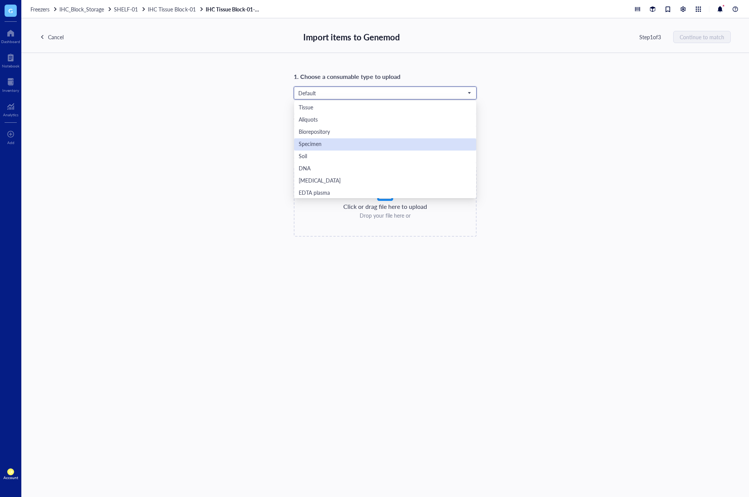
scroll to position [191, 0]
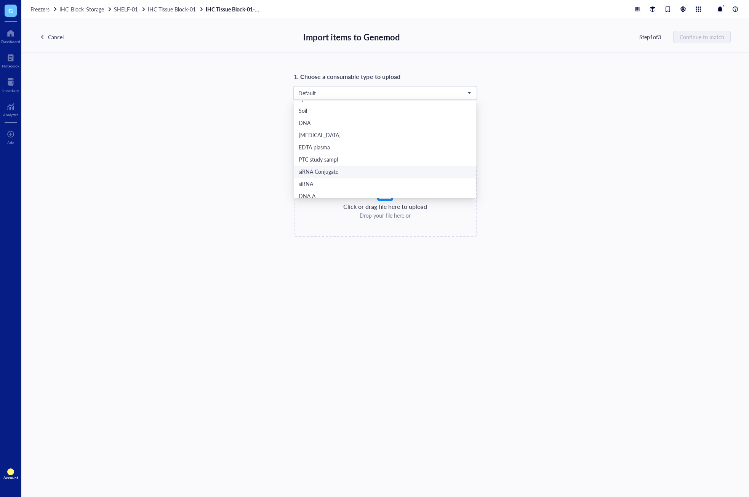
drag, startPoint x: 360, startPoint y: 169, endPoint x: 359, endPoint y: 178, distance: 9.6
click at [360, 169] on div "siRNA Conjugate" at bounding box center [385, 172] width 173 height 8
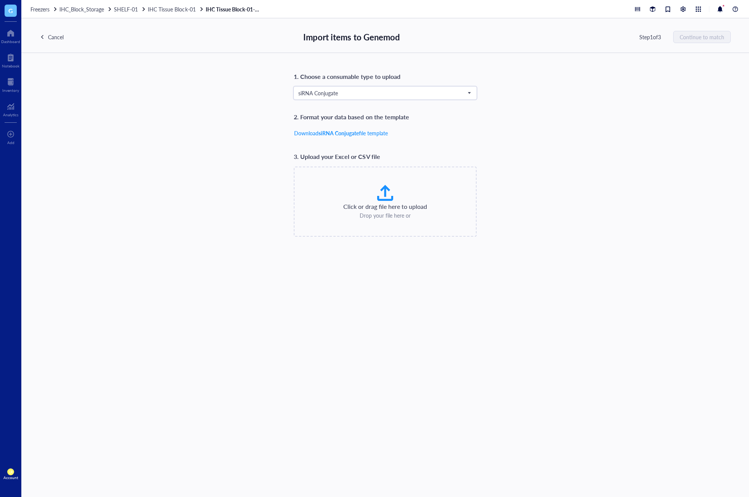
click at [389, 195] on div at bounding box center [385, 193] width 18 height 18
type input "C:\fakepath\NTM19.xlsx"
click at [701, 37] on span "Continue to match" at bounding box center [702, 37] width 45 height 6
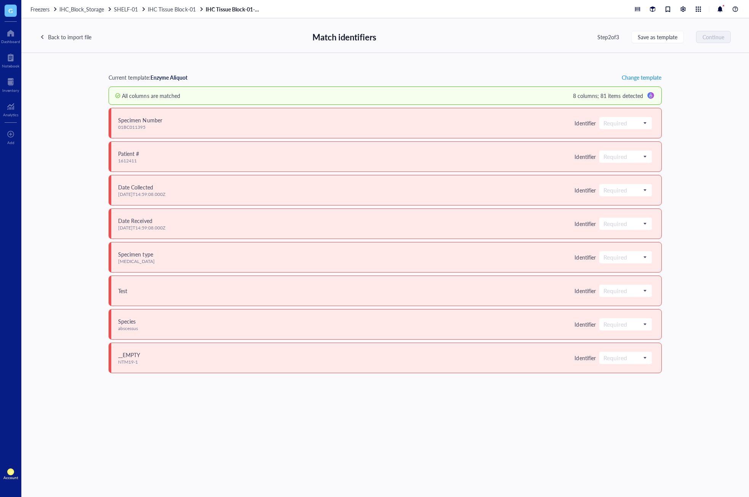
click at [712, 133] on div "Current template: Enzyme Aliquot Change template All columns are matched 8 colu…" at bounding box center [385, 275] width 728 height 444
click at [427, 68] on div "Current template: Enzyme Aliquot Change template All columns are matched 8 colu…" at bounding box center [385, 275] width 728 height 444
click at [622, 128] on input "search" at bounding box center [622, 122] width 37 height 11
click at [109, 116] on div "Specimen Number 01BC011395 Identifier Required Do not upload Save as notes Item…" at bounding box center [385, 123] width 553 height 30
drag, startPoint x: 127, startPoint y: 124, endPoint x: 155, endPoint y: 133, distance: 30.0
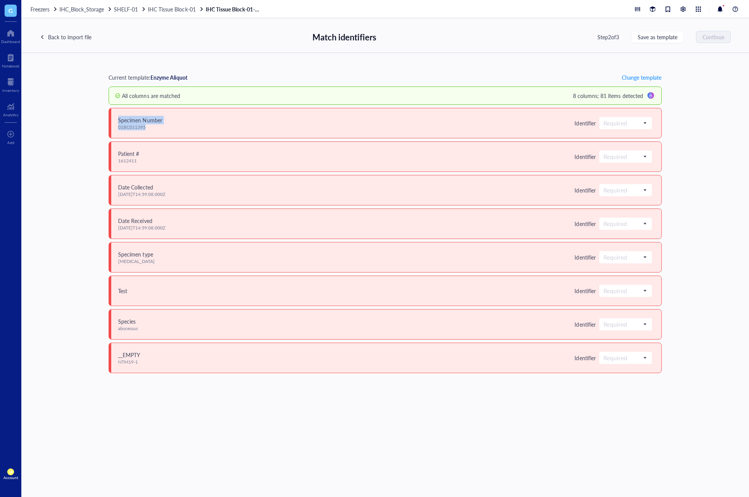
click at [155, 133] on div "Specimen Number 01BC011395 Identifier Required Do not upload Save as notes Item…" at bounding box center [385, 123] width 553 height 30
click at [146, 130] on div "01BC011395" at bounding box center [140, 127] width 44 height 6
drag, startPoint x: 119, startPoint y: 120, endPoint x: 161, endPoint y: 128, distance: 43.2
click at [161, 128] on span "Specimen Number 01BC011395" at bounding box center [140, 123] width 44 height 14
click at [161, 128] on div "01BC011395" at bounding box center [140, 127] width 44 height 6
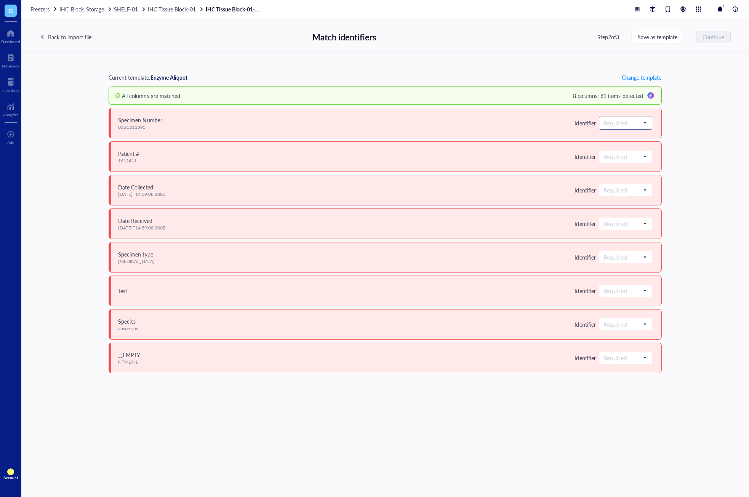
click at [633, 126] on input "search" at bounding box center [622, 122] width 37 height 11
click at [704, 167] on div "Current template: Enzyme Aliquot Change template All columns are matched 8 colu…" at bounding box center [385, 275] width 728 height 444
click at [651, 96] on div at bounding box center [651, 96] width 12 height 12
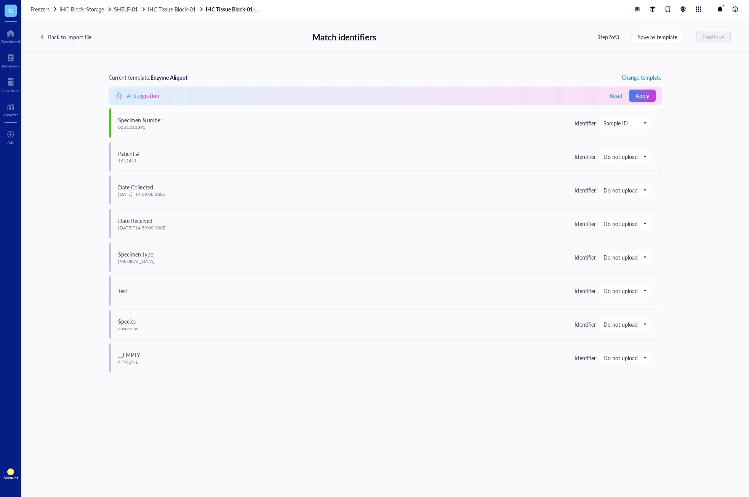
click at [696, 174] on div "Current template: Enzyme Aliquot Change template AI Suggestion Reset Apply Spec…" at bounding box center [385, 275] width 728 height 444
click at [700, 177] on div "Current template: Enzyme Aliquot Change template AI Suggestion Reset Apply Spec…" at bounding box center [385, 275] width 728 height 444
click at [630, 160] on span "Do not upload" at bounding box center [625, 156] width 43 height 7
click at [684, 116] on div "Current template: Enzyme Aliquot Change template AI Suggestion Reset Apply Spec…" at bounding box center [385, 275] width 728 height 444
click at [14, 82] on div at bounding box center [10, 82] width 17 height 12
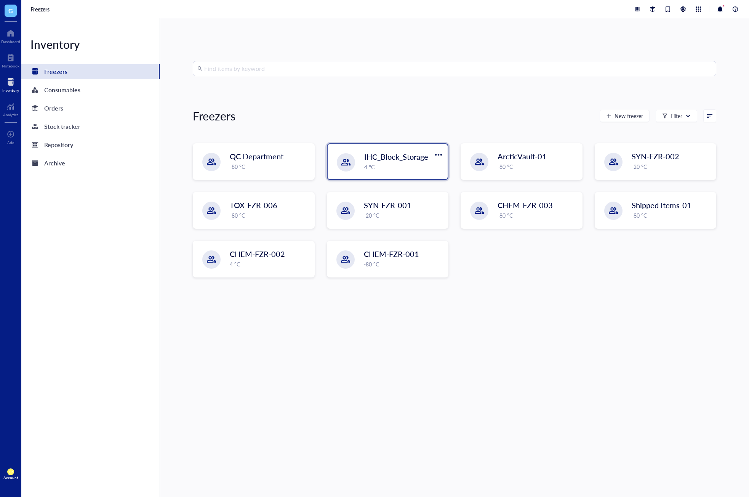
click at [386, 167] on div "4 °C" at bounding box center [403, 167] width 79 height 8
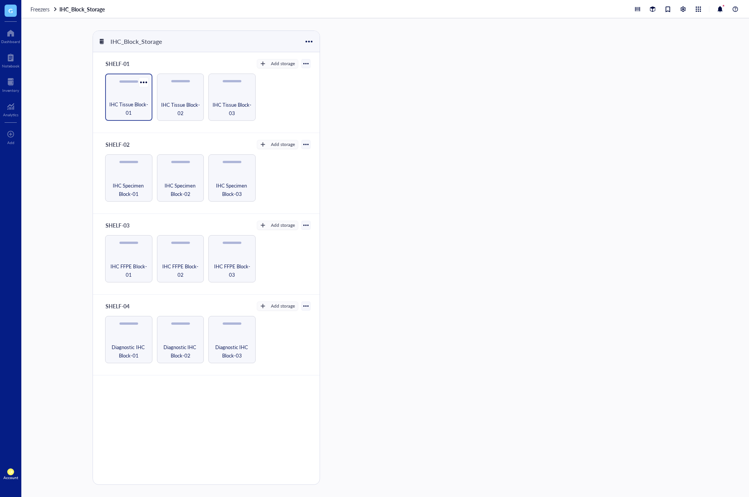
click at [125, 102] on span "IHC Tissue Block-01" at bounding box center [129, 108] width 40 height 17
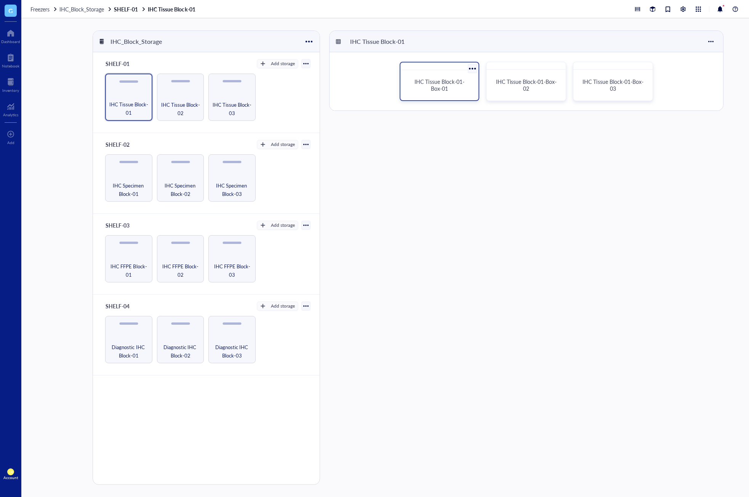
click at [439, 91] on span "IHC Tissue Block-01-Box-01" at bounding box center [440, 85] width 50 height 14
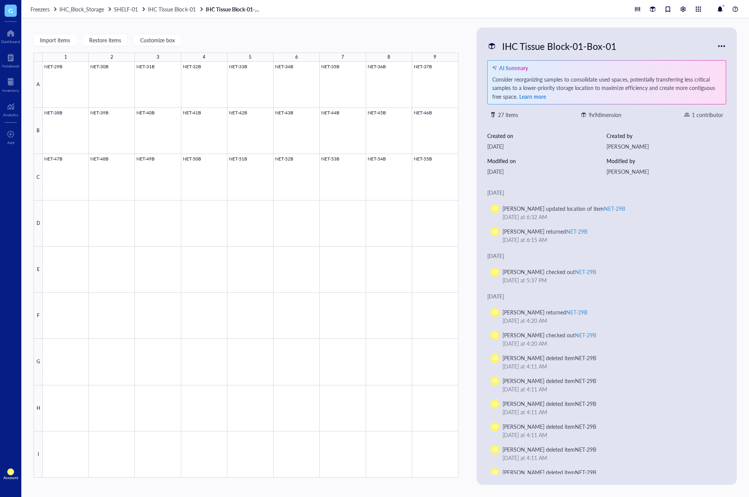
click at [522, 95] on span "Learn more" at bounding box center [532, 97] width 27 height 8
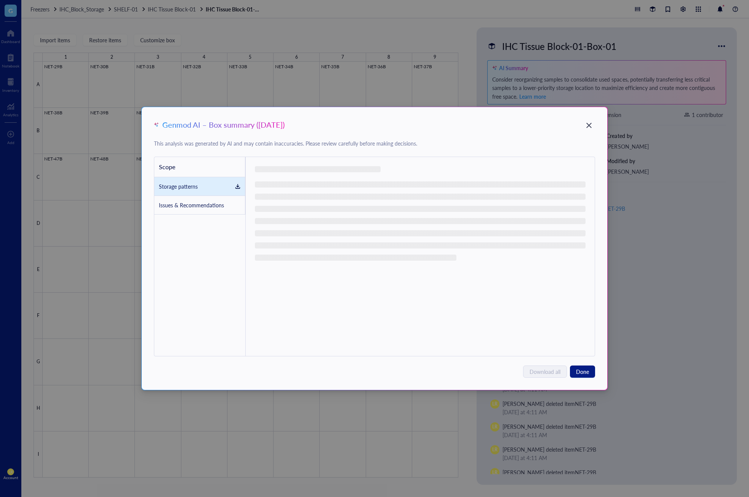
click at [590, 141] on div "This analysis was generated by AI and may contain inaccuracies. Please review c…" at bounding box center [374, 143] width 441 height 8
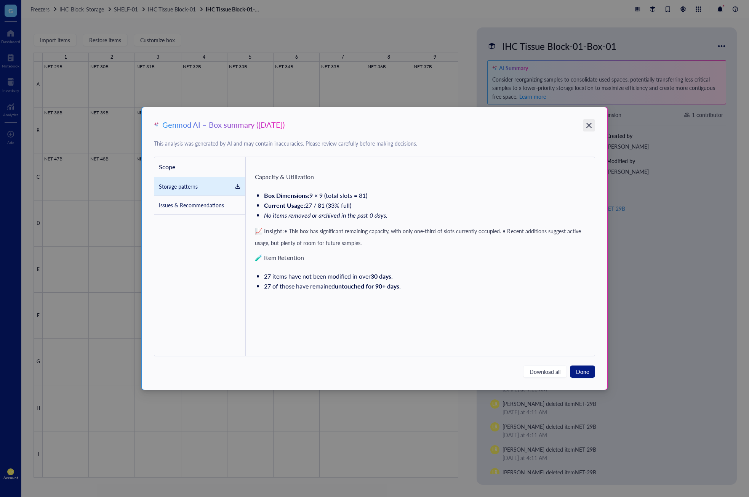
click at [586, 122] on icon "Close" at bounding box center [588, 125] width 7 height 7
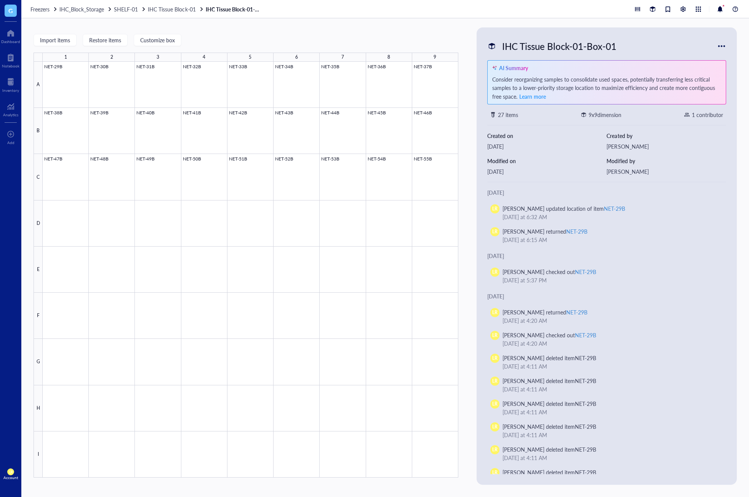
click at [475, 182] on div "Import items Restore items Customize box 1 2 3 4 5 6 7 8 9 A B C D E F G H I NE…" at bounding box center [385, 257] width 728 height 479
click at [4, 59] on div at bounding box center [11, 57] width 18 height 12
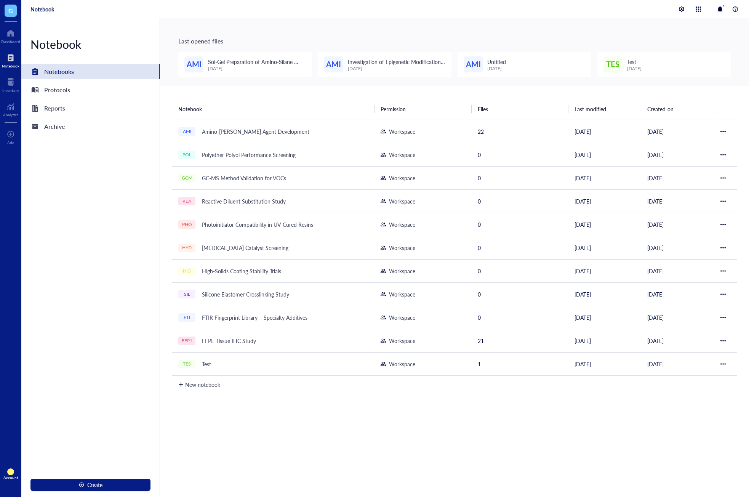
click at [294, 447] on div "Notebook Permission Files Last modified Created on AMI Amino-Silane Coupling Ag…" at bounding box center [454, 325] width 589 height 479
click at [283, 428] on div "Notebook Permission Files Last modified Created on AMI Amino-Silane Coupling Ag…" at bounding box center [454, 325] width 589 height 479
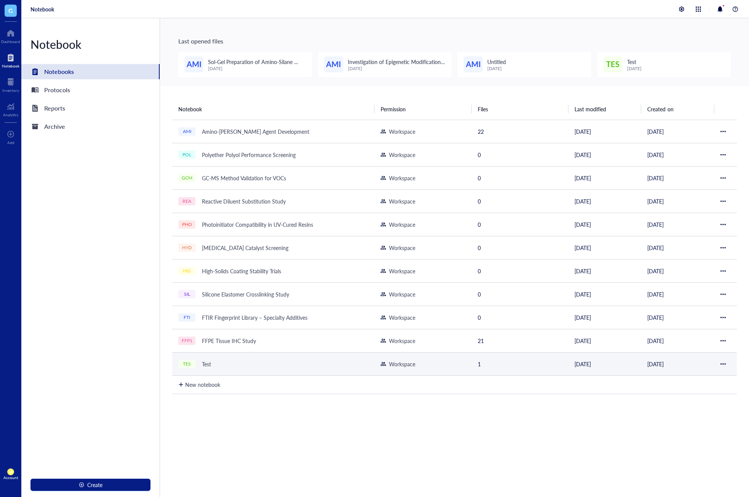
click at [278, 368] on div "TES Test" at bounding box center [273, 364] width 190 height 11
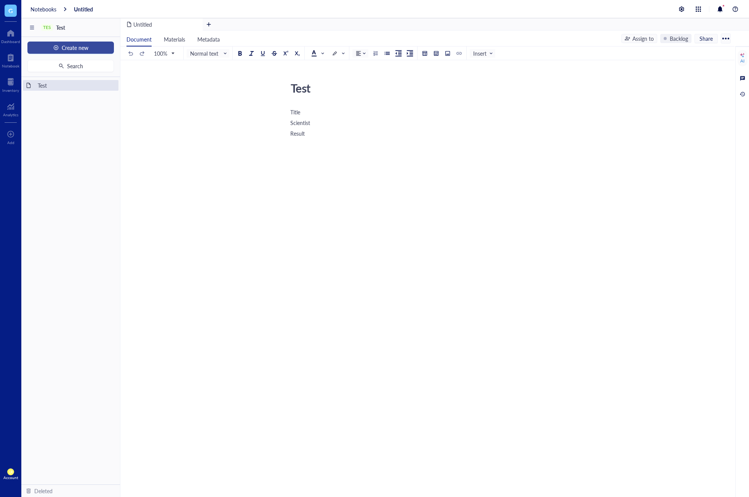
click at [88, 50] on span "Create new" at bounding box center [75, 48] width 27 height 6
click at [80, 77] on div "New folder" at bounding box center [70, 74] width 74 height 8
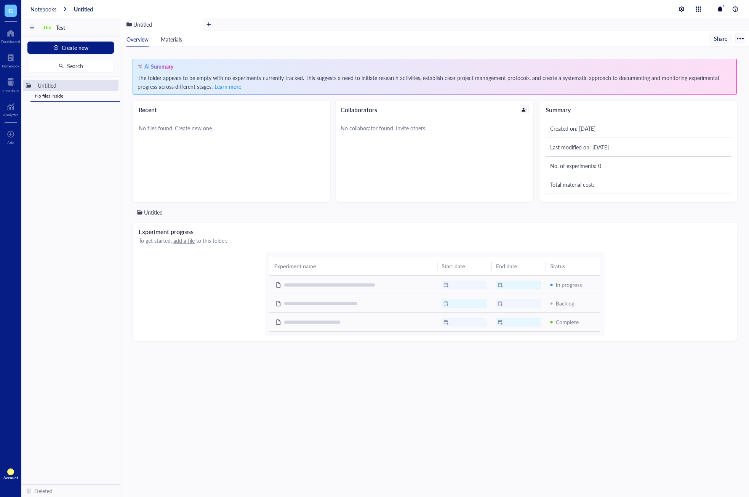
drag, startPoint x: 55, startPoint y: 103, endPoint x: 82, endPoint y: 104, distance: 27.5
click at [82, 104] on div "Untitled No files inside Test To pick up a draggable item, press the space bar.…" at bounding box center [70, 280] width 99 height 407
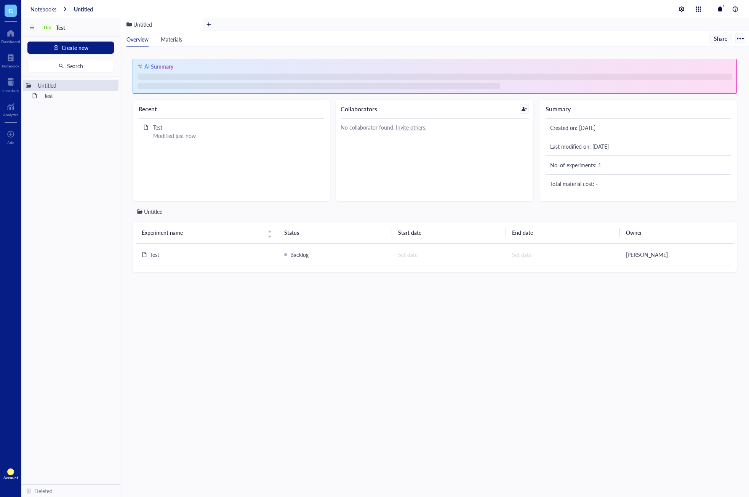
drag, startPoint x: 287, startPoint y: 357, endPoint x: 231, endPoint y: 268, distance: 105.1
click at [287, 357] on div "Untitled Experiment name Status Start date End date Owner Test Backlog Set date…" at bounding box center [435, 345] width 604 height 277
click at [176, 39] on span "Materials" at bounding box center [171, 39] width 21 height 8
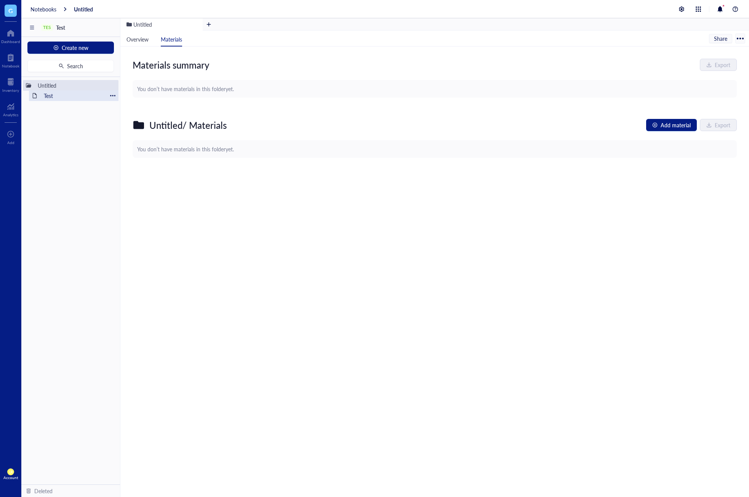
click at [66, 95] on div "Test" at bounding box center [73, 95] width 67 height 11
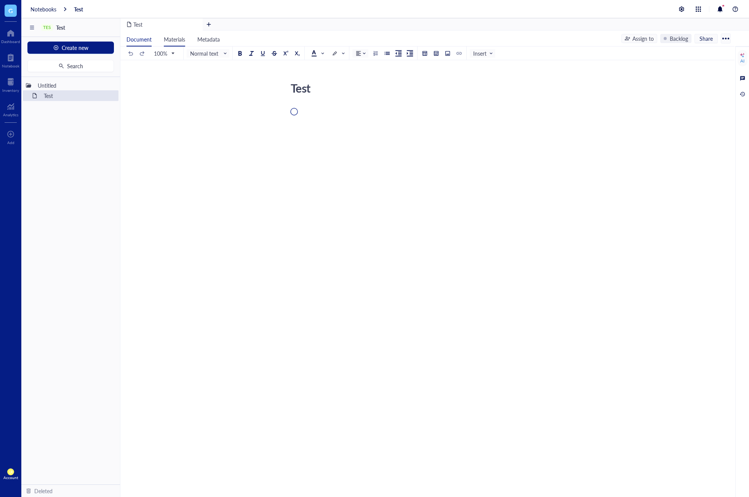
click at [178, 42] on span "Materials" at bounding box center [174, 39] width 21 height 8
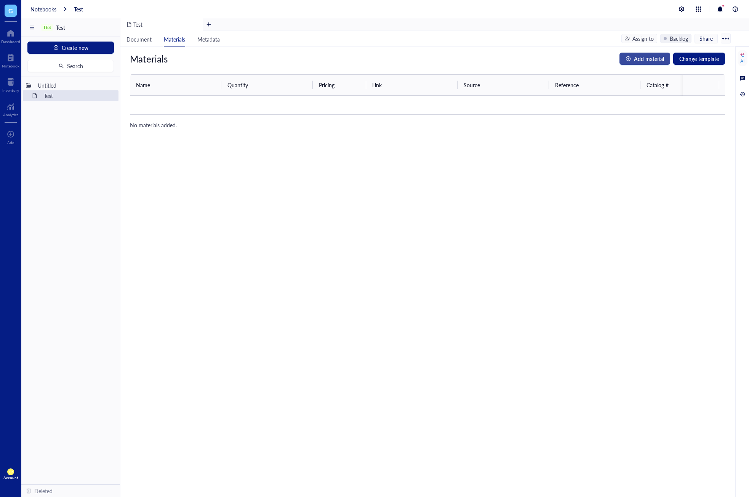
click at [650, 62] on span "Add material" at bounding box center [649, 58] width 30 height 8
click at [187, 105] on input "search" at bounding box center [175, 104] width 73 height 11
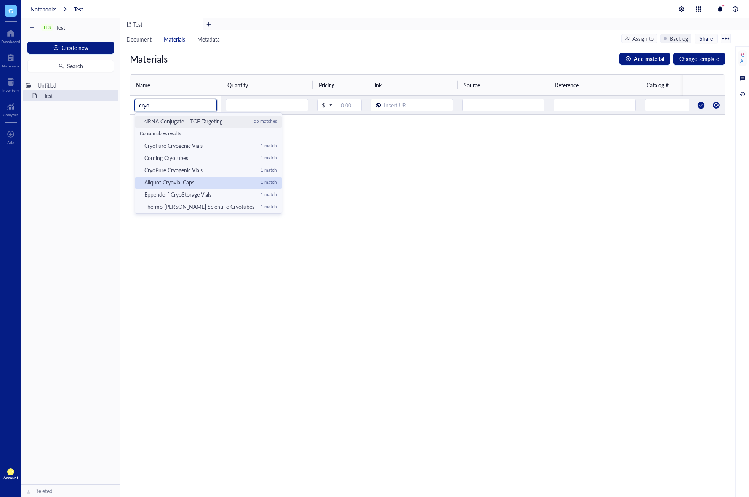
scroll to position [73, 0]
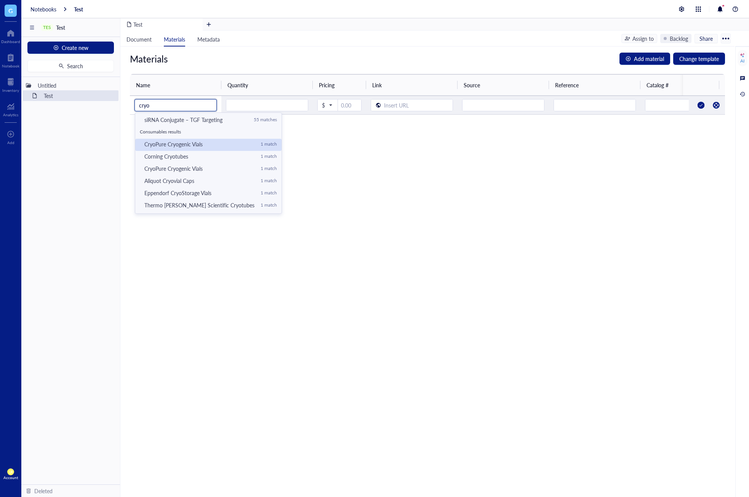
click at [198, 146] on div "CryoPure Cryogenic Vials" at bounding box center [199, 144] width 110 height 7
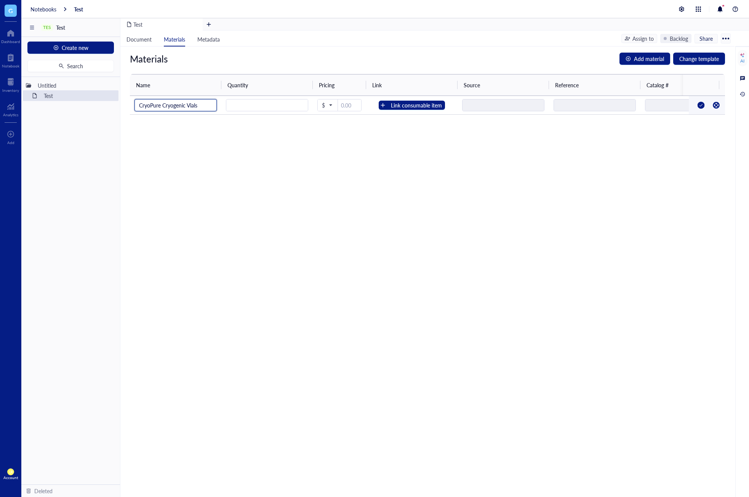
type input "CryoPure Cryogenic Vials"
click at [438, 212] on div "Materials Add material Change template Name Quantity Pricing Link Source Refere…" at bounding box center [427, 271] width 614 height 450
click at [293, 103] on input "number" at bounding box center [267, 105] width 82 height 12
type input "5"
drag, startPoint x: 325, startPoint y: 170, endPoint x: 277, endPoint y: 169, distance: 47.6
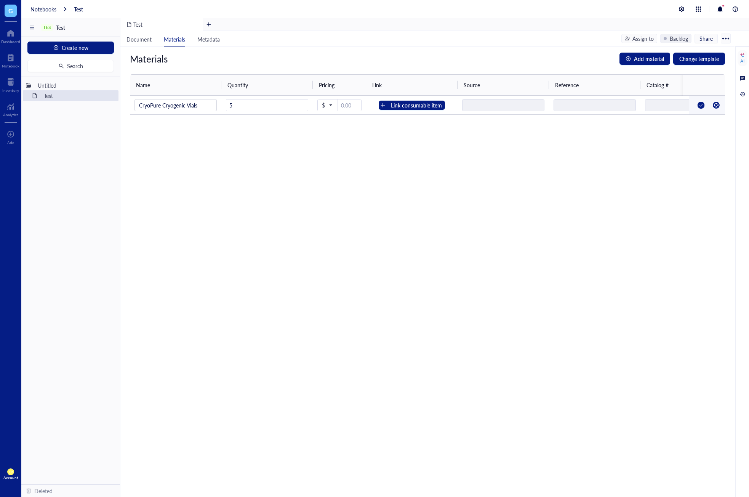
click at [325, 170] on div "Materials Add material Change template Name Quantity Pricing Link Source Refere…" at bounding box center [427, 271] width 614 height 450
click at [351, 107] on input "number" at bounding box center [349, 105] width 23 height 12
type input "20"
click at [402, 105] on div "Link consumable item" at bounding box center [416, 105] width 51 height 8
click at [414, 130] on input "text" at bounding box center [415, 125] width 166 height 11
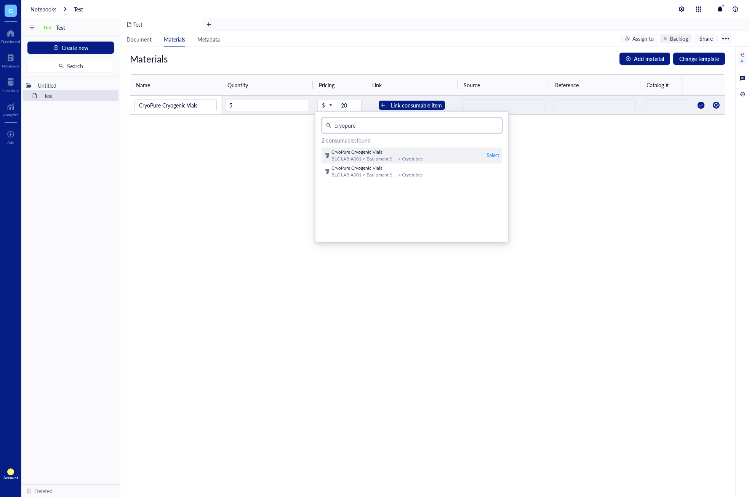
type input "cryopure"
click at [488, 157] on div "Select" at bounding box center [493, 155] width 12 height 7
type input "BioNova Labs"
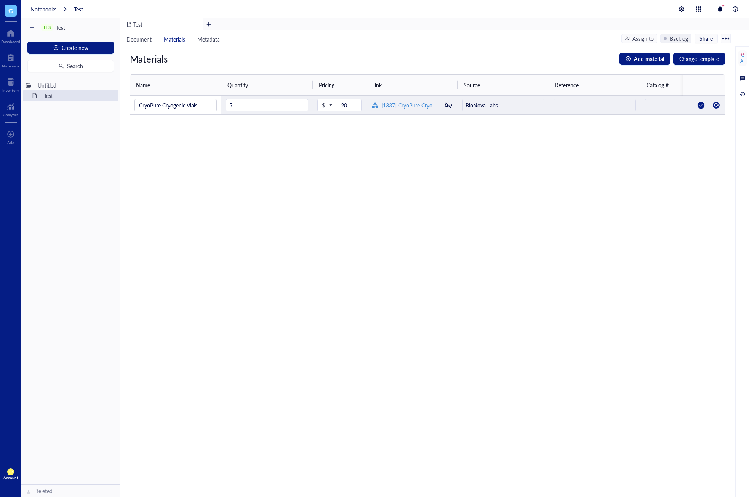
click at [573, 171] on div "Materials Add material Change template Name Quantity Pricing Link Source Refere…" at bounding box center [427, 271] width 614 height 450
click at [696, 107] on div at bounding box center [701, 105] width 12 height 12
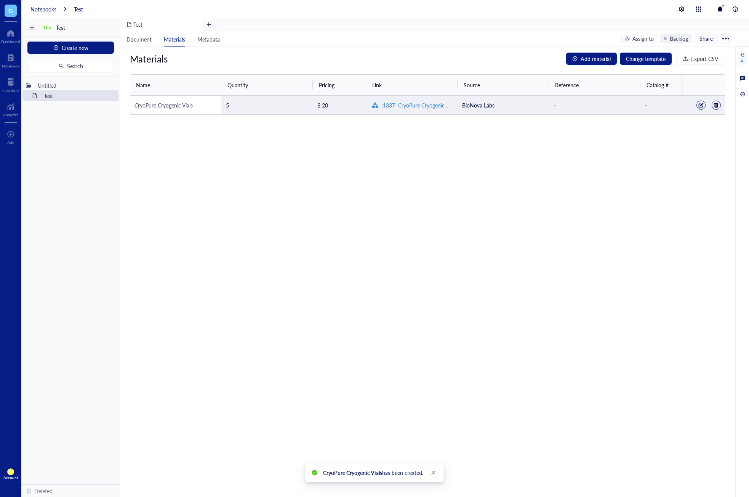
click at [351, 260] on div "Materials Add material Change template Export CSV Name Quantity Pricing Link So…" at bounding box center [427, 271] width 614 height 450
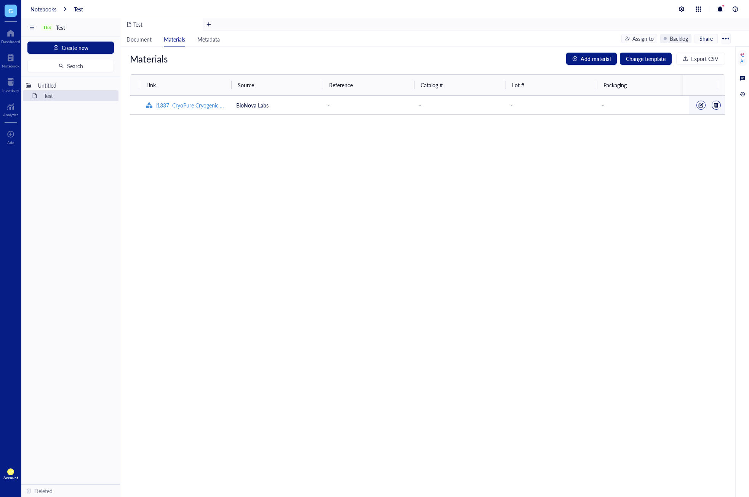
scroll to position [0, 0]
click at [699, 103] on div at bounding box center [701, 105] width 5 height 5
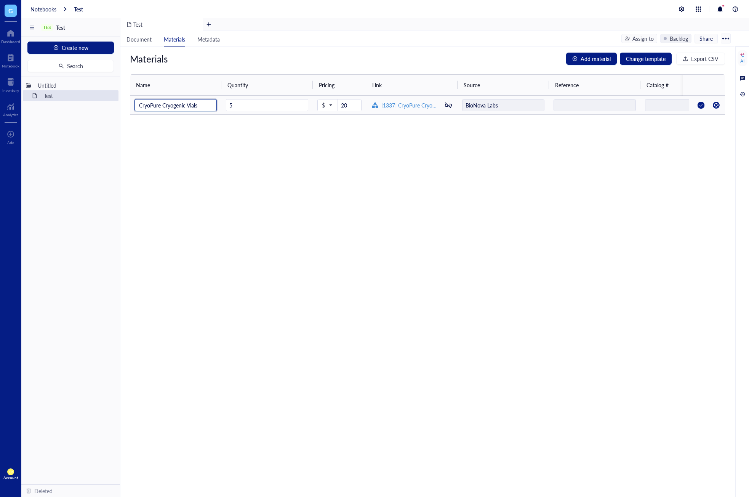
click at [594, 110] on div at bounding box center [595, 105] width 82 height 12
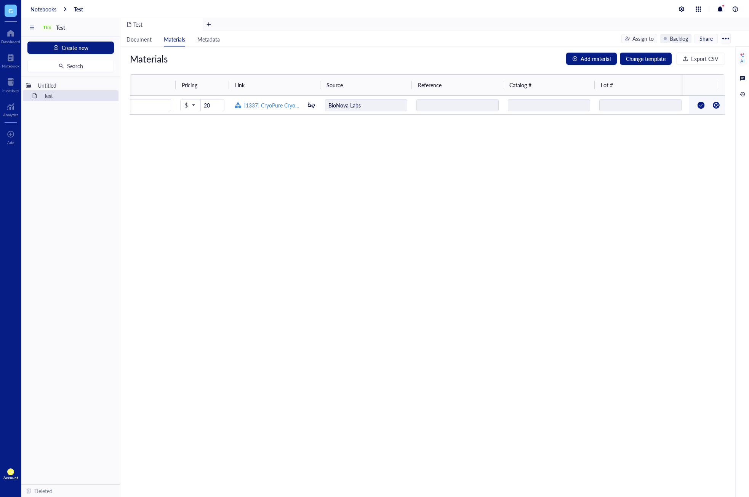
scroll to position [0, 91]
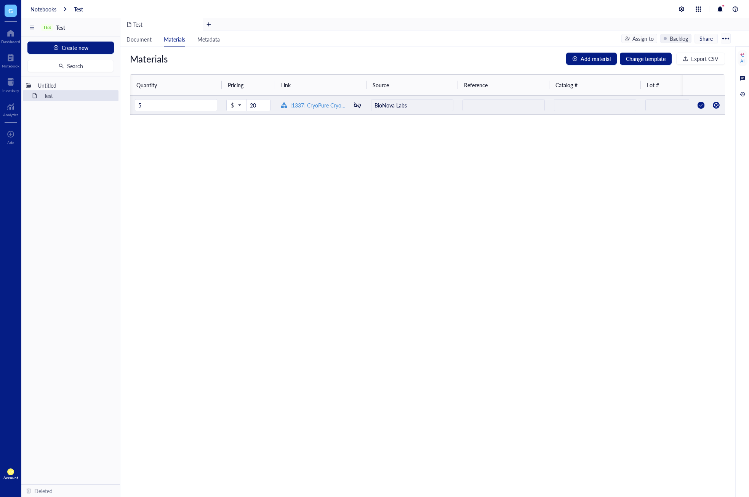
click at [696, 105] on div at bounding box center [701, 105] width 12 height 12
click at [674, 165] on div "Materials Add material Change template Export CSV Name Quantity Pricing Link So…" at bounding box center [427, 271] width 614 height 450
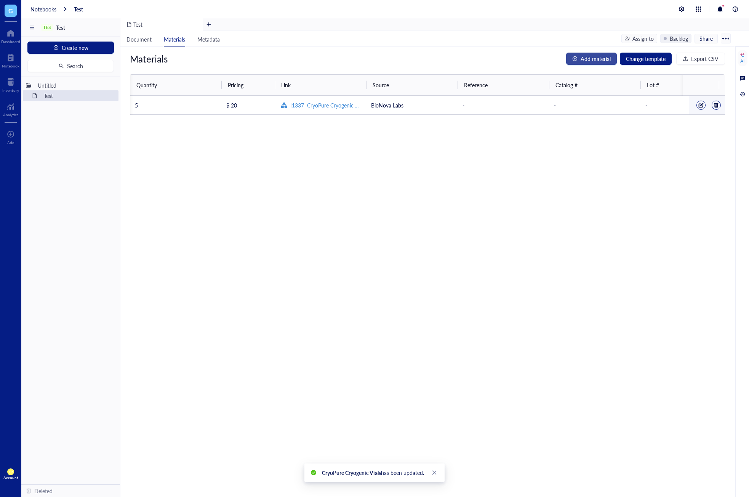
click at [598, 63] on span "Add material" at bounding box center [596, 58] width 30 height 8
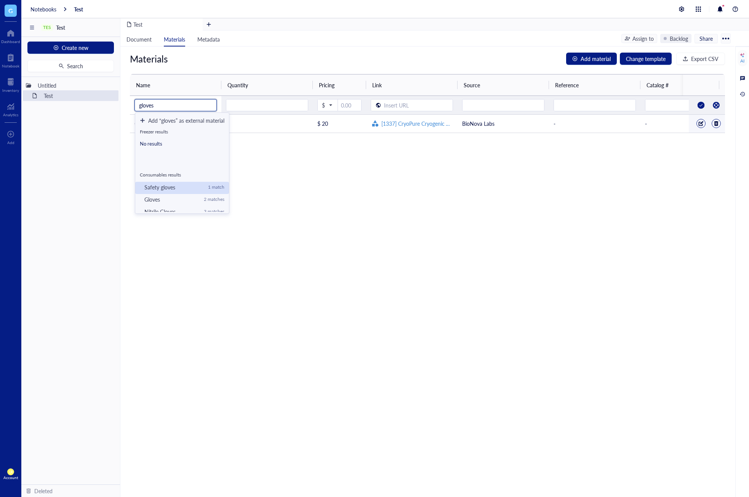
click at [186, 189] on div "Safety gloves" at bounding box center [173, 187] width 58 height 7
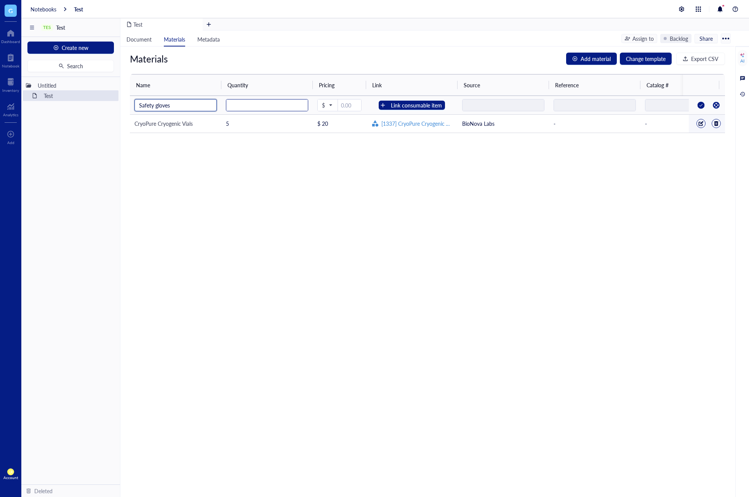
type input "Safety gloves"
click at [301, 109] on input "number" at bounding box center [267, 105] width 82 height 12
type input "5"
click at [349, 105] on input "number" at bounding box center [349, 105] width 23 height 12
type input "10"
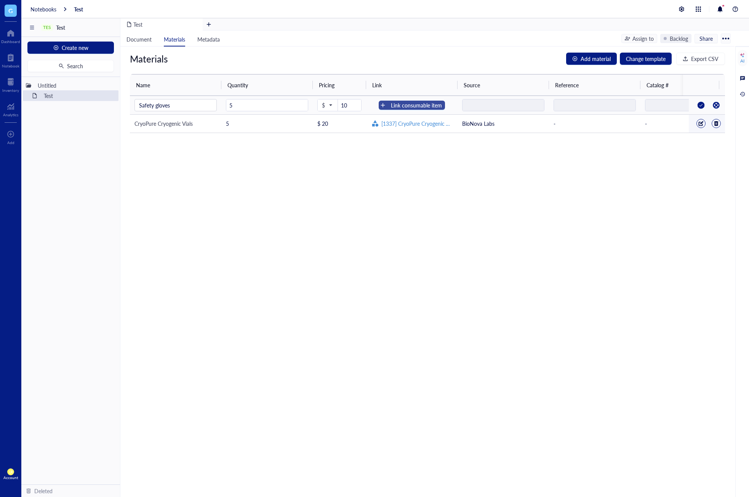
click at [387, 109] on button "Link consumable item" at bounding box center [412, 105] width 66 height 9
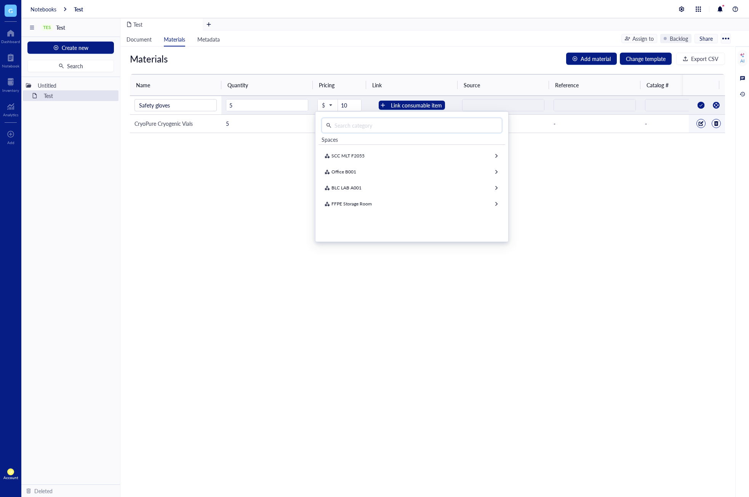
click at [398, 125] on input "text" at bounding box center [415, 125] width 166 height 11
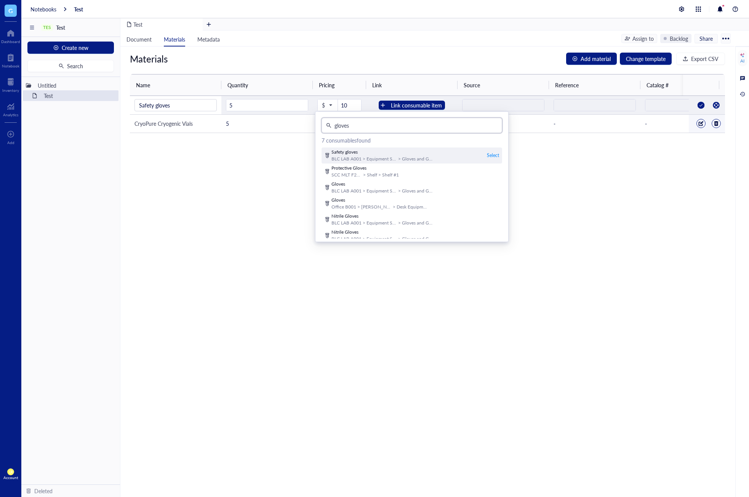
type input "gloves"
click at [492, 153] on div "Select" at bounding box center [493, 155] width 12 height 7
type input "2.99"
type input "[DOMAIN_NAME]"
type input "a52"
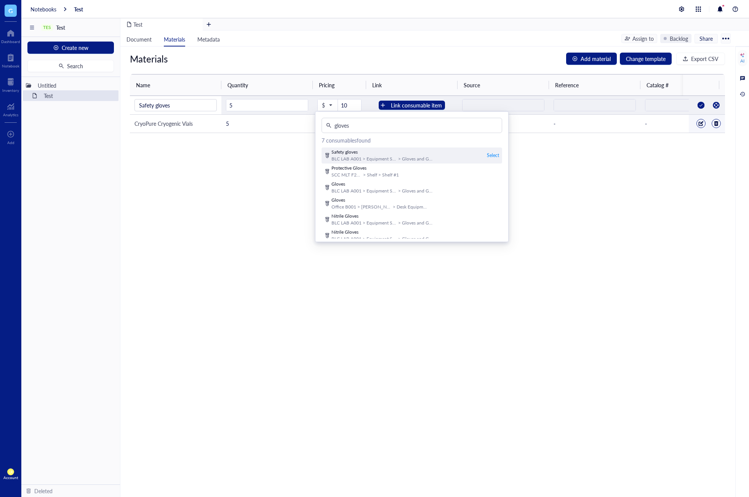
type input "6123"
type input "23"
type input "Y"
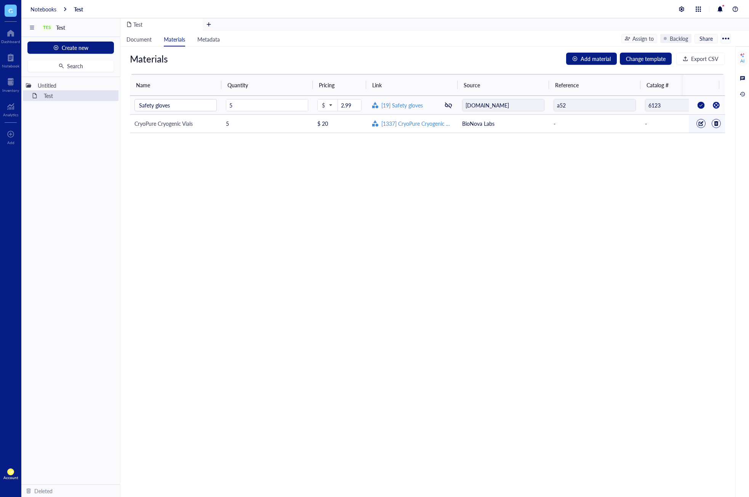
click at [695, 106] on div at bounding box center [701, 105] width 12 height 12
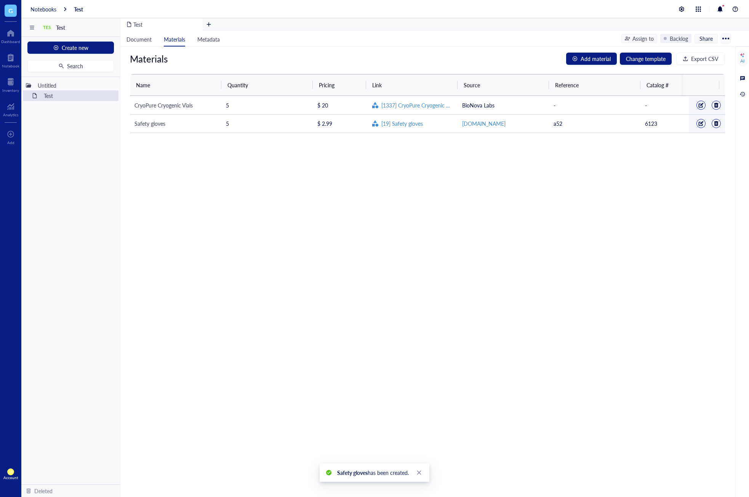
click at [597, 236] on div "Materials Add material Change template Export CSV Name Quantity Pricing Link So…" at bounding box center [427, 271] width 614 height 450
click at [66, 84] on div "Untitled" at bounding box center [62, 85] width 56 height 11
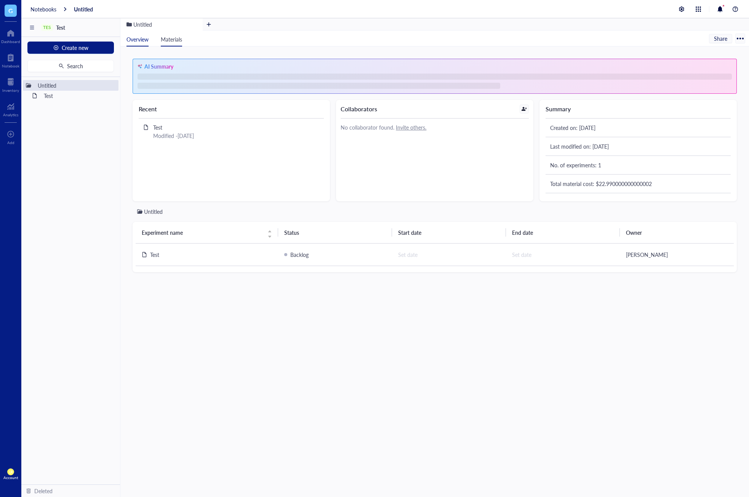
click at [172, 39] on span "Materials" at bounding box center [171, 39] width 21 height 8
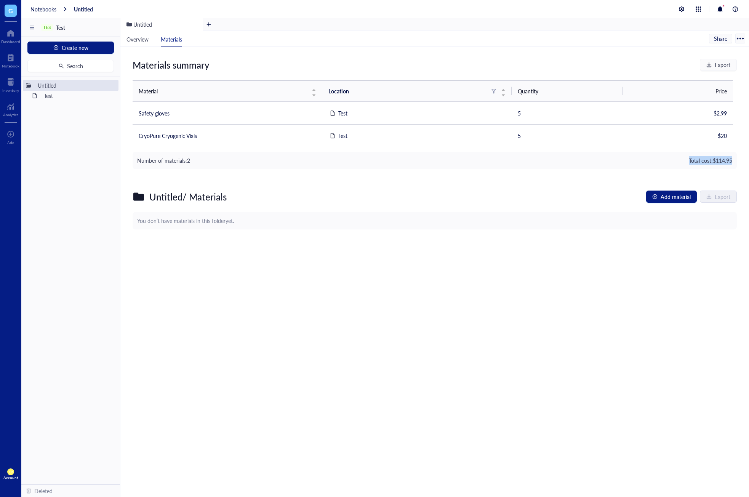
drag, startPoint x: 680, startPoint y: 162, endPoint x: 736, endPoint y: 170, distance: 56.7
click at [736, 170] on div "Materials summary Export Material Location Quantity Price Safety gloves Test 5 …" at bounding box center [434, 288] width 629 height 485
drag, startPoint x: 516, startPoint y: 137, endPoint x: 500, endPoint y: 137, distance: 15.6
click at [500, 137] on tr "CryoPure Cryogenic Vials Test 5 $ 20" at bounding box center [433, 136] width 601 height 22
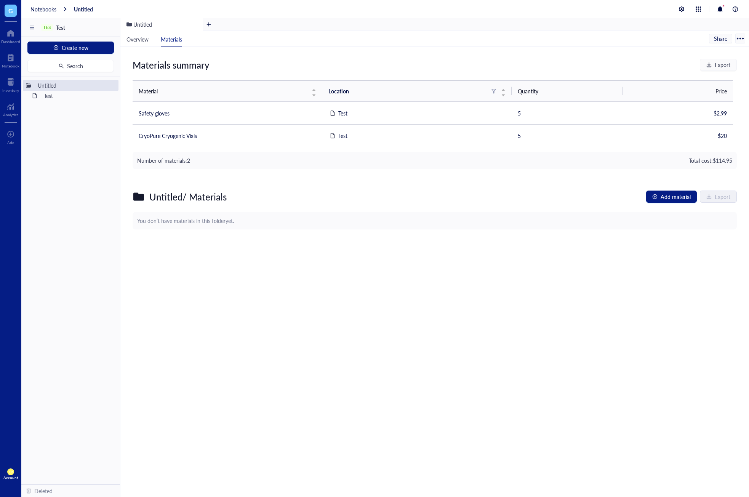
click at [502, 169] on div "Number of materials: 2 Total cost: $ 114.95" at bounding box center [435, 161] width 604 height 18
drag, startPoint x: 530, startPoint y: 114, endPoint x: 513, endPoint y: 114, distance: 17.9
click at [513, 114] on td "5" at bounding box center [567, 113] width 111 height 22
click at [532, 141] on td "5" at bounding box center [567, 136] width 111 height 22
click at [423, 164] on div "Number of materials: 2 Total cost: $ 114.95" at bounding box center [435, 161] width 604 height 18
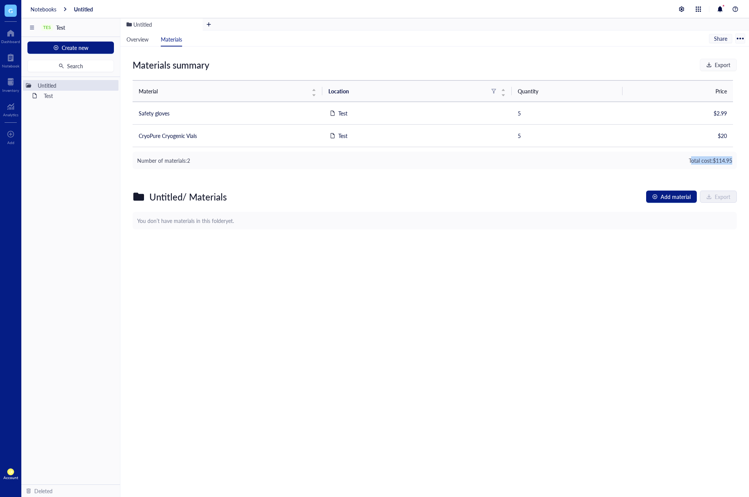
drag, startPoint x: 735, startPoint y: 165, endPoint x: 688, endPoint y: 165, distance: 47.3
click at [688, 165] on div "Materials summary Export Material Location Quantity Price Safety gloves Test 5 …" at bounding box center [434, 288] width 629 height 485
drag, startPoint x: 680, startPoint y: 165, endPoint x: 732, endPoint y: 166, distance: 51.4
click at [732, 166] on div "Number of materials: 2 Total cost: $ 114.95" at bounding box center [435, 161] width 604 height 18
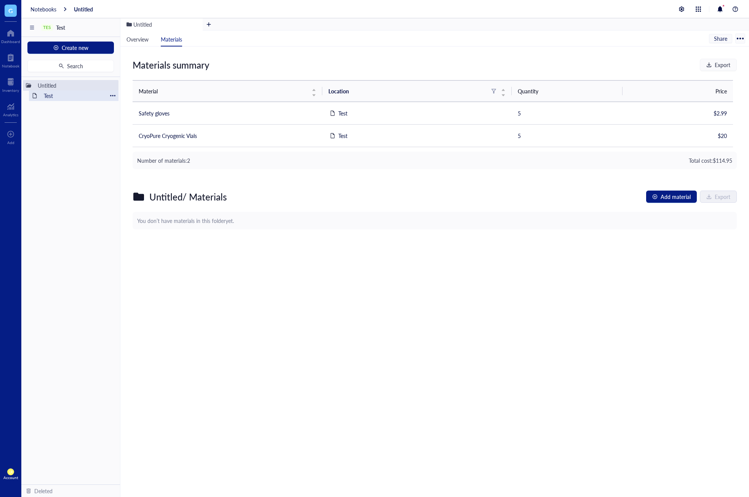
click at [68, 96] on div "Test" at bounding box center [73, 95] width 67 height 11
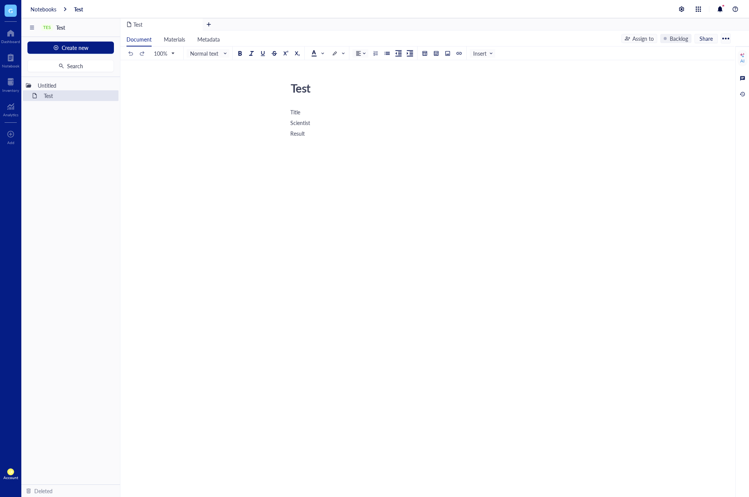
click at [370, 157] on div "Title Scientist Result" at bounding box center [425, 191] width 271 height 169
click at [368, 164] on div "Title Scientist Result ﻿ Type ‘/’ for commands" at bounding box center [425, 197] width 271 height 180
click at [432, 166] on div "Title Scientist Result ﻿ ﻿ Type ‘/’ for commands" at bounding box center [425, 202] width 271 height 191
click at [180, 40] on span "Materials" at bounding box center [174, 39] width 21 height 8
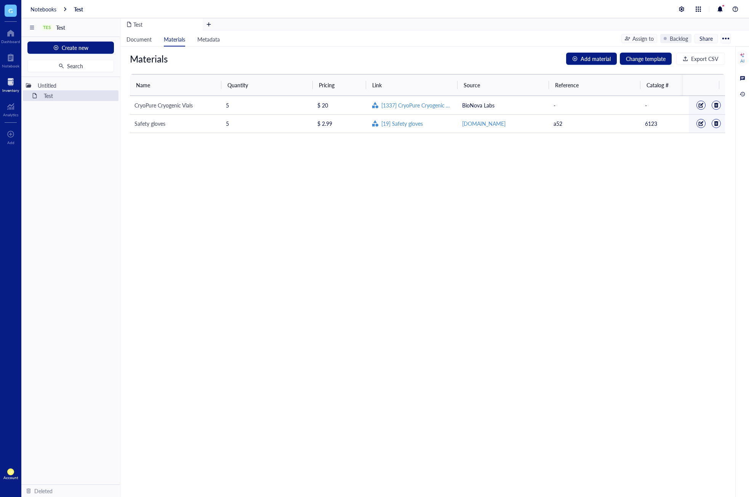
click at [8, 82] on div at bounding box center [10, 82] width 17 height 12
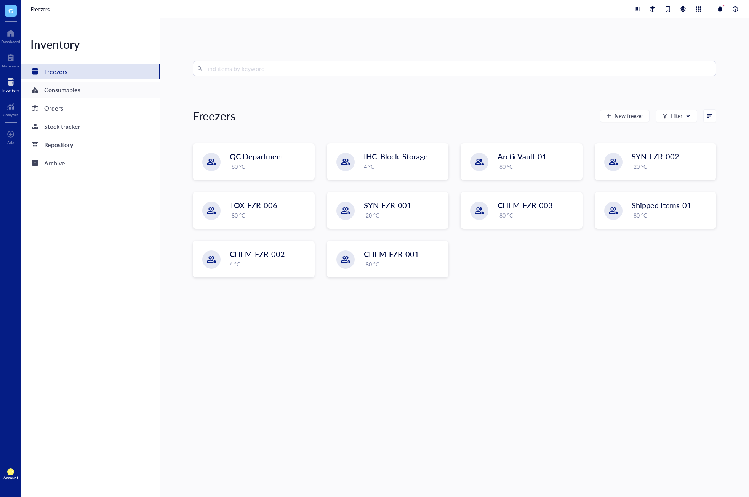
click at [89, 93] on div "Consumables" at bounding box center [90, 89] width 138 height 15
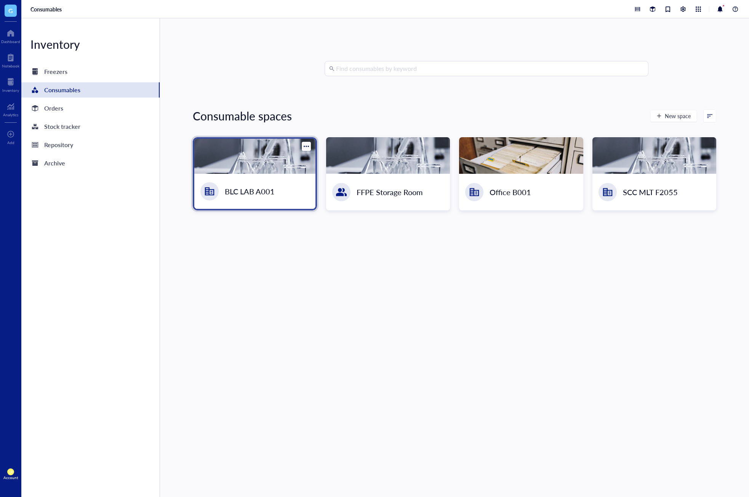
click at [306, 186] on div "BLC LAB A001" at bounding box center [254, 191] width 121 height 35
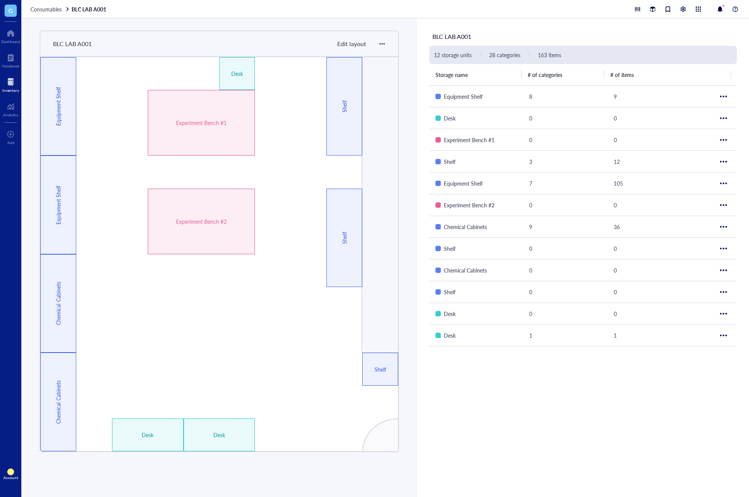
click at [18, 94] on div "Inventory" at bounding box center [10, 84] width 21 height 21
click at [12, 87] on div at bounding box center [10, 82] width 17 height 12
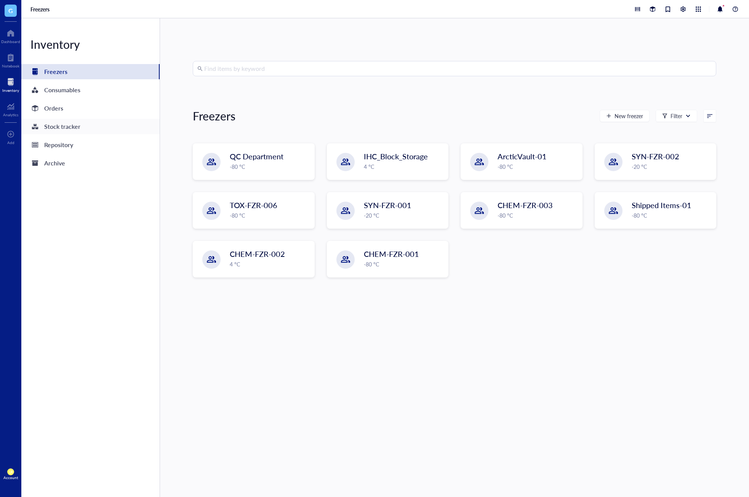
click at [79, 127] on div "Stock tracker" at bounding box center [62, 126] width 36 height 11
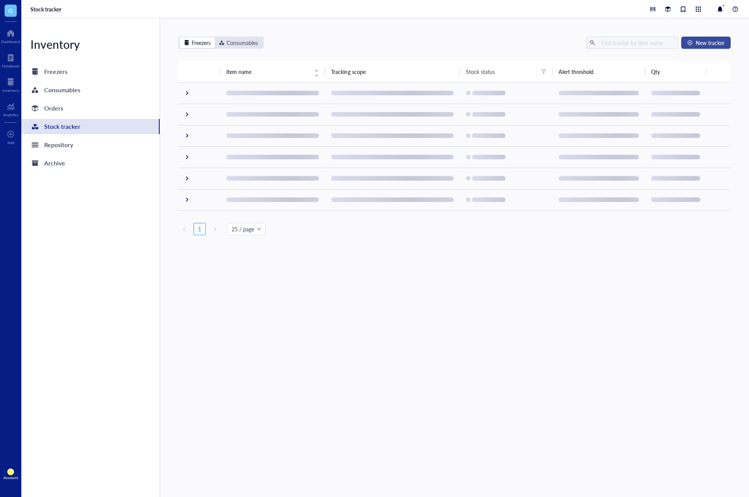
click at [700, 47] on button "New tracker" at bounding box center [706, 43] width 50 height 12
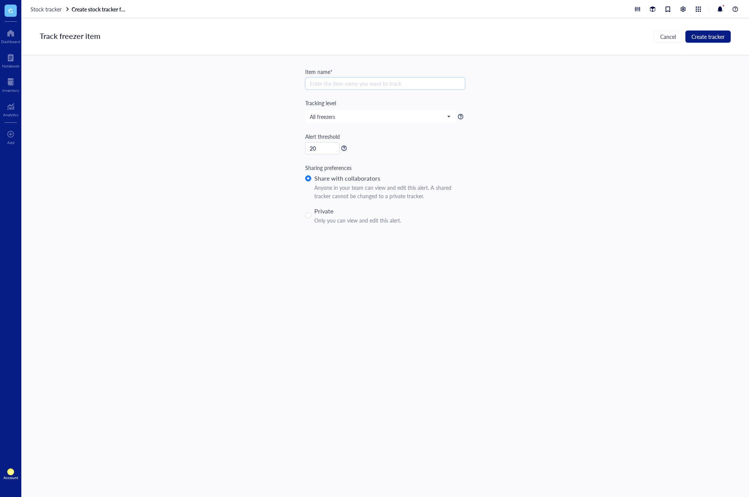
click at [377, 83] on input "search" at bounding box center [385, 83] width 151 height 11
click at [379, 101] on div "NET-29B 1 result" at bounding box center [385, 99] width 148 height 8
type input "NET-29B"
drag, startPoint x: 326, startPoint y: 149, endPoint x: 298, endPoint y: 154, distance: 28.9
click at [298, 154] on div "Track freezer item Cancel Create tracker Item name* NET-29B NET-29B NET-30B NET…" at bounding box center [385, 257] width 728 height 479
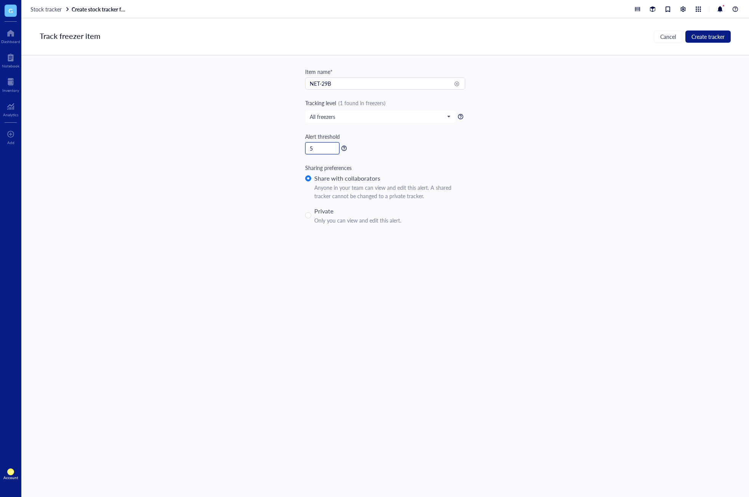
type input "5"
drag, startPoint x: 587, startPoint y: 170, endPoint x: 634, endPoint y: 95, distance: 88.7
click at [587, 170] on div "Track freezer item Cancel Create tracker Item name* NET-29B NET-29B NET-30B NET…" at bounding box center [385, 257] width 728 height 479
click at [713, 39] on span "Create tracker" at bounding box center [708, 37] width 33 height 6
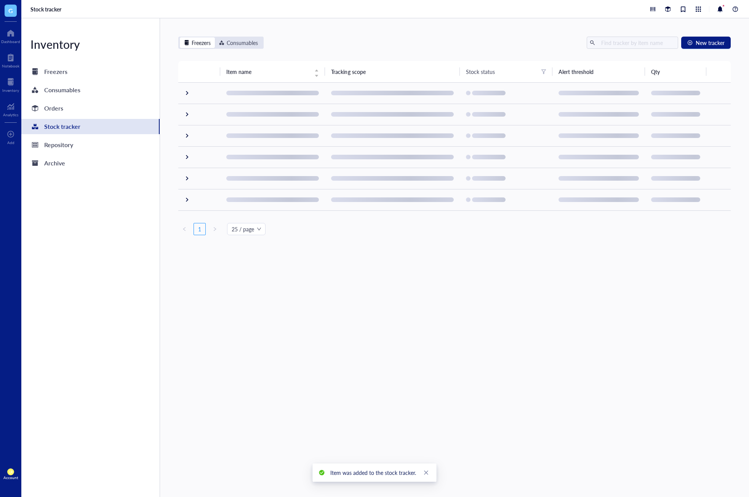
click at [427, 374] on div "Freezers Consumables New tracker Item name Tracking scope Stock status Alert th…" at bounding box center [454, 257] width 589 height 479
click at [232, 35] on div "Freezers Consumables New tracker Item name Tracking scope Stock status Alert th…" at bounding box center [454, 257] width 589 height 479
click at [237, 39] on div "Consumables" at bounding box center [242, 42] width 31 height 8
click at [215, 37] on input "Consumables" at bounding box center [215, 37] width 0 height 0
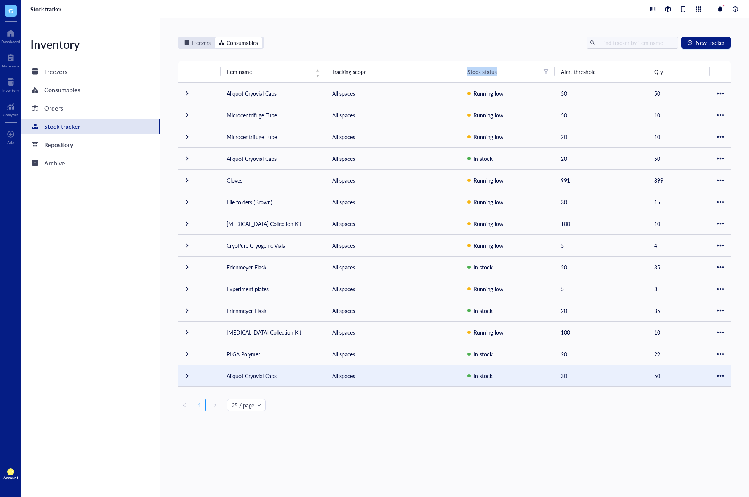
drag, startPoint x: 472, startPoint y: 73, endPoint x: 497, endPoint y: 73, distance: 25.2
click at [497, 73] on div "Stock status" at bounding box center [508, 71] width 81 height 8
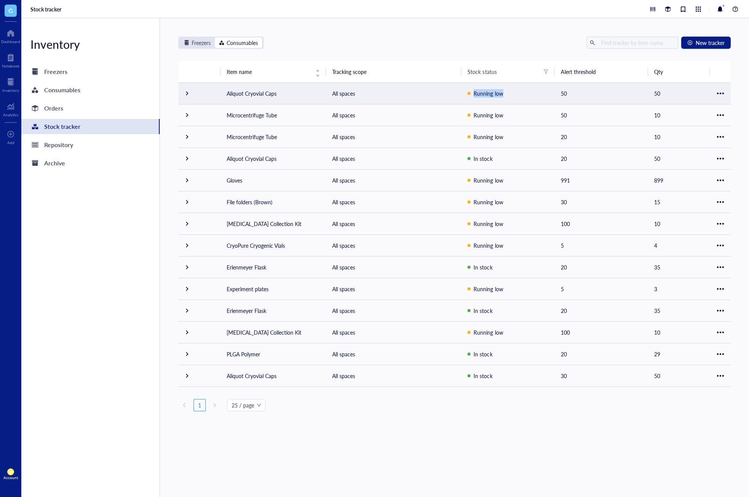
drag, startPoint x: 472, startPoint y: 96, endPoint x: 506, endPoint y: 95, distance: 34.3
click at [506, 95] on div "Running low" at bounding box center [508, 93] width 81 height 8
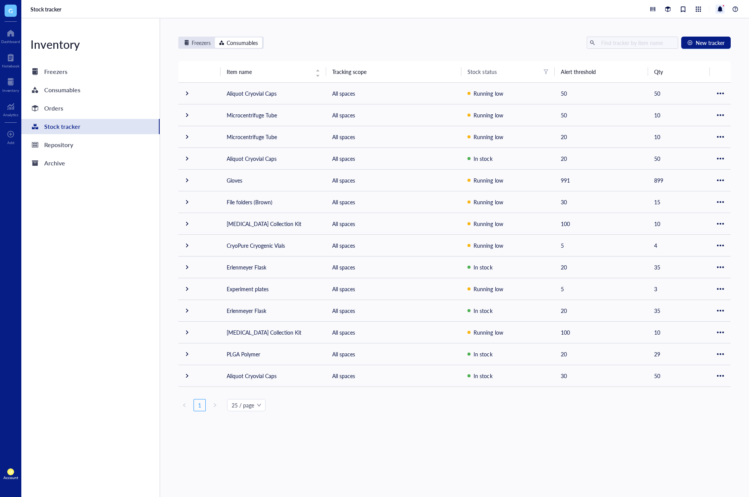
click at [721, 9] on div at bounding box center [720, 9] width 9 height 9
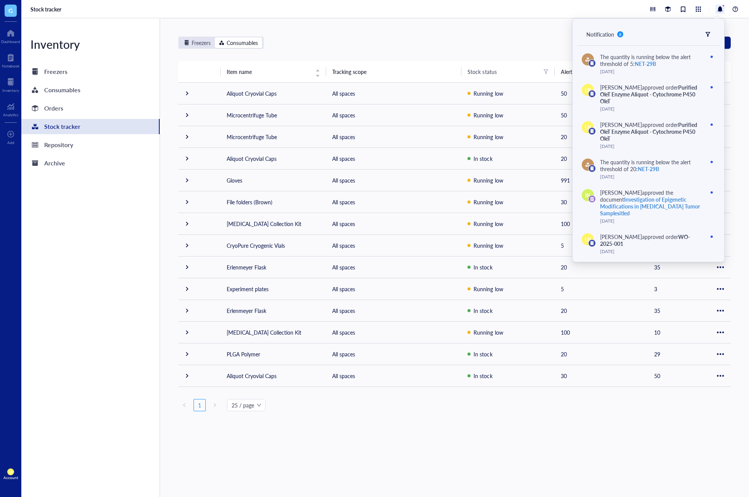
click at [433, 21] on div "Freezers Consumables New tracker Item name Tracking scope Stock status Alert th…" at bounding box center [454, 257] width 589 height 479
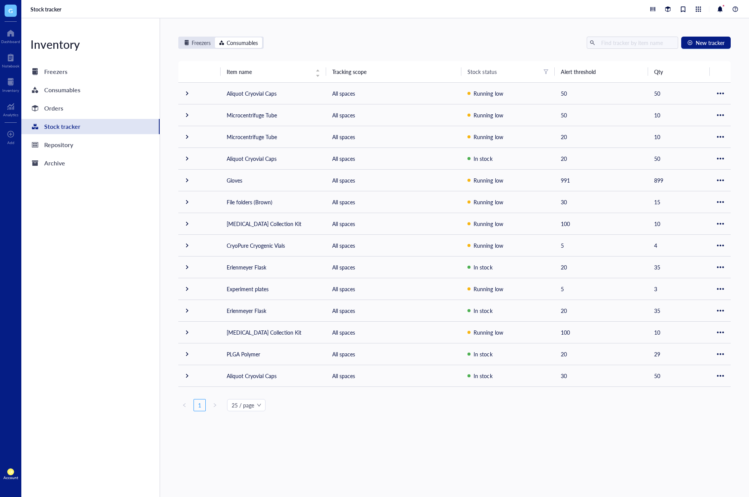
click at [424, 36] on div "Freezers Consumables New tracker Item name Tracking scope Stock status Alert th…" at bounding box center [454, 257] width 589 height 479
click at [602, 418] on div "Freezers Consumables New tracker Item name Tracking scope Stock status Alert th…" at bounding box center [454, 257] width 589 height 479
click at [85, 93] on div "Consumables" at bounding box center [90, 89] width 138 height 15
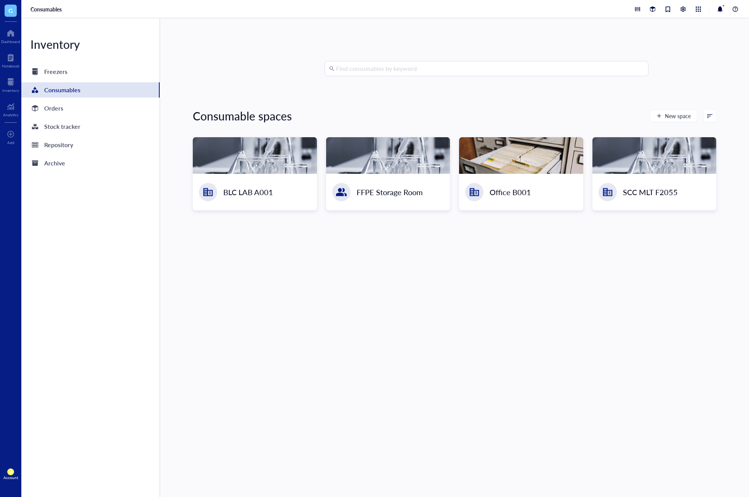
click at [351, 98] on div "Find consumables by keyword Consumable spaces New space BLC LAB A001 FFPE Stora…" at bounding box center [455, 257] width 524 height 393
click at [238, 190] on div "BLC LAB A001" at bounding box center [250, 191] width 50 height 11
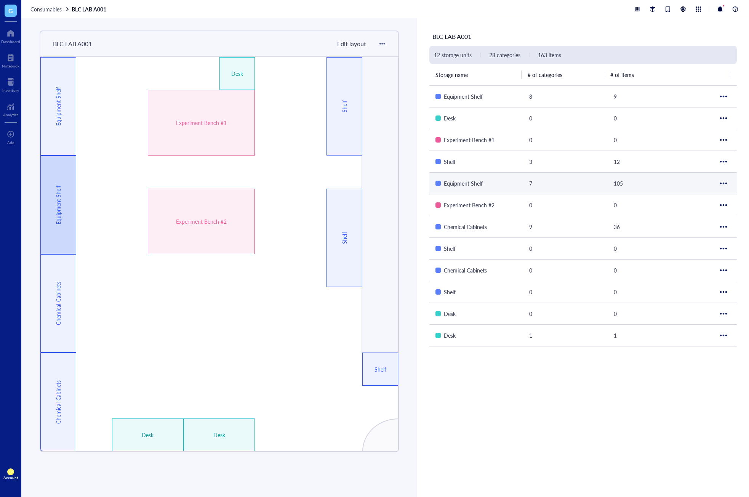
click at [62, 244] on div "Equipment Shelf" at bounding box center [58, 204] width 36 height 99
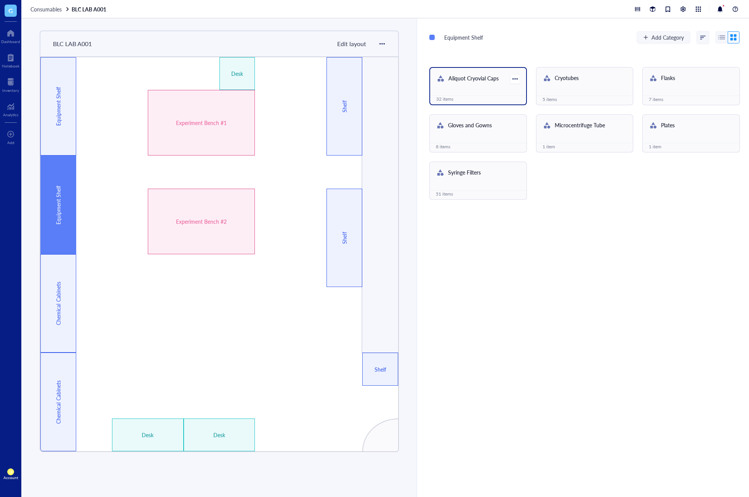
click at [505, 76] on div "Aliquot Cryovial Caps" at bounding box center [473, 79] width 74 height 10
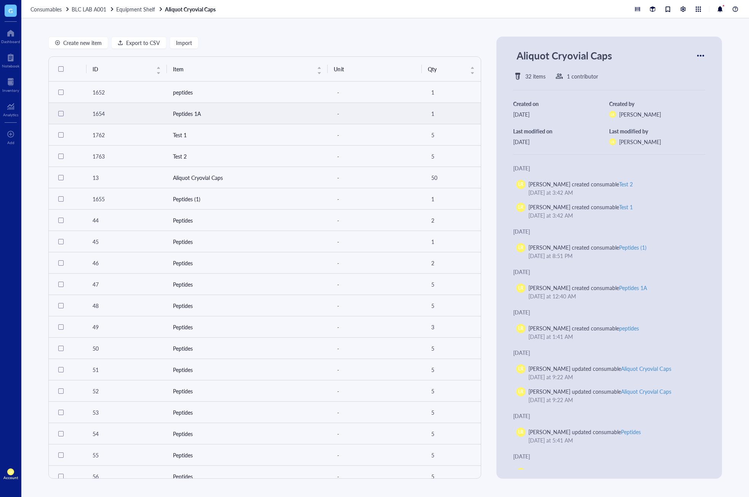
click at [196, 104] on td "Peptides 1A" at bounding box center [247, 113] width 161 height 21
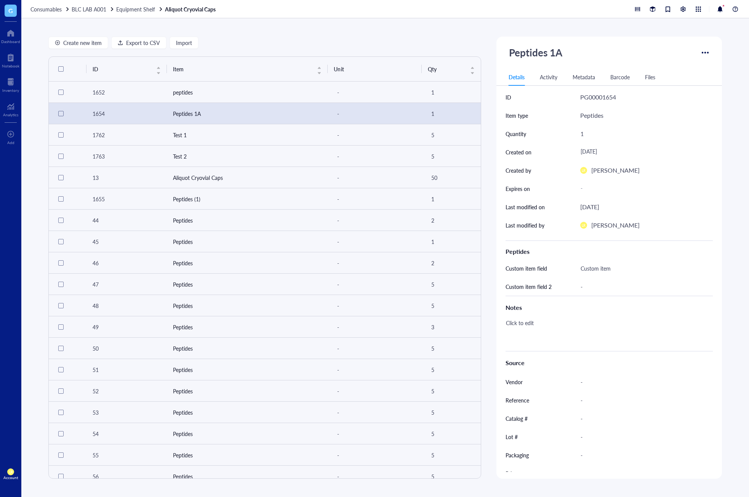
click at [539, 323] on div "Click to edit" at bounding box center [606, 330] width 207 height 27
type textarea "[DATE] - Used"
click at [12, 88] on div "Inventory" at bounding box center [10, 90] width 17 height 5
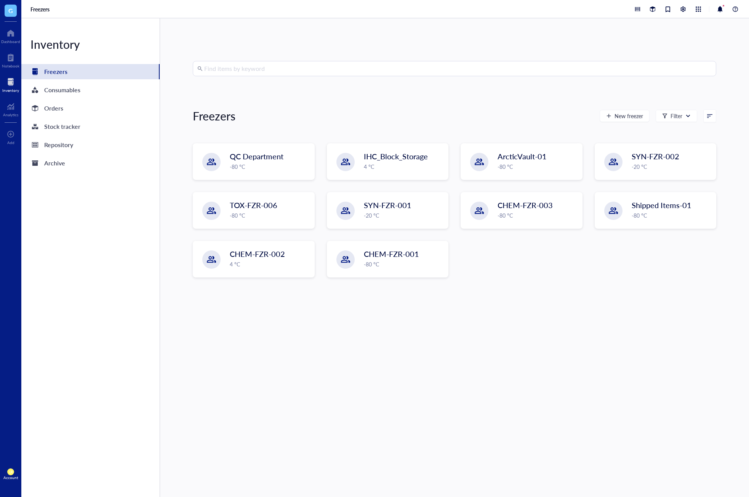
click at [637, 32] on div "Find items by keyword Freezers New freezer Filter QC Department -80 °C IHC_Bloc…" at bounding box center [454, 257] width 589 height 479
click at [685, 7] on div at bounding box center [683, 9] width 8 height 8
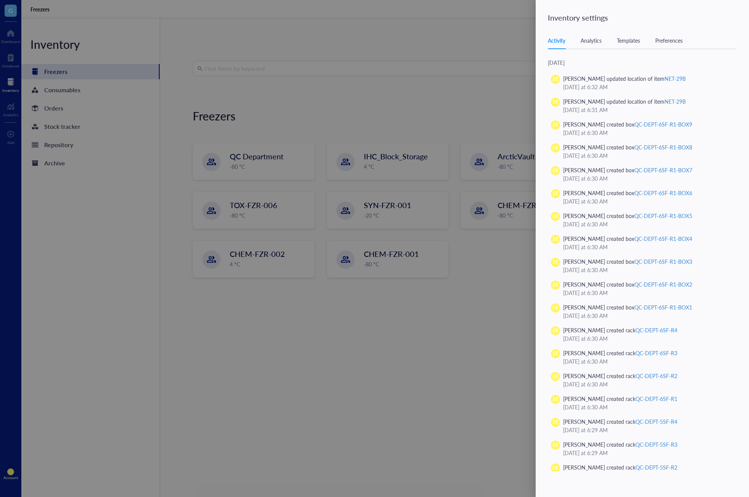
click at [631, 42] on div "Templates" at bounding box center [628, 40] width 23 height 8
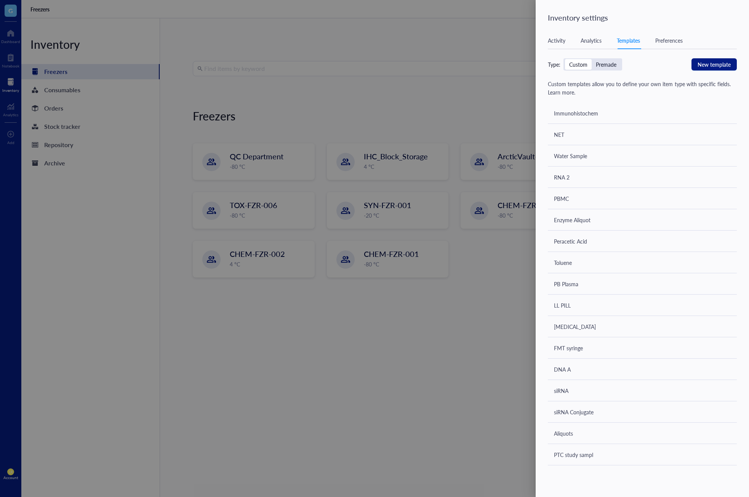
click at [388, 120] on div at bounding box center [374, 248] width 749 height 497
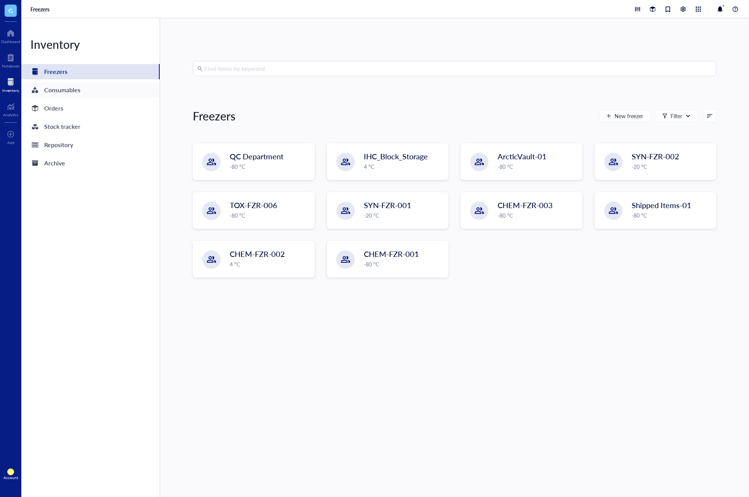
click at [79, 91] on div "Consumables" at bounding box center [62, 90] width 36 height 11
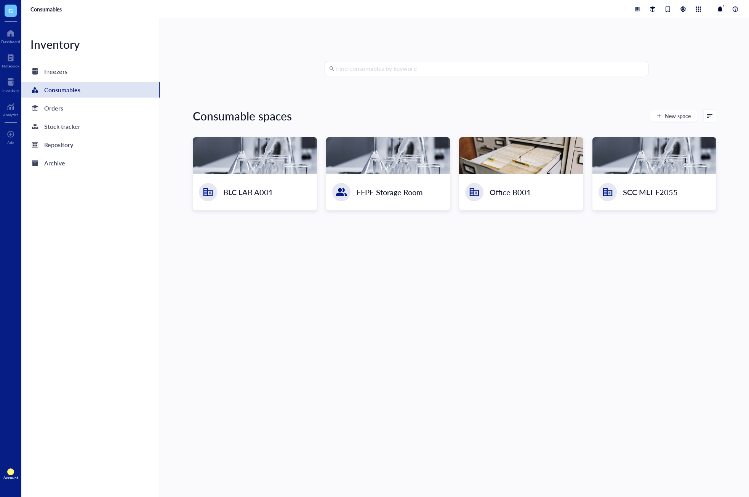
click at [603, 354] on div "Find consumables by keyword Consumable spaces New space BLC LAB A001 FFPE Stora…" at bounding box center [455, 257] width 524 height 393
click at [682, 12] on div at bounding box center [683, 9] width 8 height 8
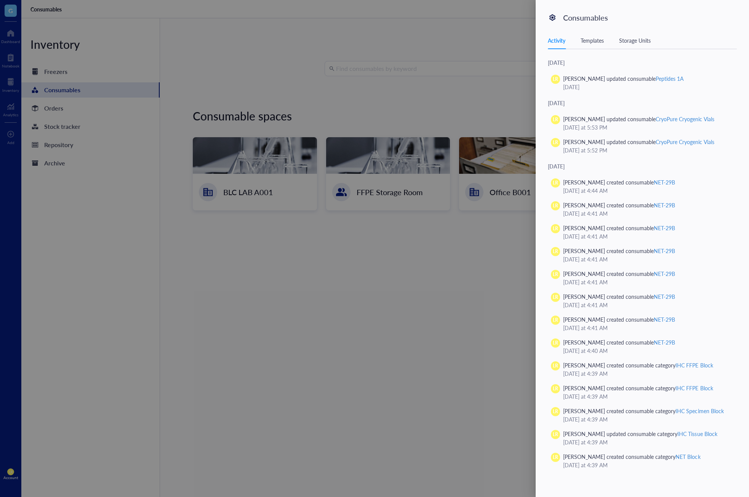
click at [599, 39] on div "Templates" at bounding box center [592, 40] width 23 height 8
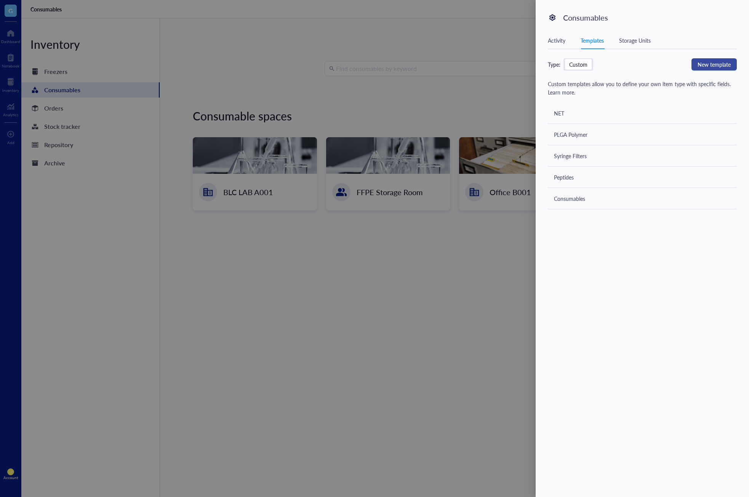
click at [715, 69] on button "New template" at bounding box center [714, 64] width 45 height 12
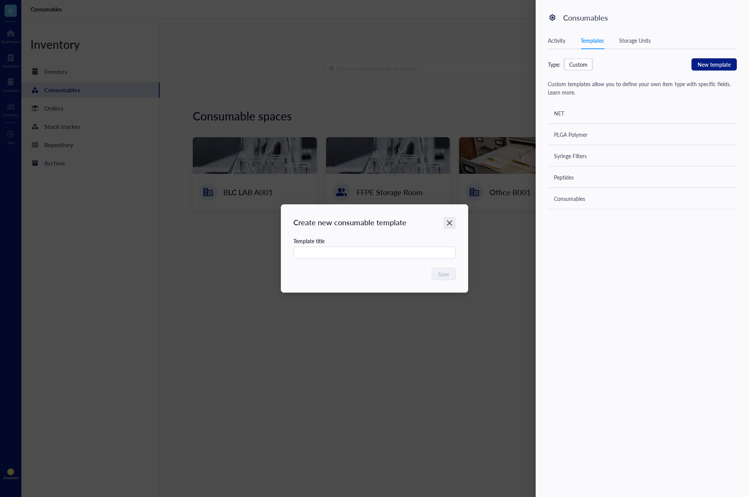
click at [449, 226] on icon "Close" at bounding box center [449, 223] width 7 height 7
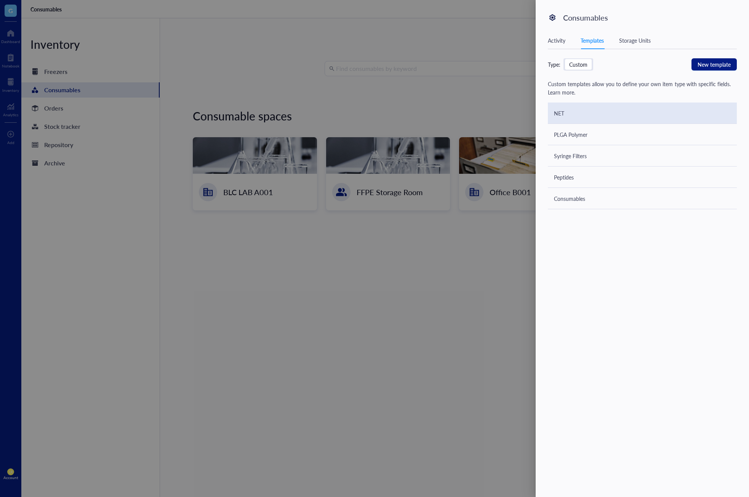
click at [596, 114] on div "NET" at bounding box center [642, 113] width 189 height 21
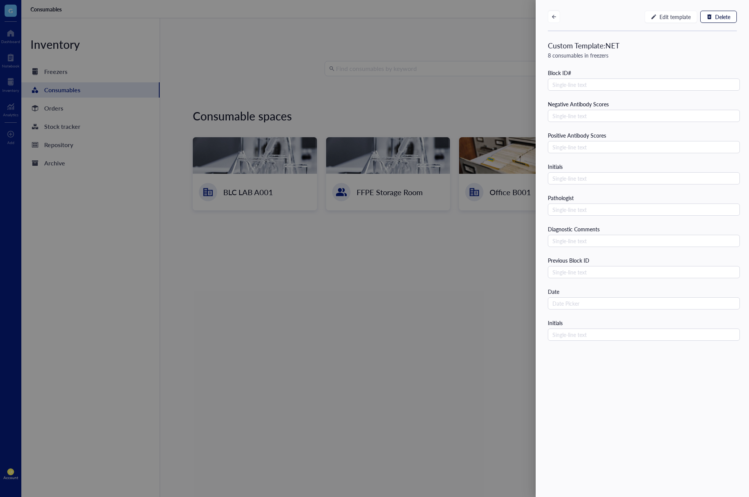
click at [446, 366] on div at bounding box center [374, 248] width 749 height 497
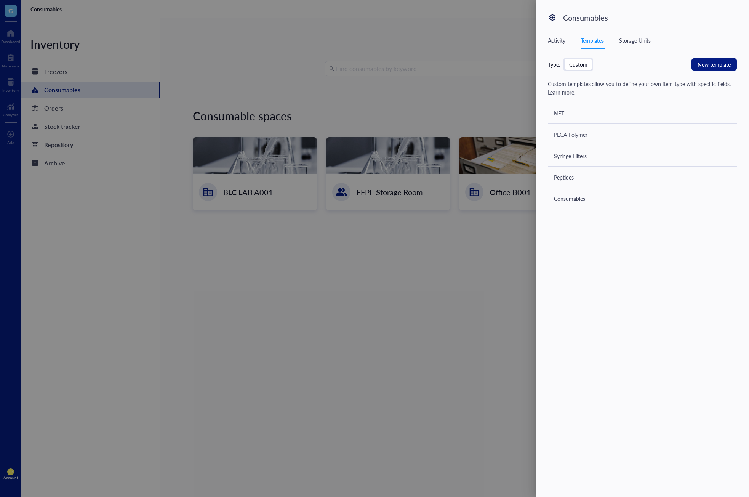
click at [409, 353] on div at bounding box center [374, 248] width 749 height 497
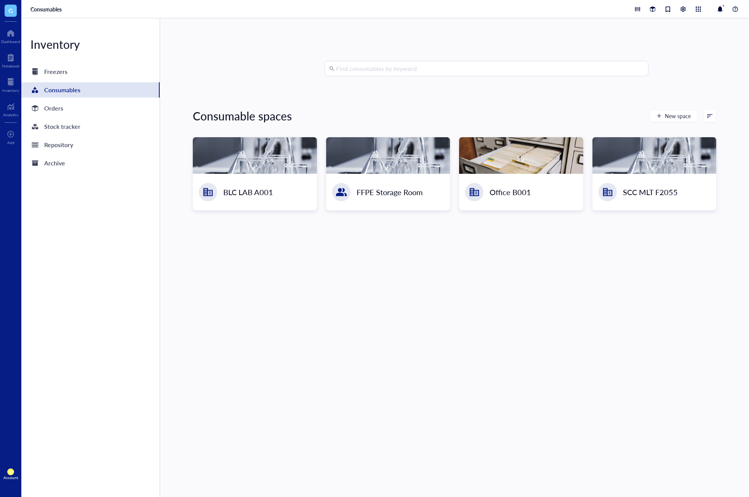
click at [447, 294] on div "Find consumables by keyword Consumable spaces New space BLC LAB A001 FFPE Stora…" at bounding box center [455, 257] width 524 height 393
click at [444, 319] on div "Find consumables by keyword Consumable spaces New space BLC LAB A001 FFPE Stora…" at bounding box center [455, 257] width 524 height 393
click at [452, 298] on div "Find consumables by keyword Consumable spaces New space BLC LAB A001 FFPE Stora…" at bounding box center [455, 257] width 524 height 393
click at [16, 58] on div at bounding box center [11, 57] width 18 height 12
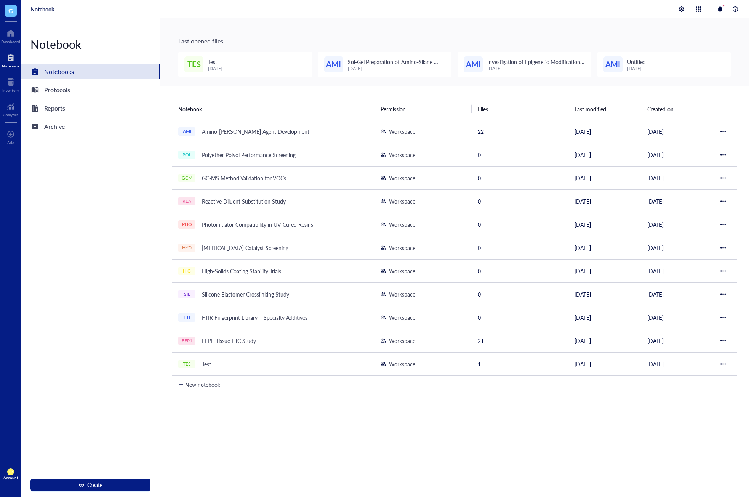
click at [423, 433] on div "Notebook Permission Files Last modified Created on AMI Amino-Silane Coupling Ag…" at bounding box center [454, 325] width 589 height 479
click at [453, 432] on div "Notebook Permission Files Last modified Created on AMI Amino-Silane Coupling Ag…" at bounding box center [454, 325] width 589 height 479
drag, startPoint x: 444, startPoint y: 438, endPoint x: 437, endPoint y: 436, distance: 7.3
click at [444, 438] on div "Notebook Permission Files Last modified Created on AMI Amino-Silane Coupling Ag…" at bounding box center [454, 325] width 589 height 479
click at [418, 430] on div "Notebook Permission Files Last modified Created on AMI Amino-Silane Coupling Ag…" at bounding box center [454, 325] width 589 height 479
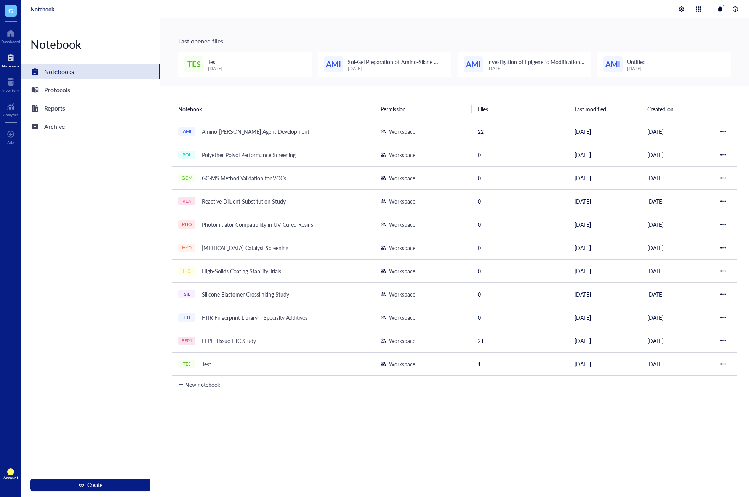
click at [485, 433] on div "Notebook Permission Files Last modified Created on AMI Amino-Silane Coupling Ag…" at bounding box center [454, 325] width 589 height 479
click at [426, 9] on div "Notebook" at bounding box center [385, 9] width 728 height 18
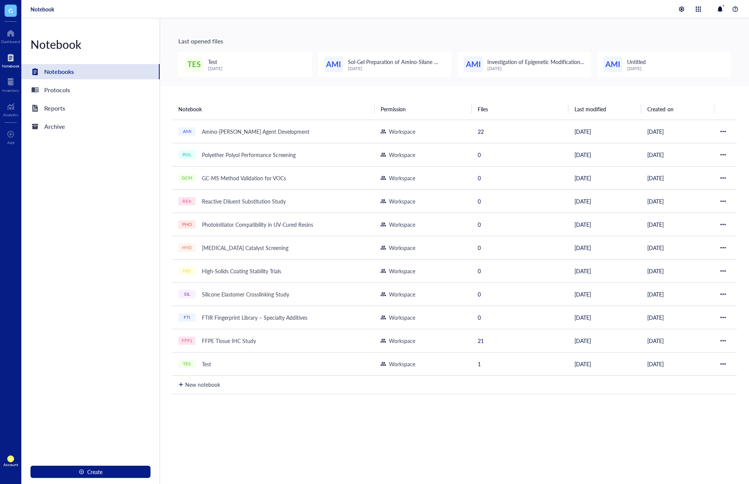
click at [406, 10] on div "Notebook" at bounding box center [385, 9] width 728 height 18
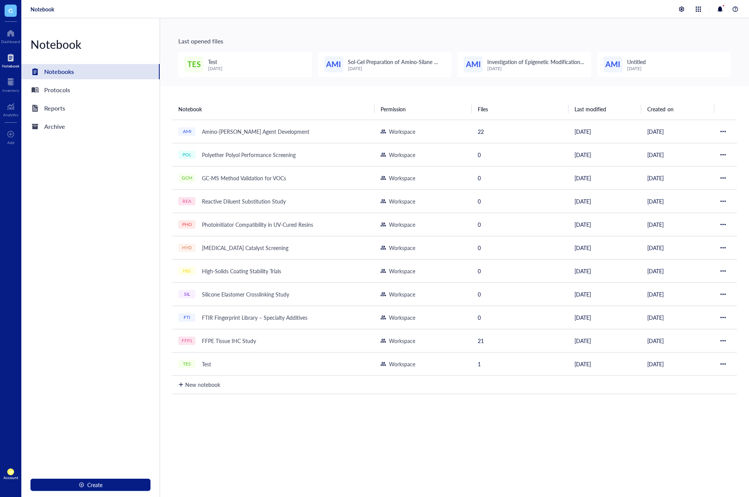
click at [406, 22] on div "Last opened files TES Test [DATE] AMI Sol-Gel Preparation of Amino-Silane Hybri…" at bounding box center [454, 52] width 589 height 68
drag, startPoint x: 280, startPoint y: 85, endPoint x: 684, endPoint y: 107, distance: 404.6
click at [684, 107] on div "Last opened files TES Test [DATE] AMI Sol-Gel Preparation of Amino-Silane Hybri…" at bounding box center [454, 257] width 589 height 479
click at [684, 107] on th "Created on" at bounding box center [677, 108] width 73 height 21
drag, startPoint x: 688, startPoint y: 109, endPoint x: 171, endPoint y: 105, distance: 517.2
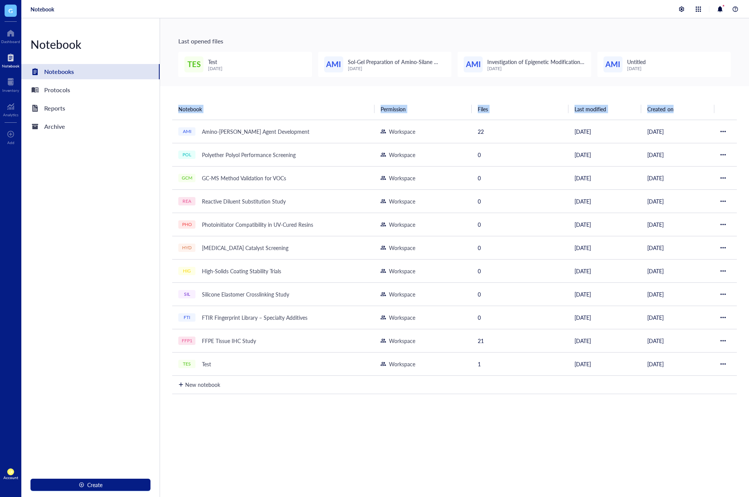
click at [171, 105] on div "Notebook Permission Files Last modified Created on AMI Amino-Silane Coupling Ag…" at bounding box center [454, 325] width 589 height 479
drag, startPoint x: 171, startPoint y: 105, endPoint x: 692, endPoint y: 105, distance: 521.0
click at [692, 105] on div "Notebook Permission Files Last modified Created on AMI Amino-Silane Coupling Ag…" at bounding box center [454, 325] width 589 height 479
click at [692, 105] on th "Created on" at bounding box center [677, 108] width 73 height 21
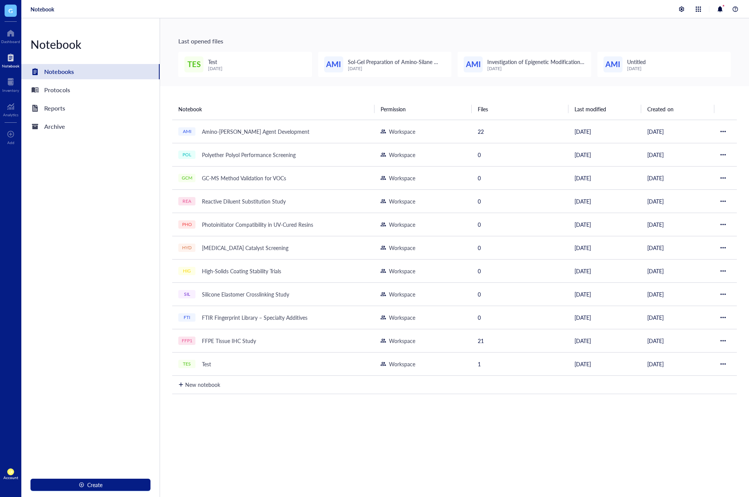
click at [279, 3] on div "Notebook" at bounding box center [385, 9] width 728 height 18
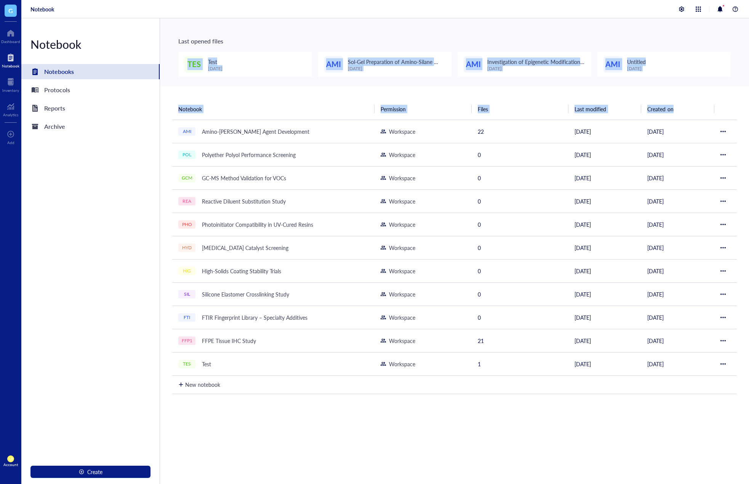
drag, startPoint x: 273, startPoint y: 29, endPoint x: 674, endPoint y: 112, distance: 409.3
click at [674, 112] on div "Last opened files TES Test [DATE] AMI Sol-Gel Preparation of Amino-Silane Hybri…" at bounding box center [454, 251] width 589 height 466
click at [674, 112] on th "Created on" at bounding box center [677, 108] width 73 height 21
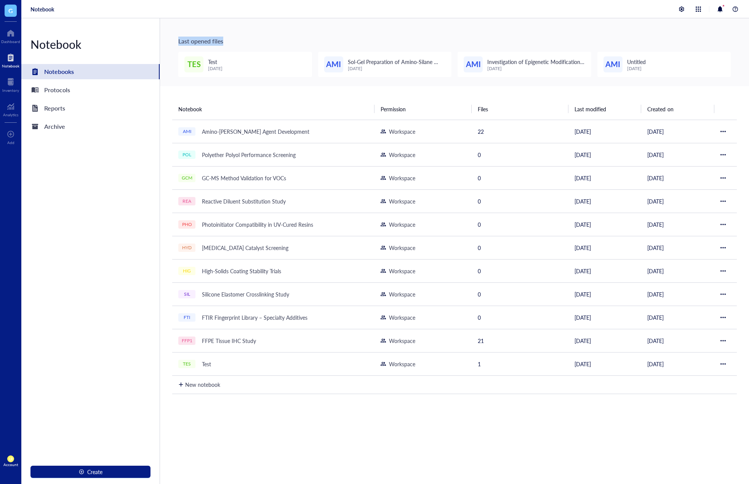
drag, startPoint x: 177, startPoint y: 42, endPoint x: 234, endPoint y: 44, distance: 56.8
click at [234, 44] on div "Last opened files TES Test [DATE] AMI Sol-Gel Preparation of Amino-Silane Hybri…" at bounding box center [454, 52] width 589 height 68
click at [239, 37] on div "Last opened files" at bounding box center [454, 41] width 553 height 9
